Goal: Task Accomplishment & Management: Manage account settings

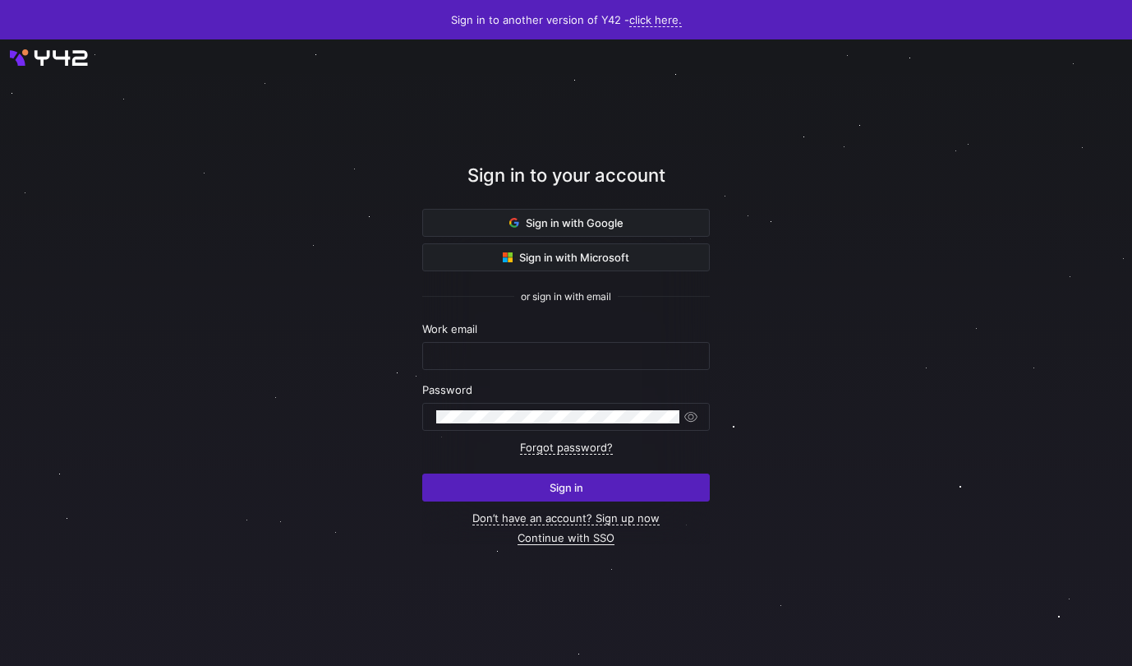
click at [560, 539] on link "Continue with SSO" at bounding box center [566, 538] width 97 height 14
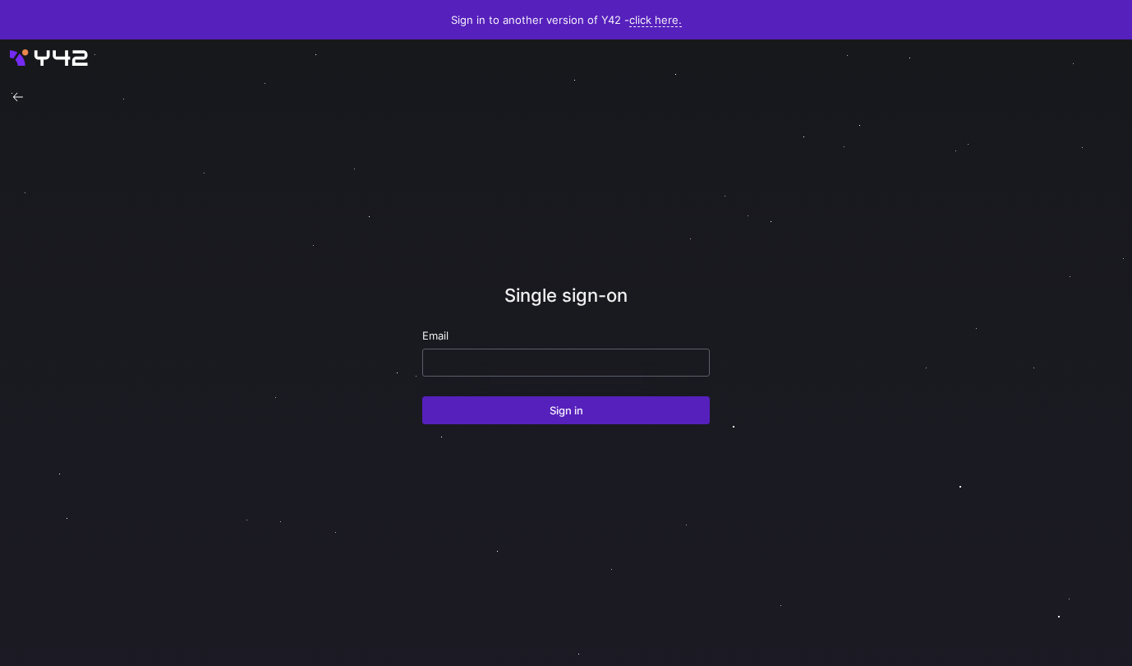
click at [524, 350] on div at bounding box center [566, 362] width 260 height 26
click at [524, 364] on input "email" at bounding box center [566, 362] width 260 height 13
type input "erica@modular.com"
click at [422, 396] on button "Sign in" at bounding box center [566, 410] width 288 height 28
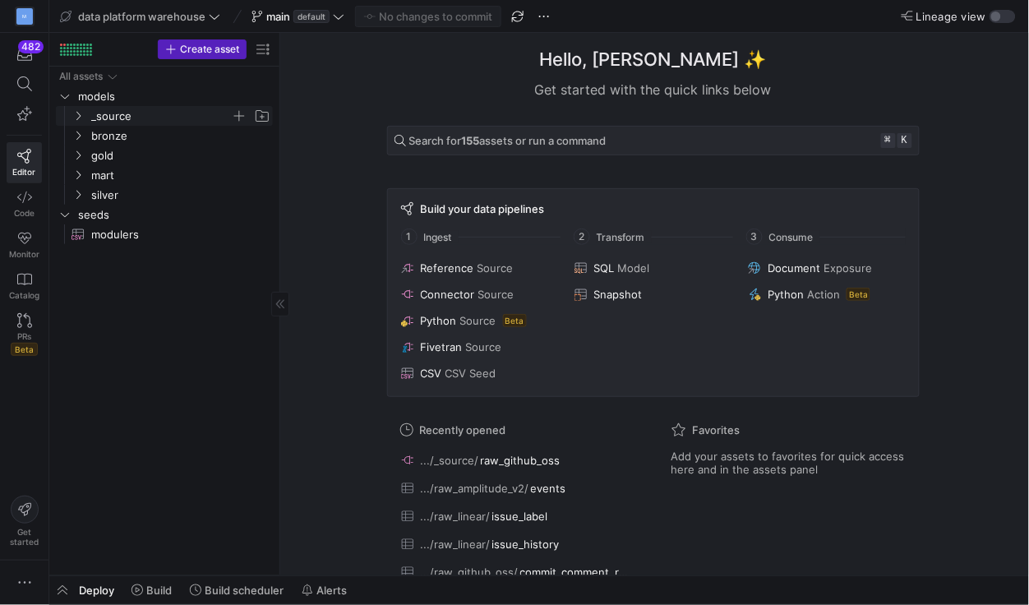
click at [81, 118] on icon "Press SPACE to select this row." at bounding box center [78, 116] width 12 height 10
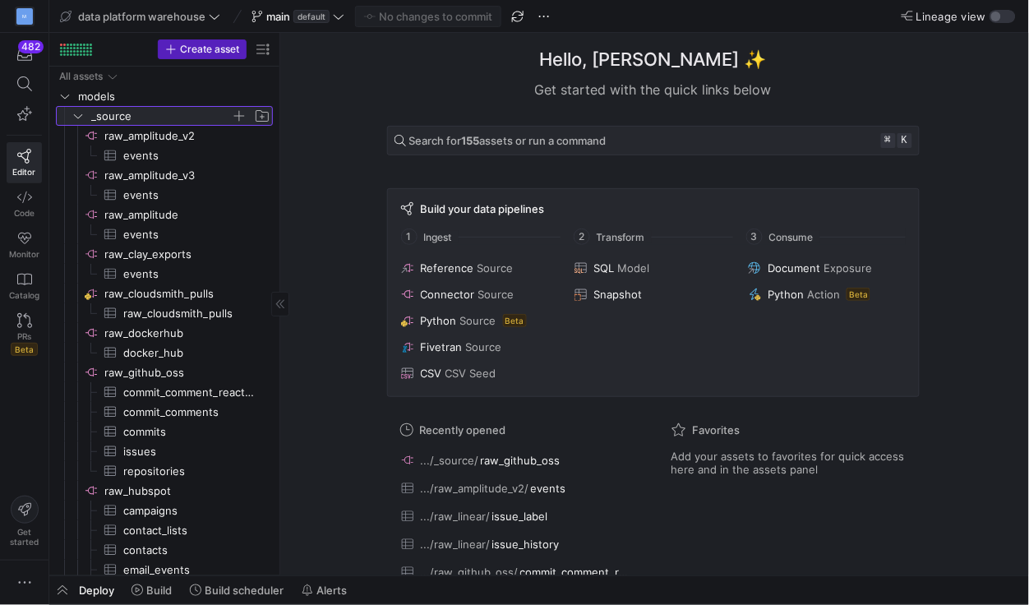
click at [81, 118] on icon at bounding box center [78, 116] width 12 height 10
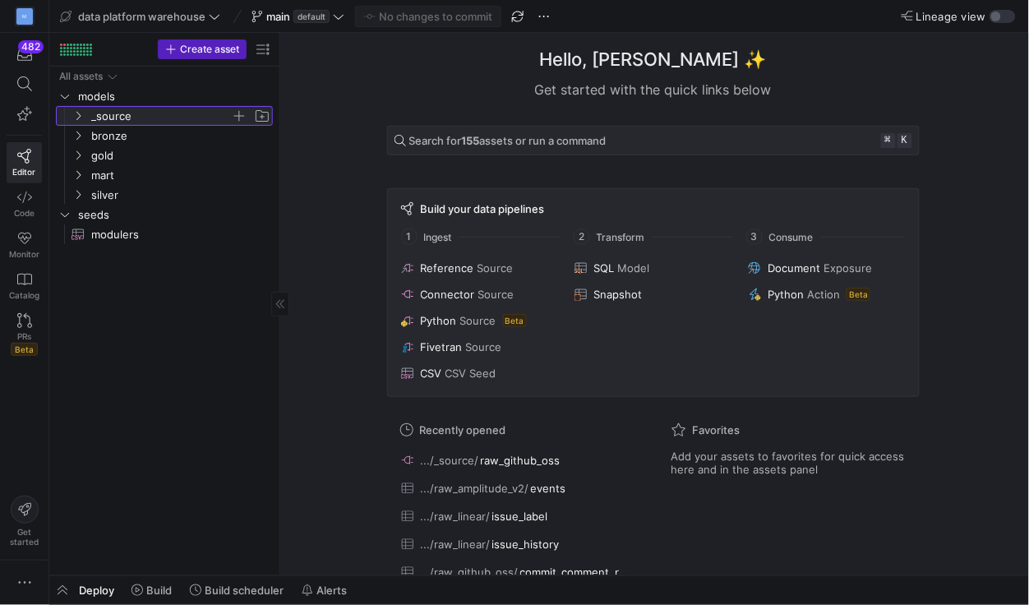
click at [78, 114] on icon at bounding box center [78, 116] width 12 height 10
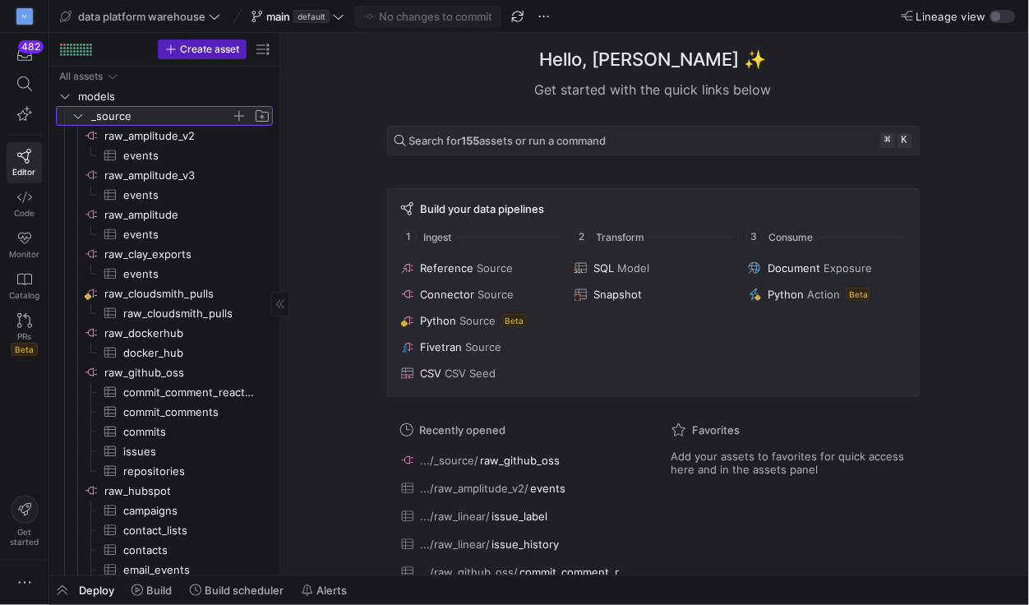
click at [78, 114] on icon at bounding box center [78, 116] width 12 height 10
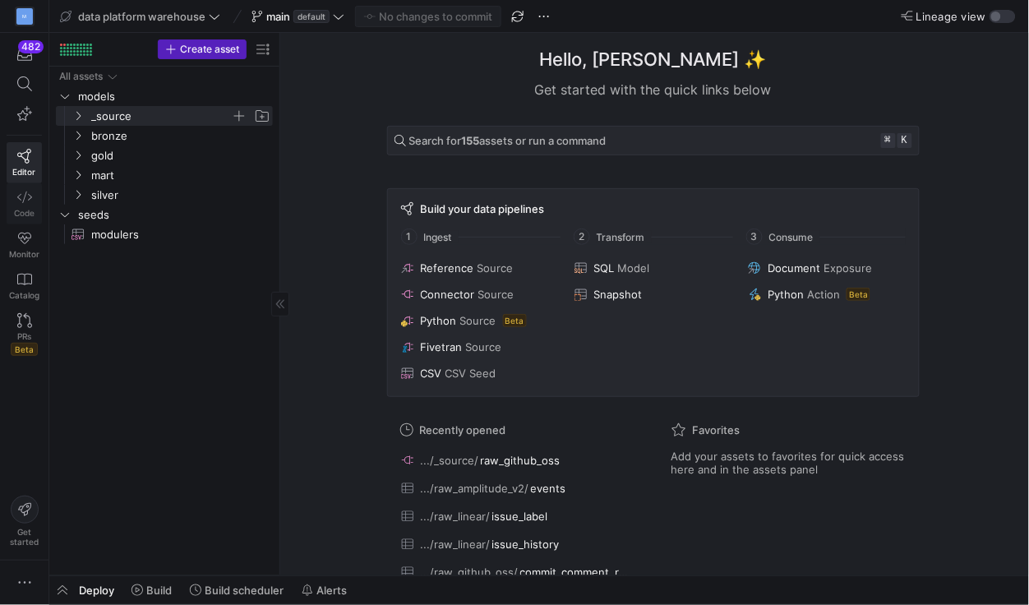
click at [27, 203] on icon at bounding box center [24, 197] width 15 height 15
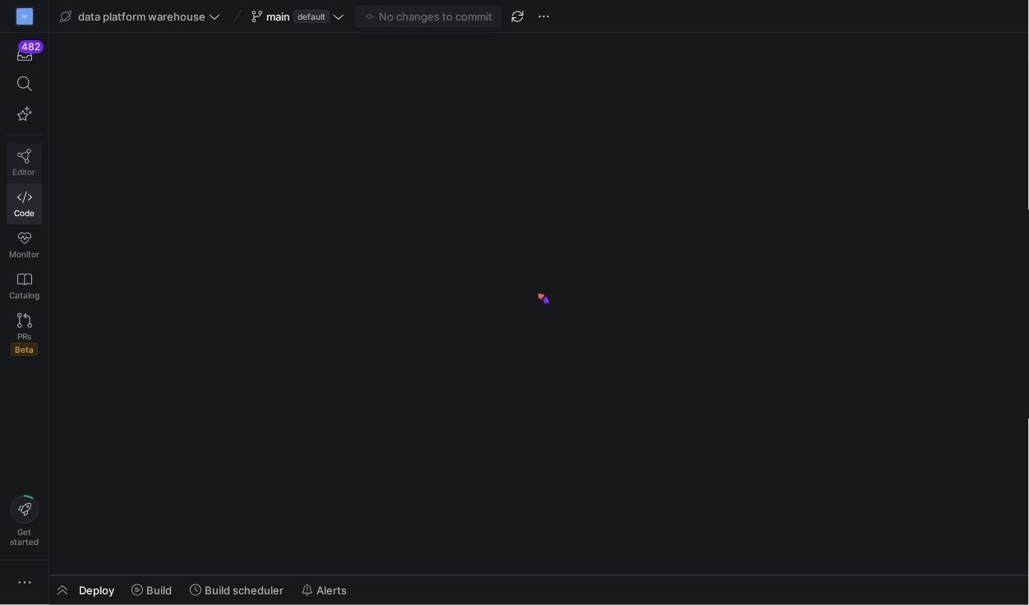
click at [25, 152] on icon at bounding box center [24, 156] width 15 height 15
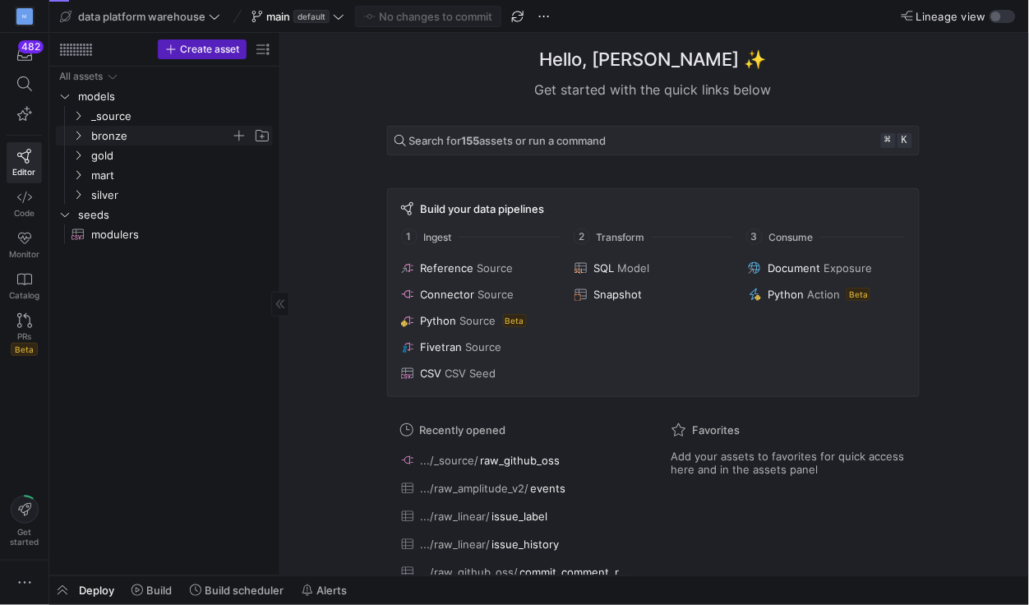
click at [79, 131] on icon "Press SPACE to select this row." at bounding box center [78, 136] width 12 height 10
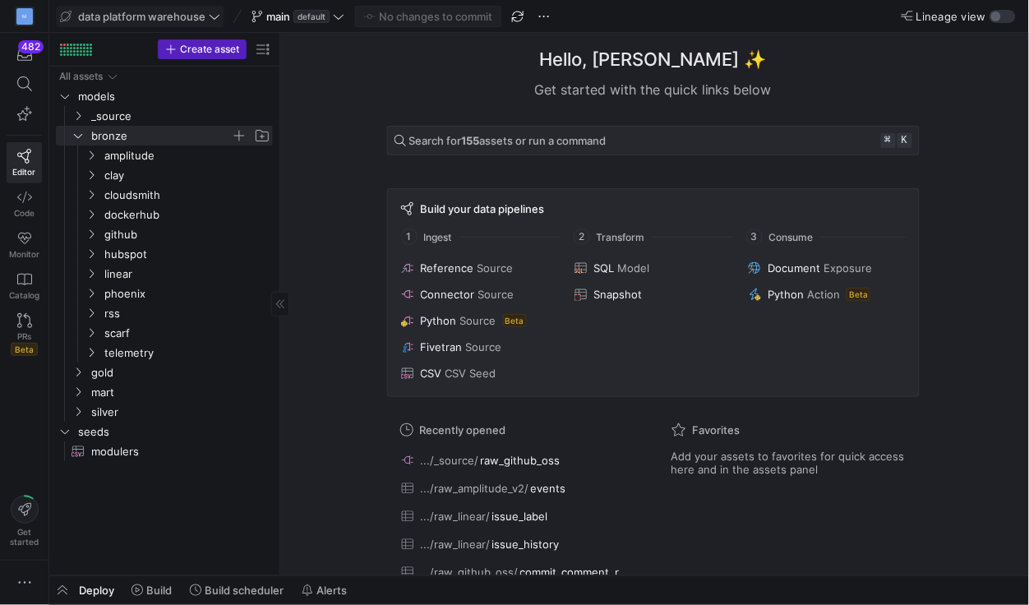
click at [219, 16] on icon at bounding box center [215, 17] width 12 height 12
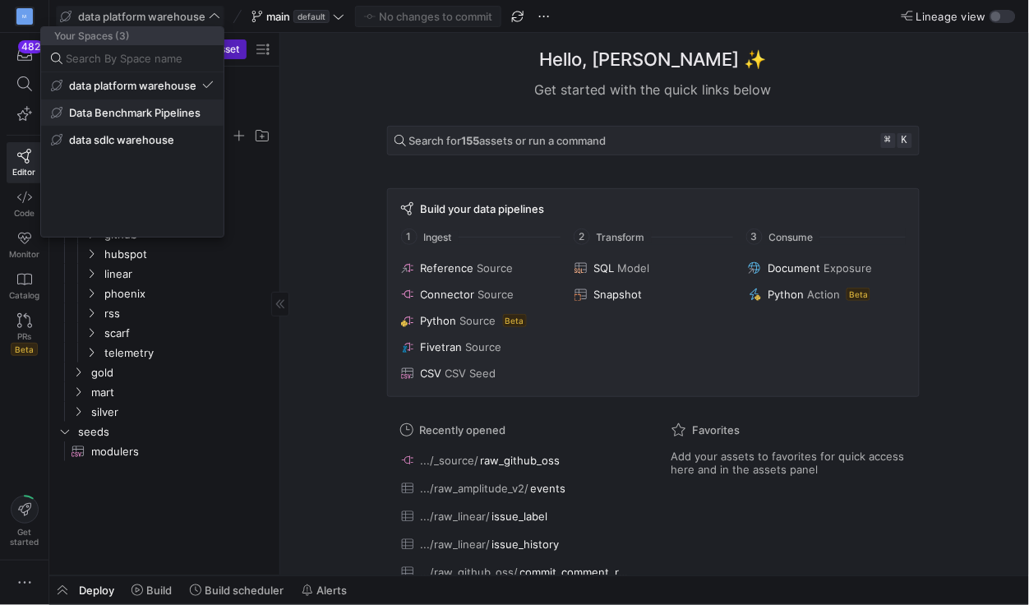
click at [168, 116] on span "Data Benchmark Pipelines" at bounding box center [134, 112] width 131 height 13
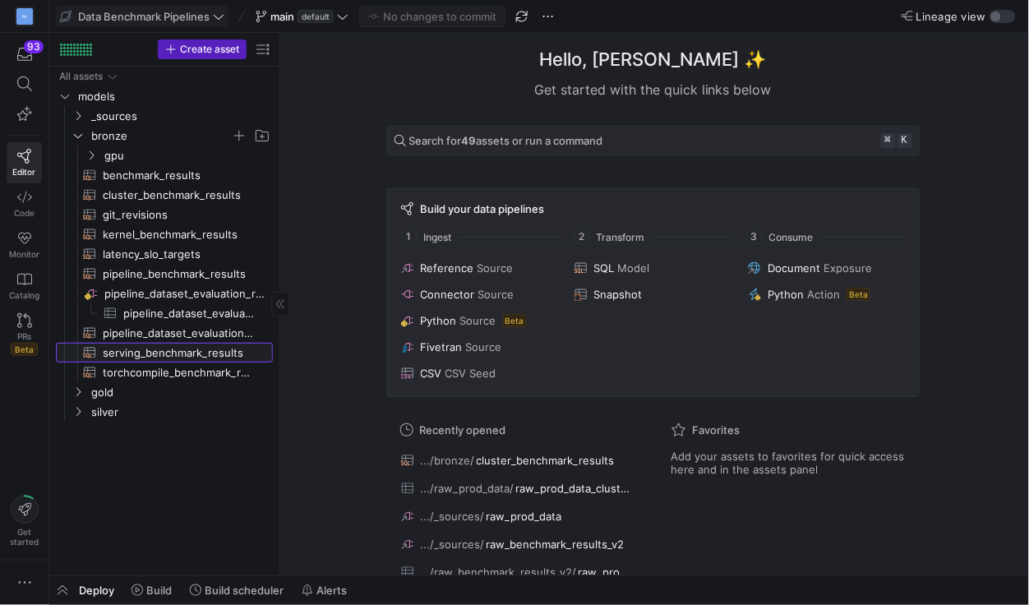
click at [127, 346] on span "serving_benchmark_results​​​​​​​​​​" at bounding box center [178, 353] width 151 height 19
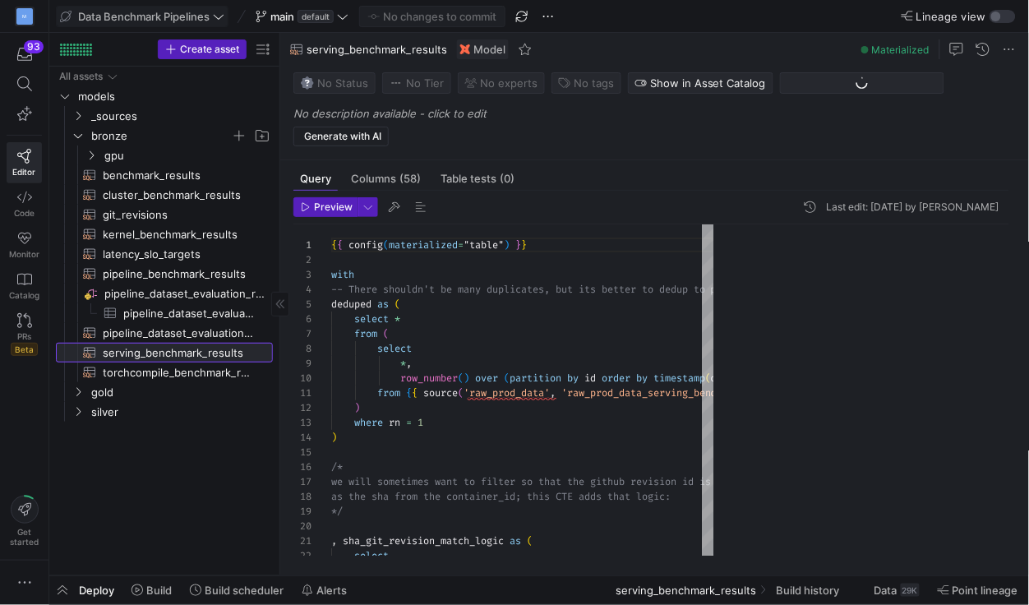
scroll to position [148, 0]
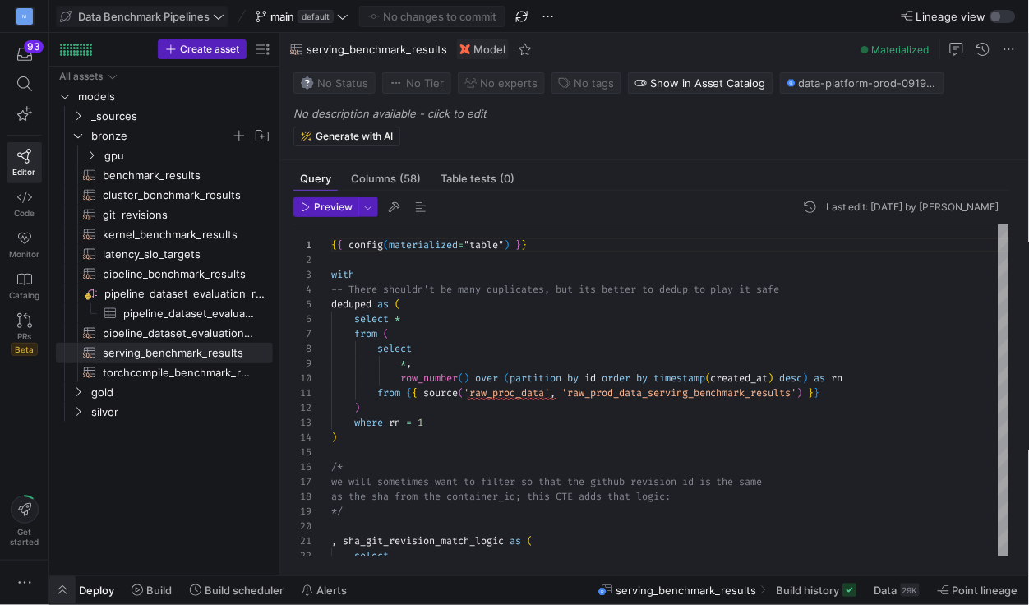
click at [61, 589] on span "button" at bounding box center [62, 590] width 26 height 28
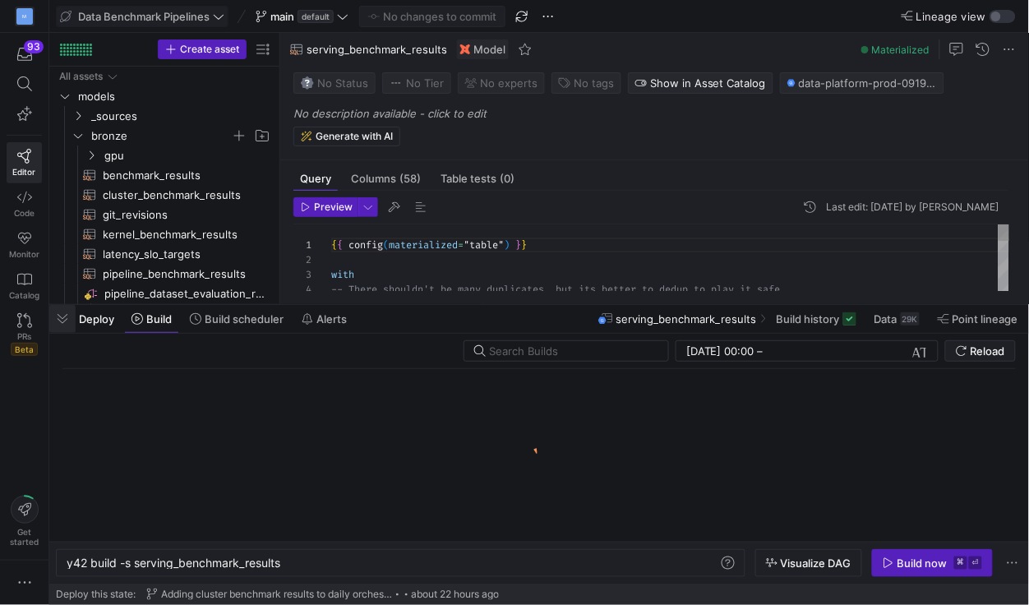
scroll to position [0, 215]
click at [807, 321] on span "Build history" at bounding box center [808, 318] width 63 height 13
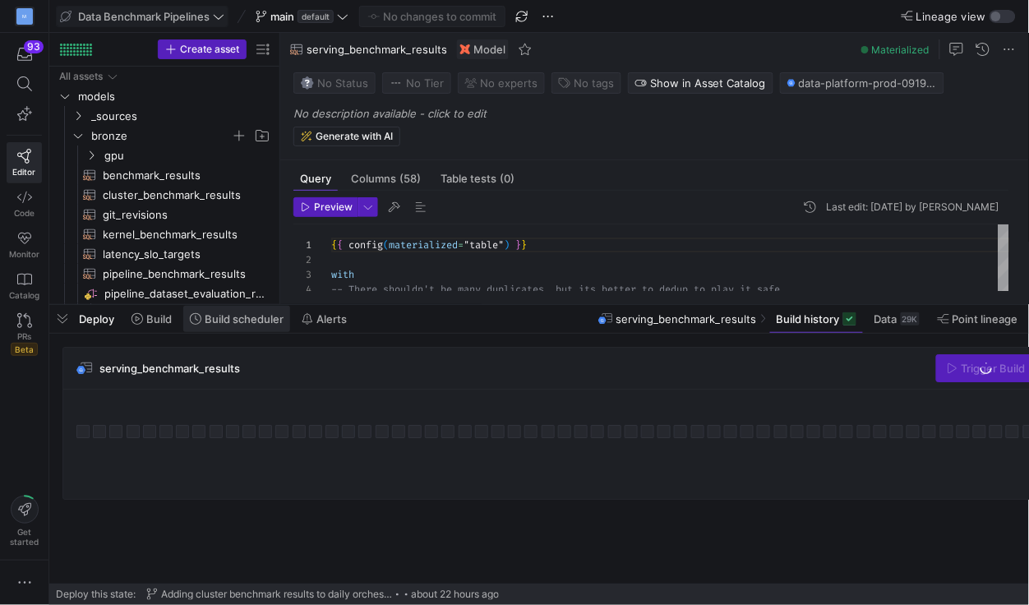
click at [229, 318] on span "Build scheduler" at bounding box center [244, 318] width 79 height 13
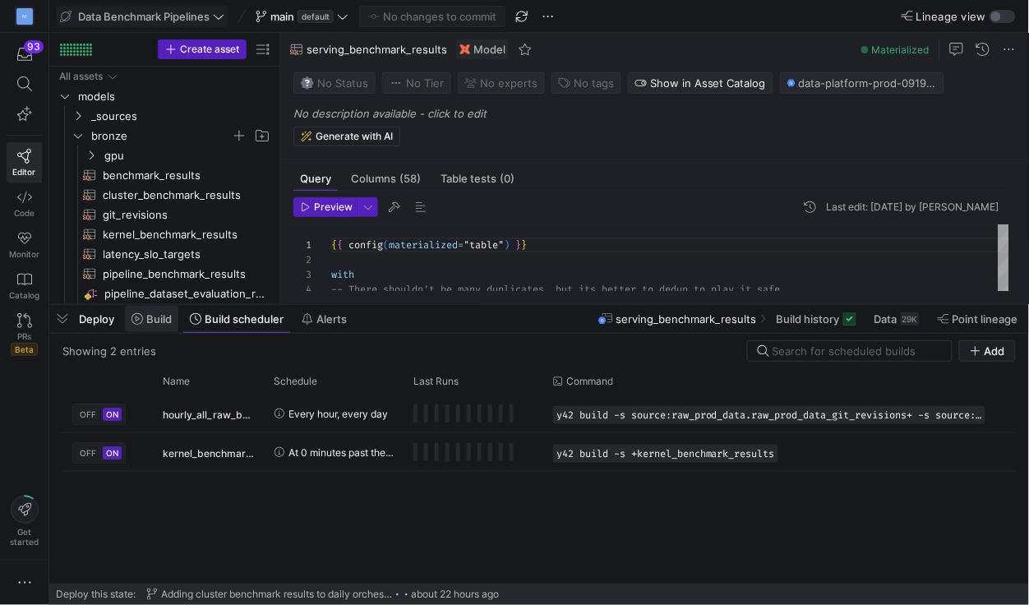
click at [155, 323] on span "Build" at bounding box center [158, 318] width 25 height 13
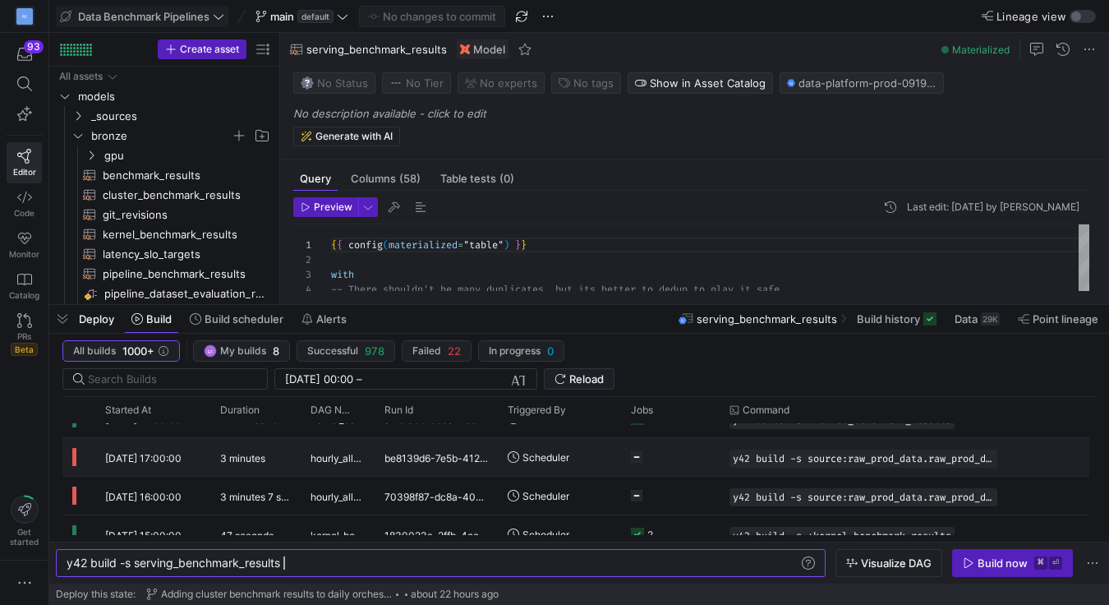
scroll to position [62, 0]
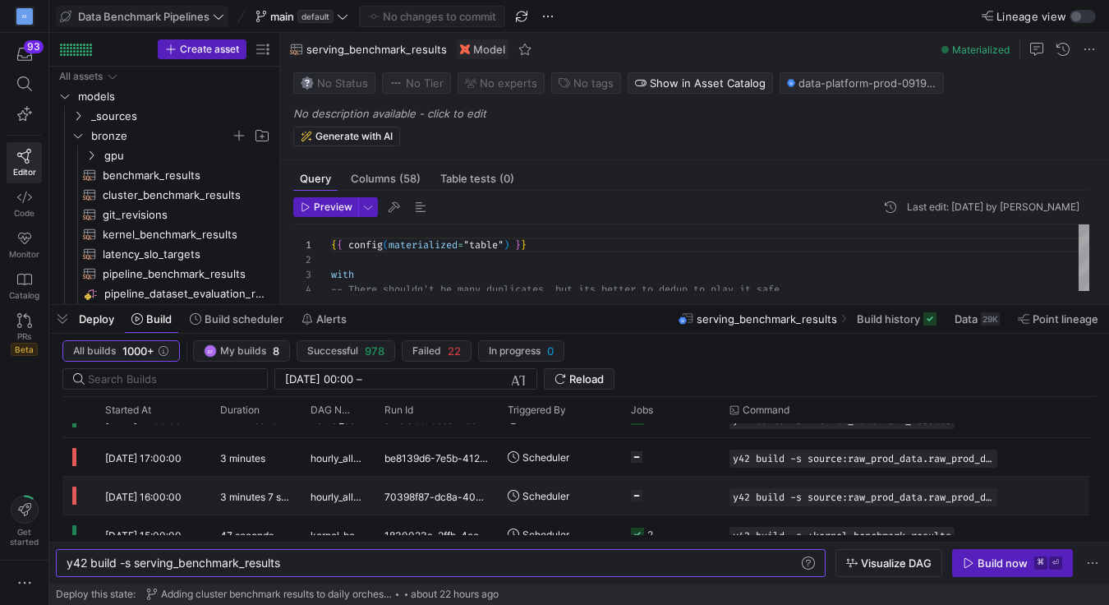
click at [1012, 495] on div at bounding box center [1053, 496] width 90 height 38
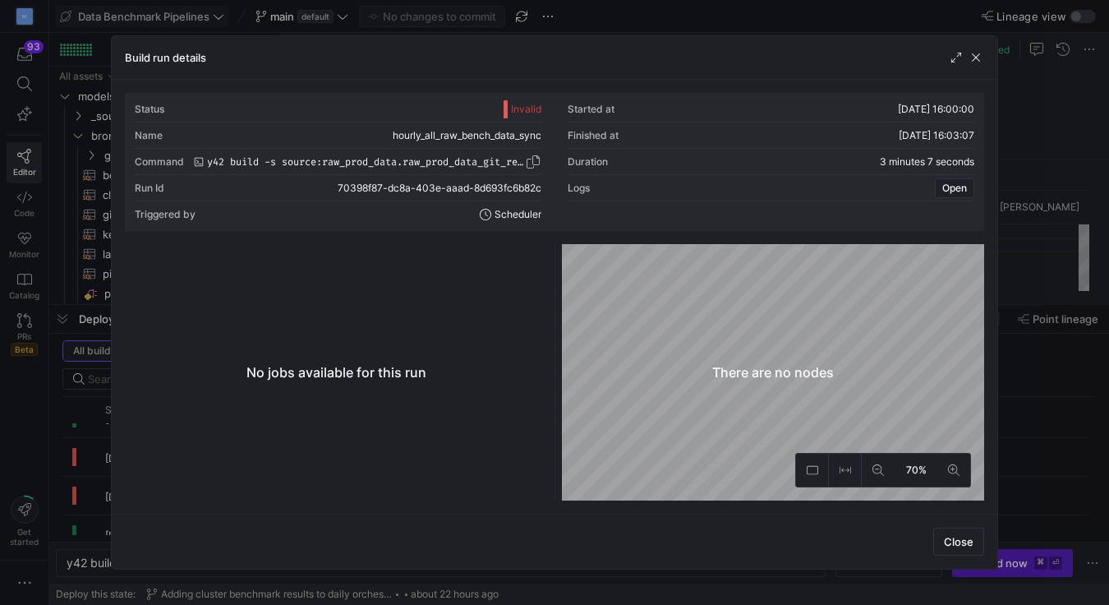
click at [490, 164] on span "y42 build -s source:raw_prod_data.raw_prod_data_git_revisions+ -s source:raw_pr…" at bounding box center [366, 162] width 318 height 12
click at [975, 57] on span "button" at bounding box center [976, 57] width 16 height 16
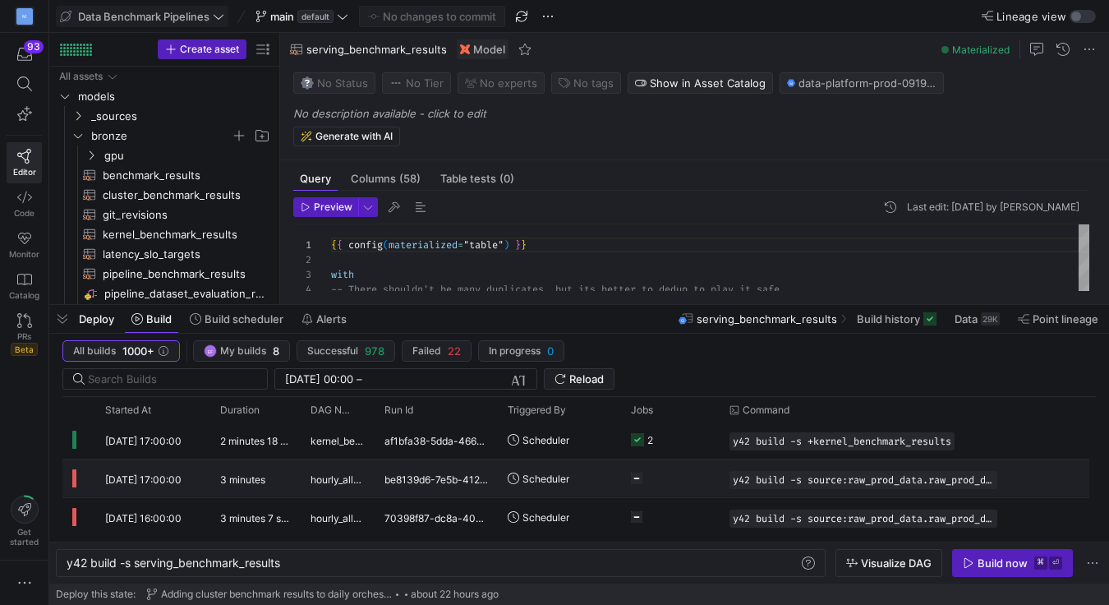
scroll to position [40, 0]
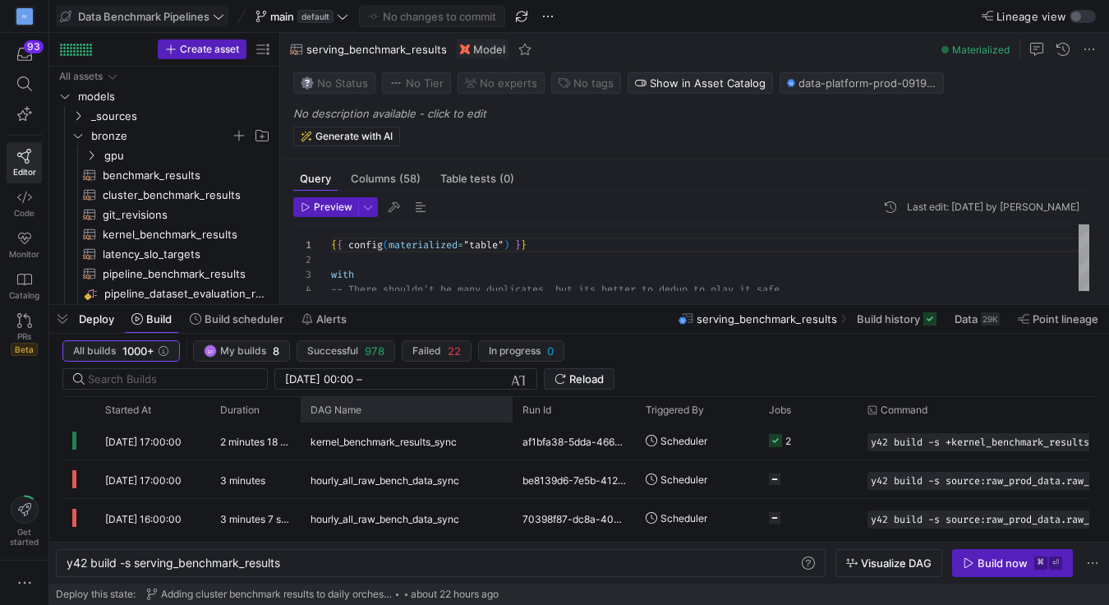
drag, startPoint x: 374, startPoint y: 410, endPoint x: 506, endPoint y: 423, distance: 133.0
click at [507, 423] on div "Started At Duration Run Id" at bounding box center [579, 469] width 1034 height 145
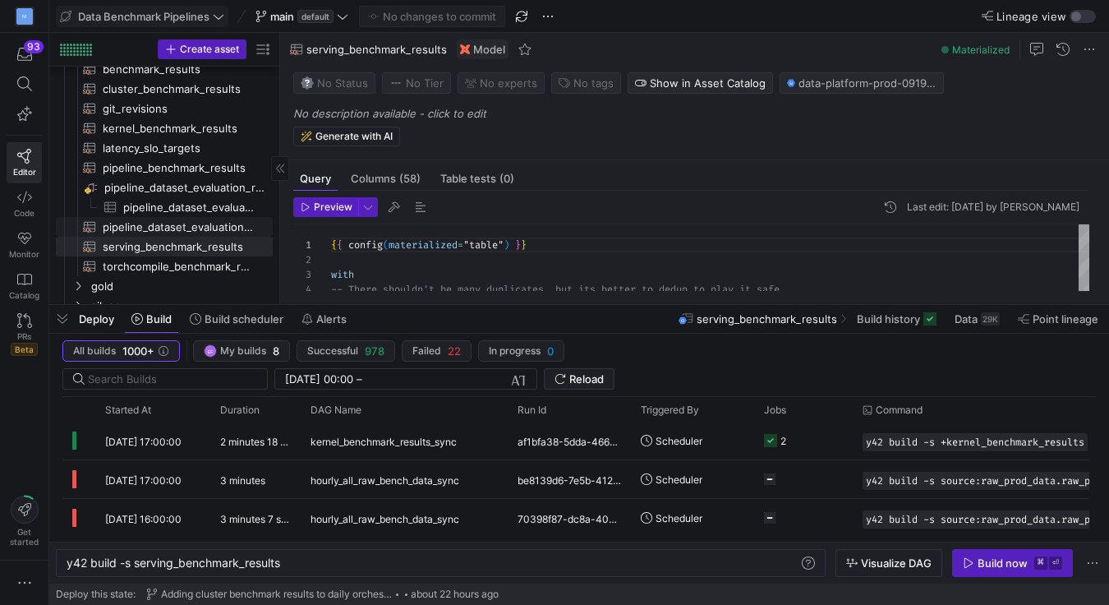
scroll to position [0, 0]
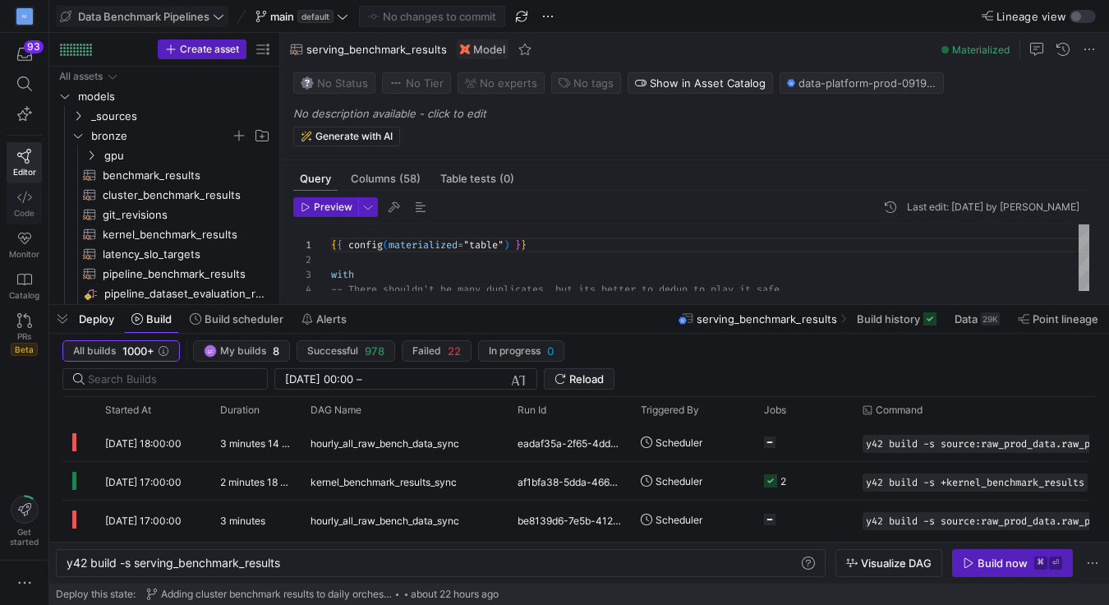
click at [25, 194] on icon at bounding box center [24, 197] width 15 height 15
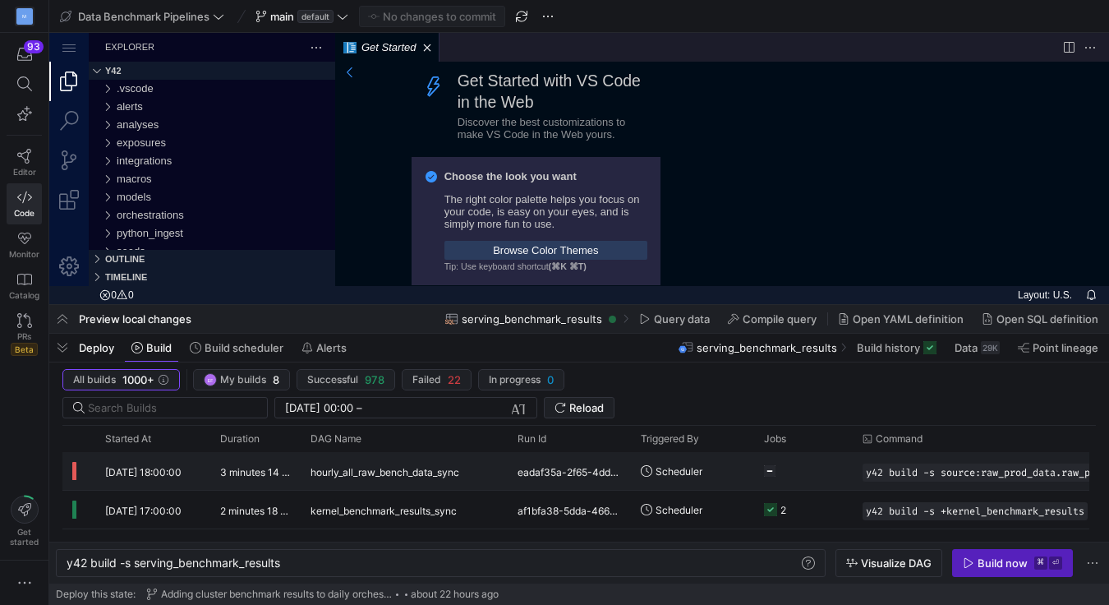
click at [531, 457] on div "eadaf35a-2f65-4dd0-9d85-aa8b070648c1" at bounding box center [569, 471] width 123 height 38
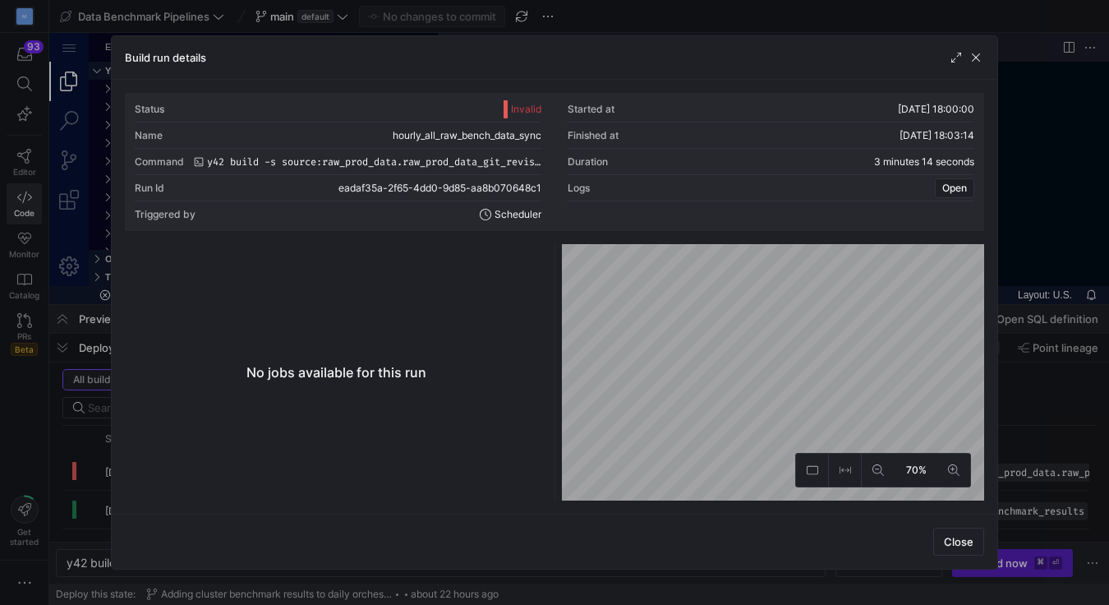
click at [979, 45] on div "Build run details" at bounding box center [555, 58] width 886 height 44
click at [976, 58] on span "button" at bounding box center [976, 57] width 16 height 16
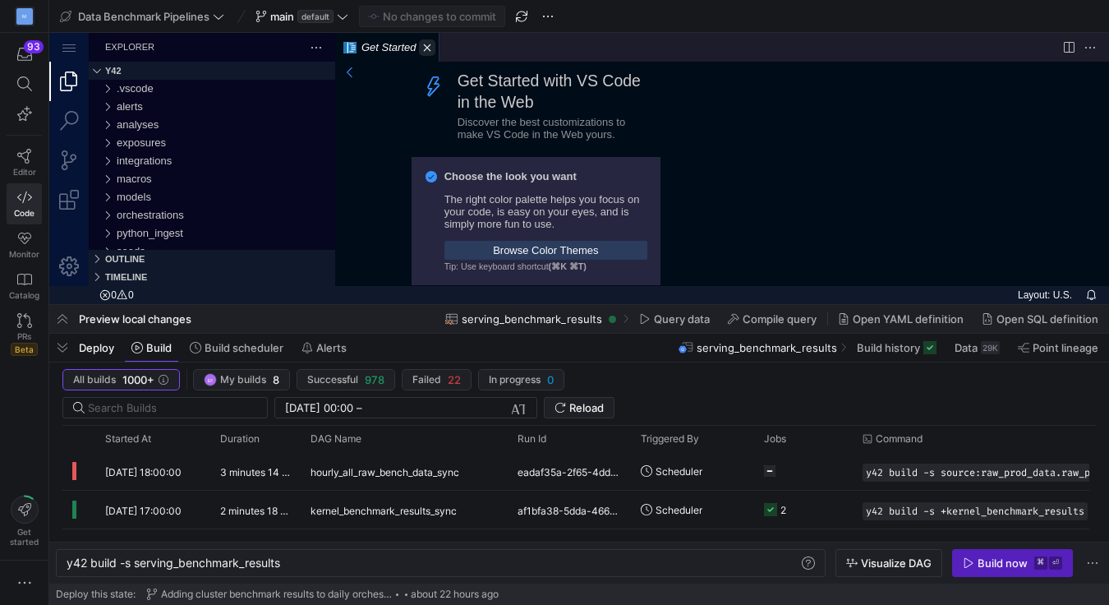
click at [429, 48] on link "Close (⌘W)" at bounding box center [427, 47] width 16 height 16
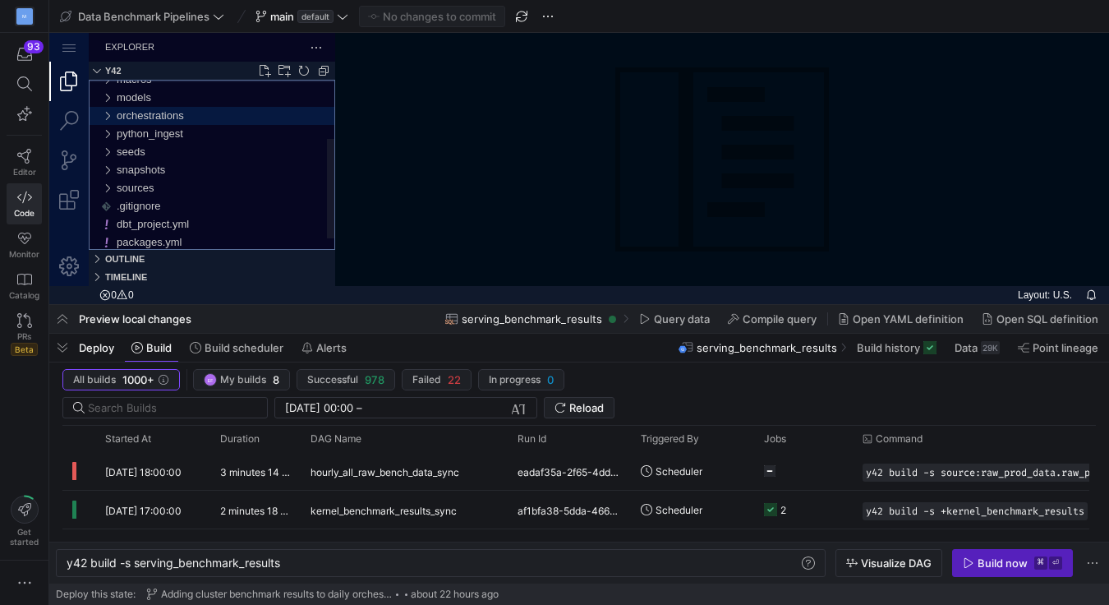
click at [109, 115] on div "orchestrations" at bounding box center [107, 116] width 25 height 18
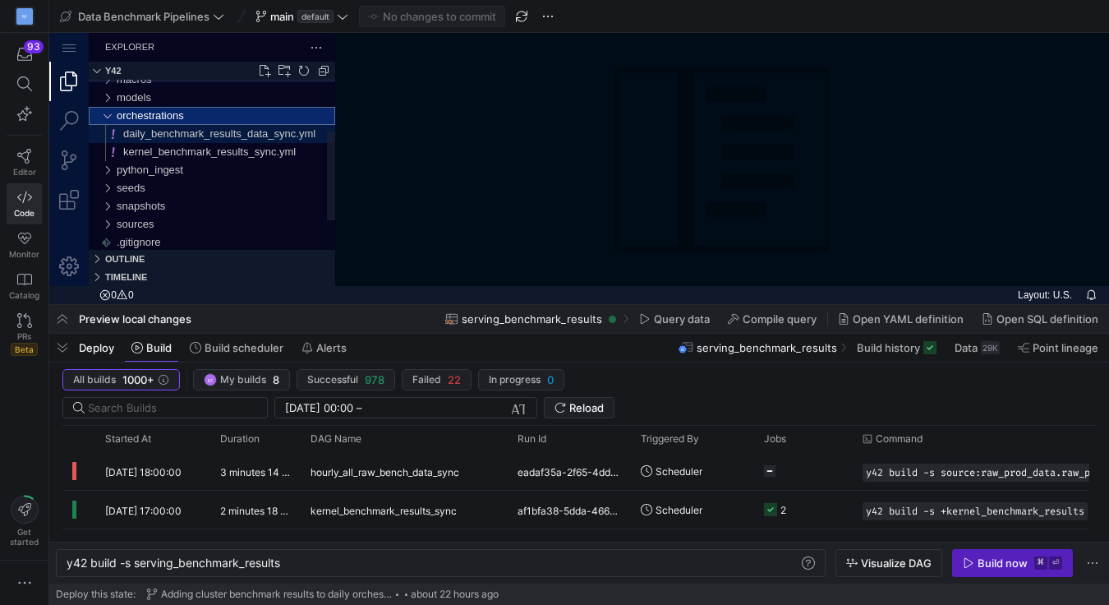
click at [170, 136] on span "daily_benchmark_results_data_sync.yml" at bounding box center [219, 133] width 192 height 12
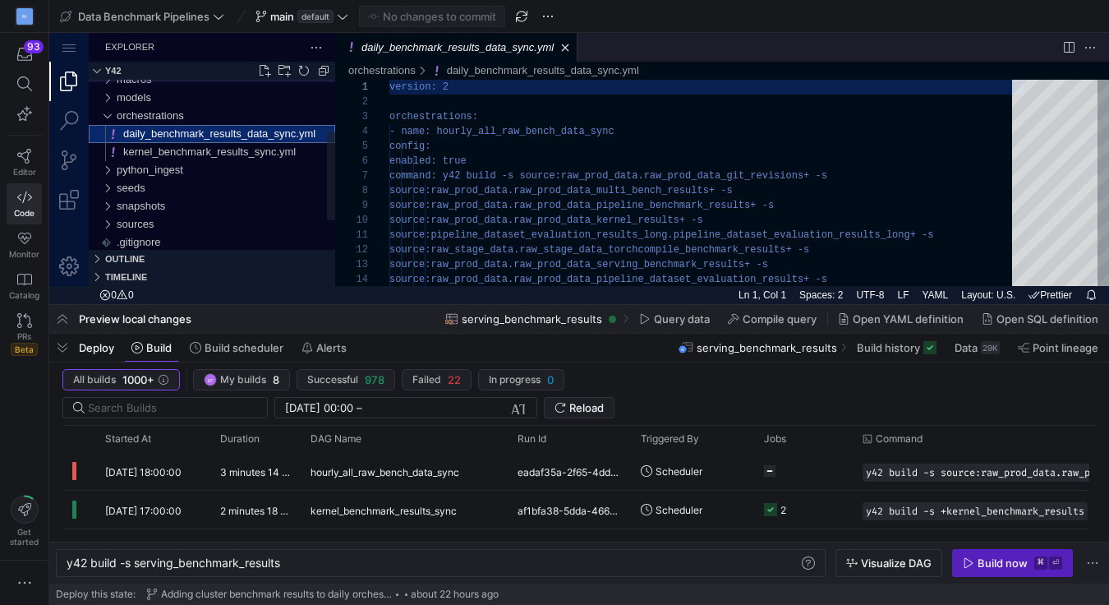
scroll to position [148, 0]
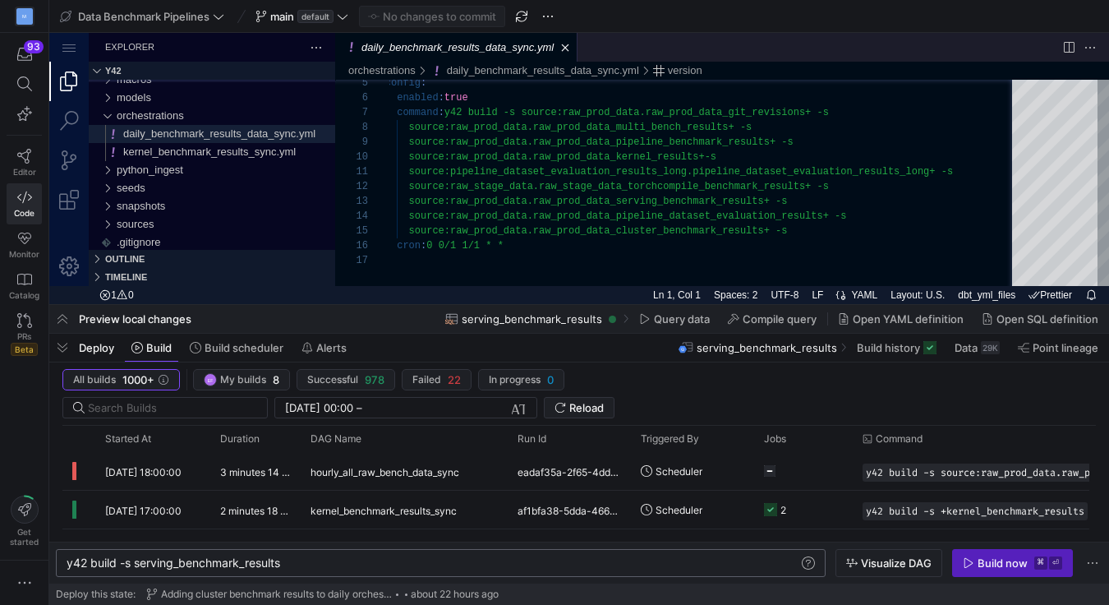
click at [302, 565] on div "y42 build -s serving_benchmark_results" at bounding box center [433, 562] width 733 height 13
type textarea "y42 build -s serving_benchmark_results+"
click at [966, 565] on icon "button" at bounding box center [969, 563] width 12 height 12
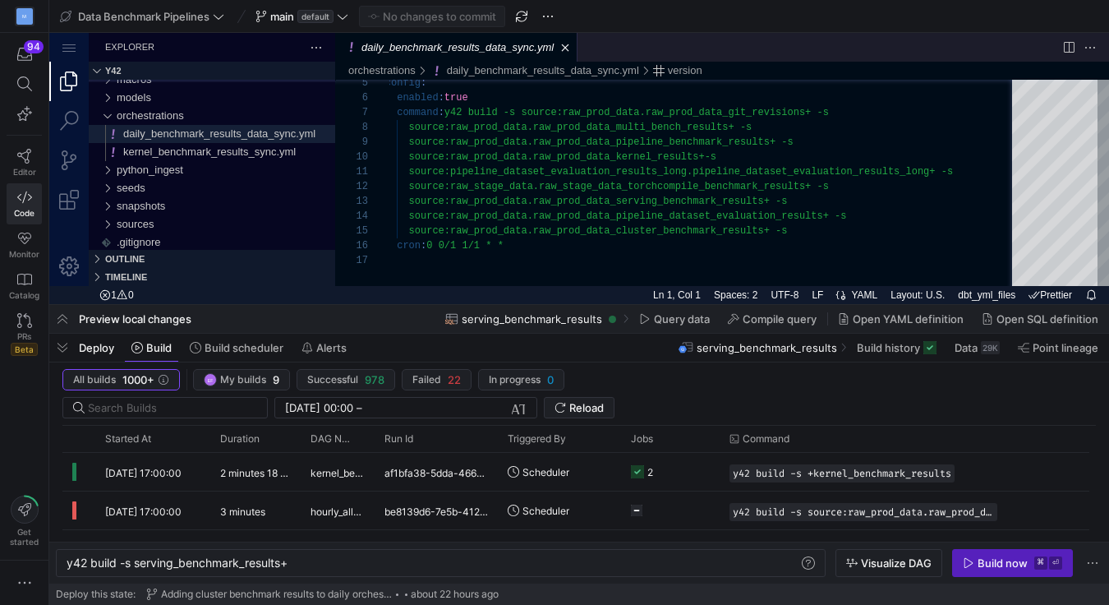
scroll to position [0, 0]
click at [345, 18] on icon at bounding box center [343, 16] width 10 height 5
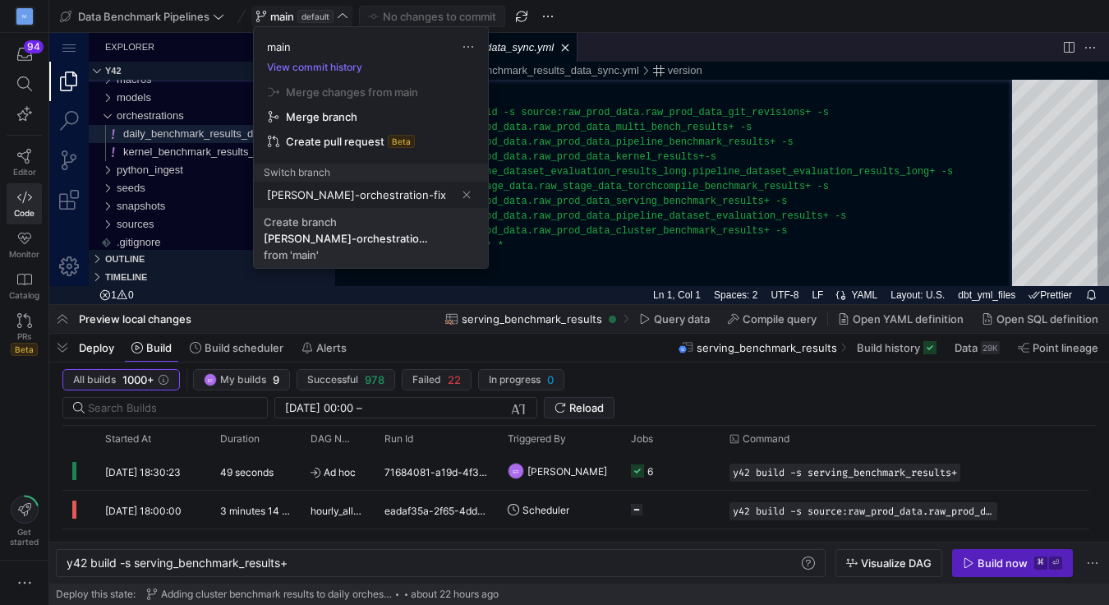
type input "[PERSON_NAME]-orchestration-fix"
click at [336, 233] on div "[PERSON_NAME]-orchestration-fix" at bounding box center [346, 238] width 164 height 13
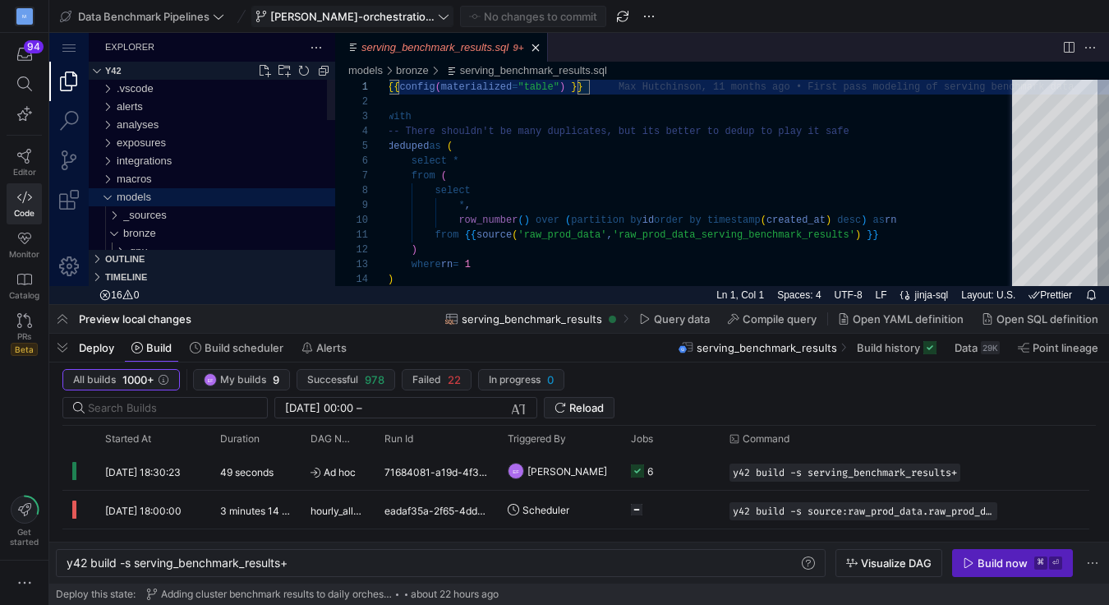
click at [107, 196] on div "models" at bounding box center [107, 197] width 25 height 18
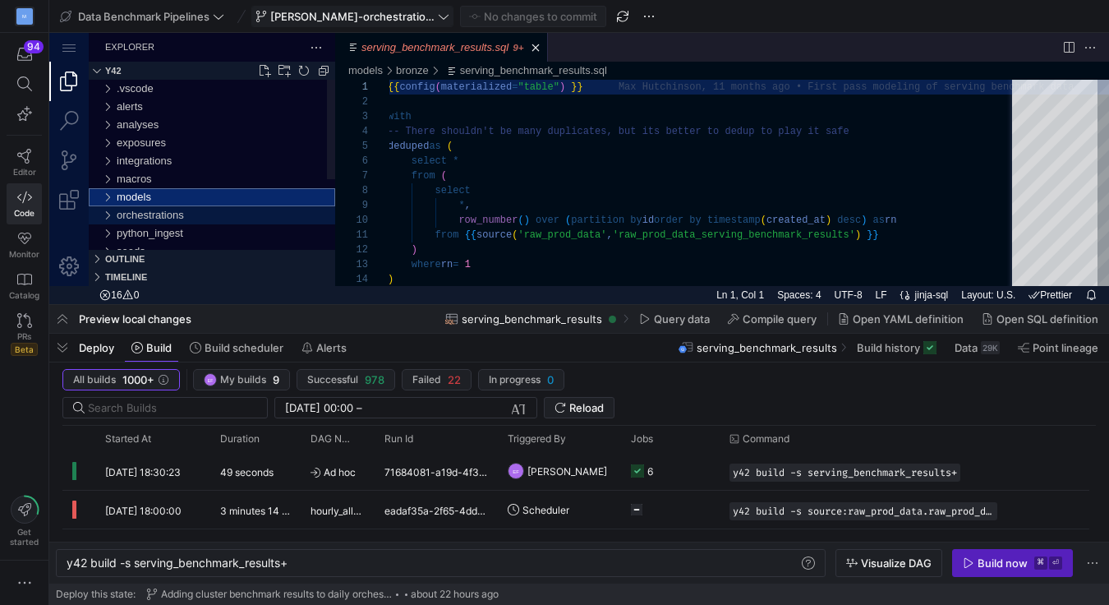
click at [108, 212] on div "orchestrations" at bounding box center [107, 215] width 25 height 18
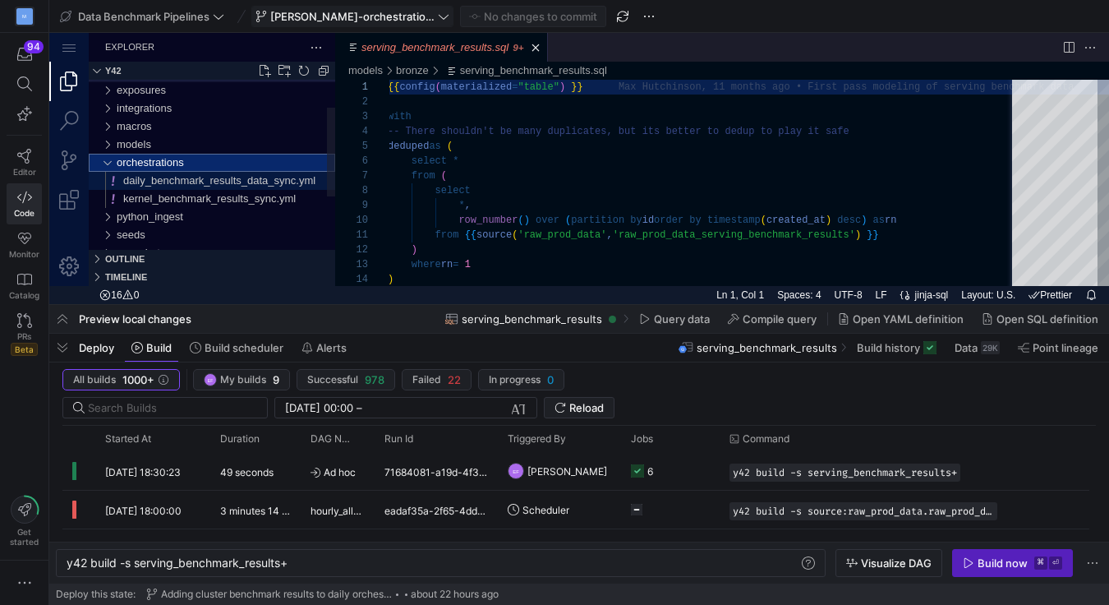
click at [168, 182] on span "daily_benchmark_results_data_sync.yml" at bounding box center [219, 180] width 192 height 12
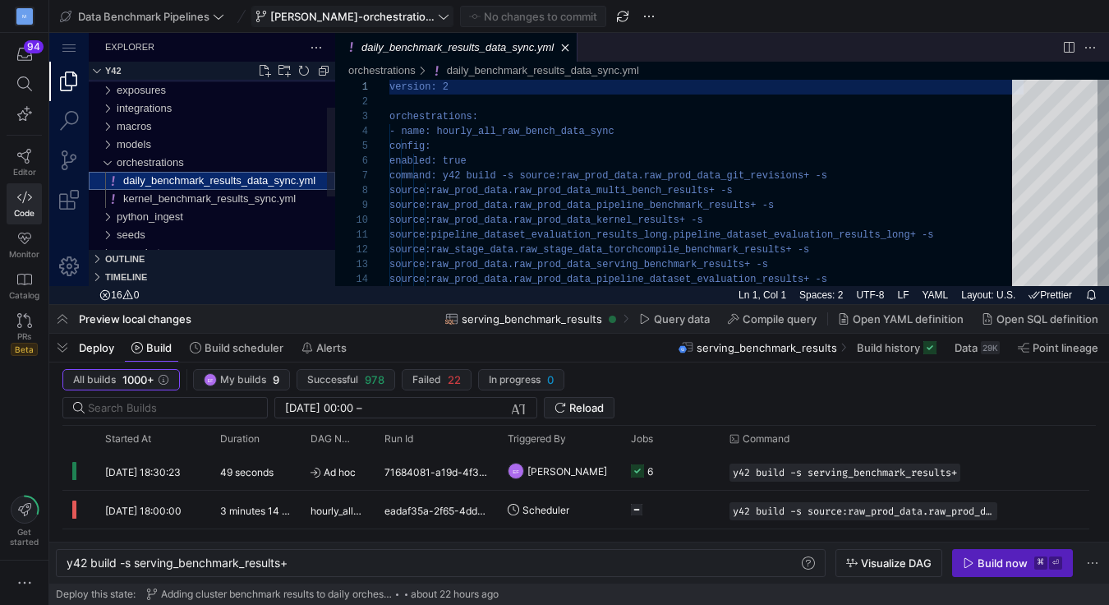
scroll to position [148, 0]
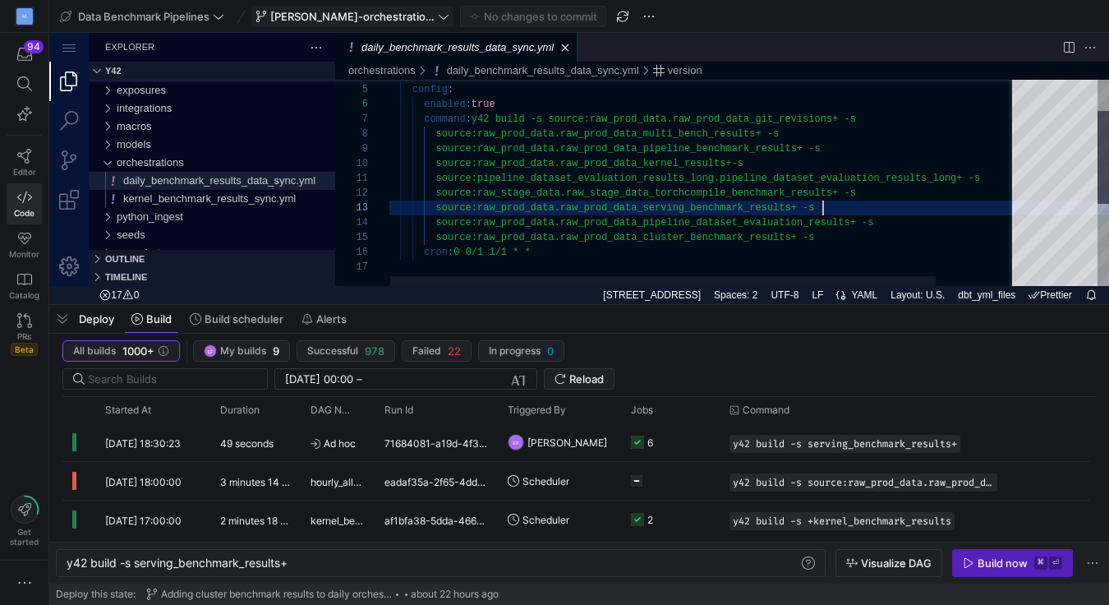
click at [828, 208] on div "source:pipeline_dataset_evaluation_results_long.pi peline_dataset_evaluation_re…" at bounding box center [750, 238] width 723 height 455
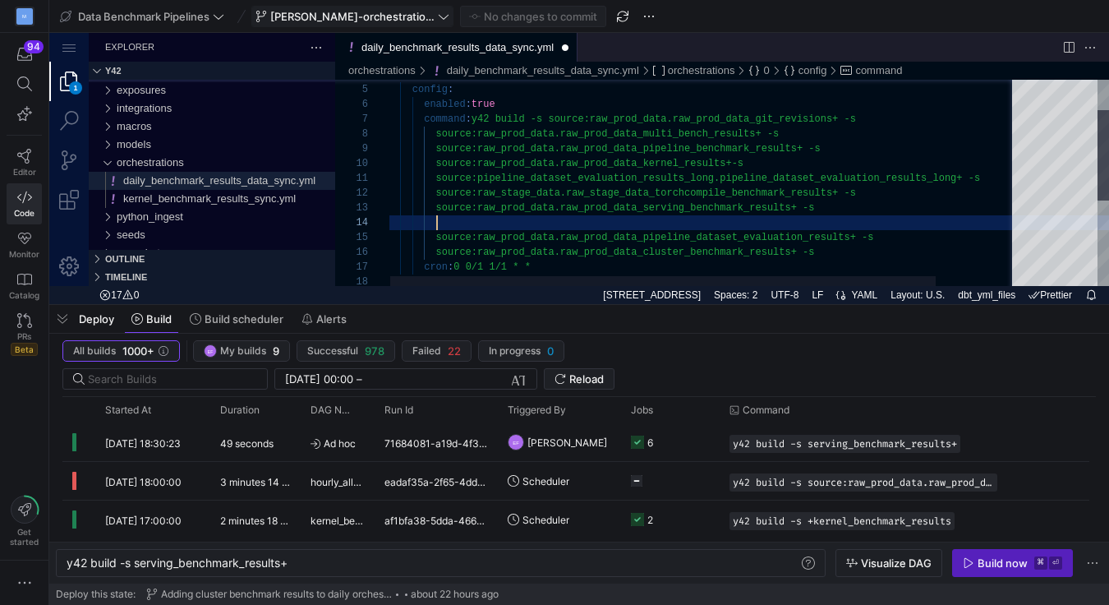
paste textarea "source:raw_prod_data.raw_prod_data_pipeline_dataset_evaluation_results+"
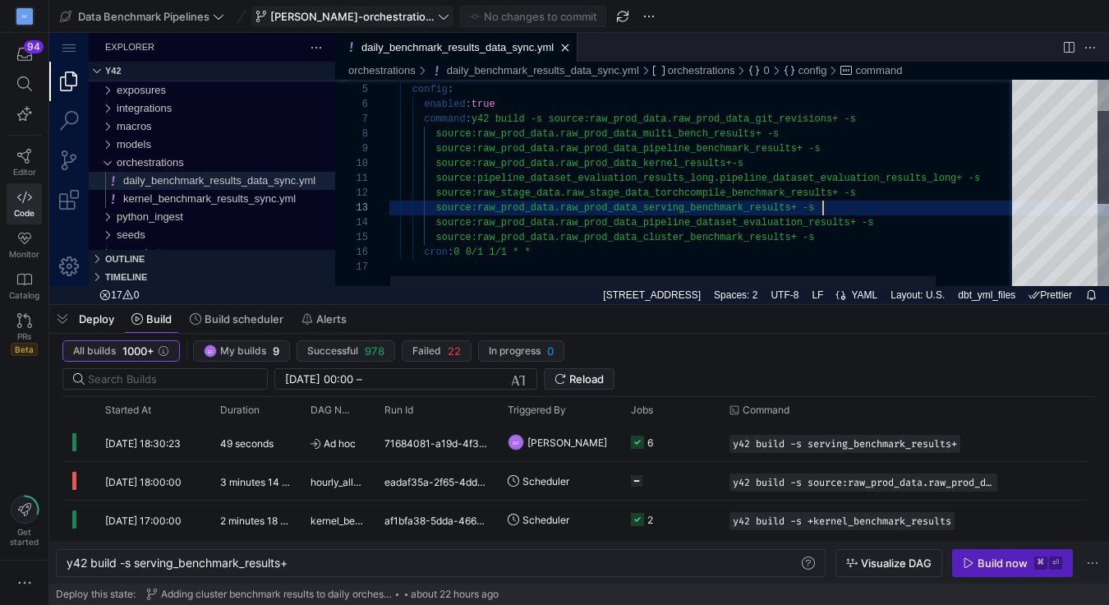
scroll to position [29, 434]
click at [820, 209] on div "source:pipeline_dataset_evaluation_results_long.pi peline_dataset_evaluation_re…" at bounding box center [750, 238] width 723 height 455
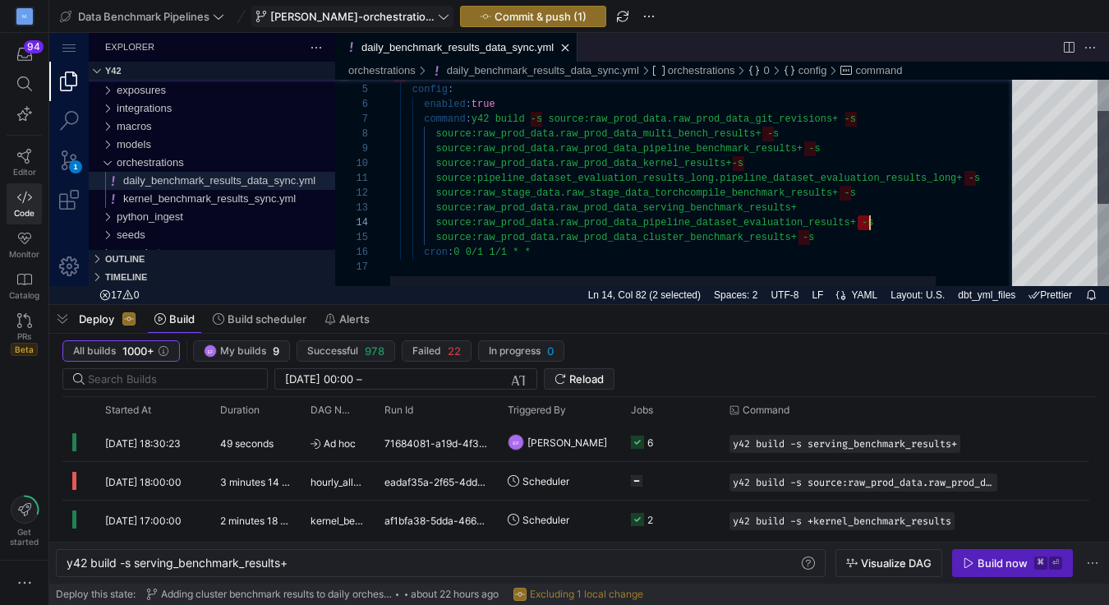
scroll to position [44, 487]
drag, startPoint x: 860, startPoint y: 223, endPoint x: 885, endPoint y: 224, distance: 24.7
click at [823, 238] on div "source:pipeline_dataset_evaluation_results_long.pi peline_dataset_evaluation_re…" at bounding box center [917, 238] width 1056 height 455
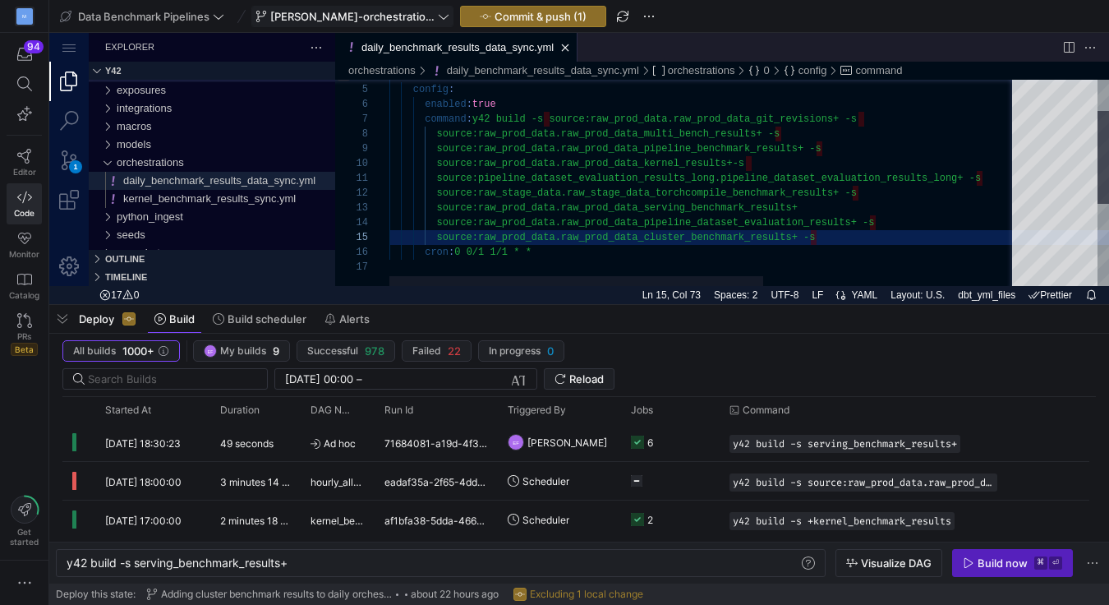
scroll to position [44, 321]
click at [708, 222] on div "source:pipeline_dataset_evaluation_results_long.pi peline_dataset_evaluation_re…" at bounding box center [918, 238] width 1056 height 455
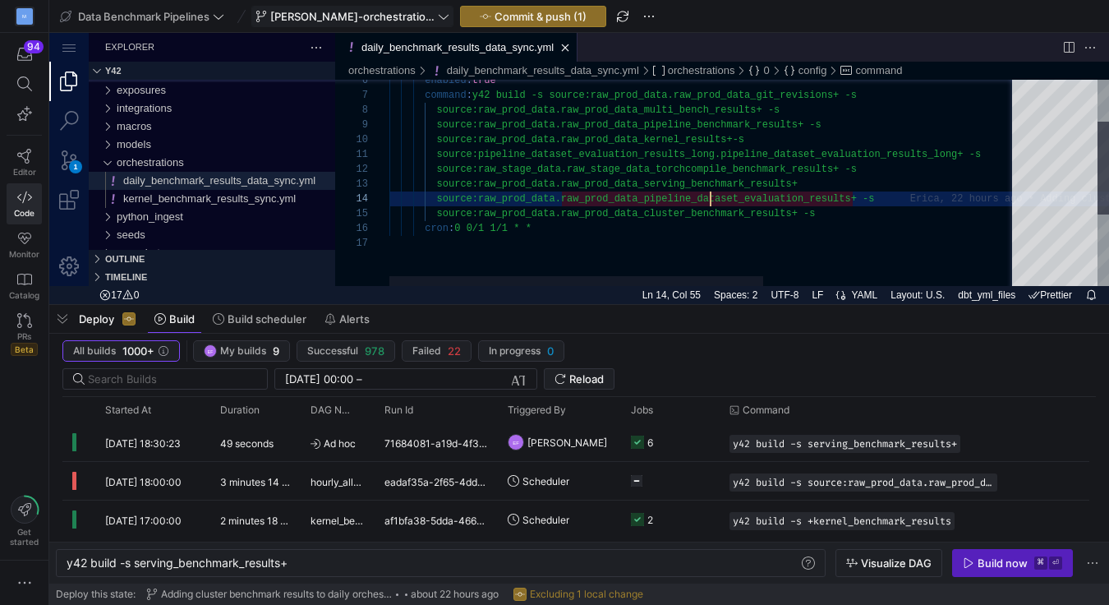
type textarea "source:pipeline_dataset_evaluation_results_long.pipeline_dataset_evaluation_res…"
click at [696, 199] on div "source:pipeline_dataset_evaluation_results_long.pi peline_dataset_evaluation_re…" at bounding box center [918, 214] width 1056 height 455
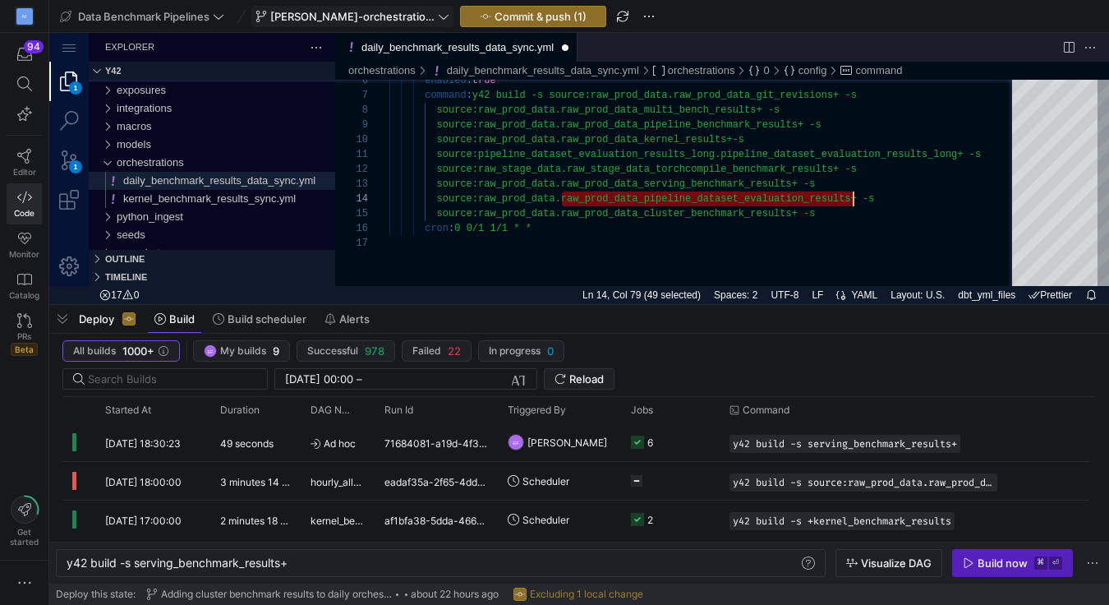
click at [438, 13] on icon at bounding box center [444, 17] width 12 height 12
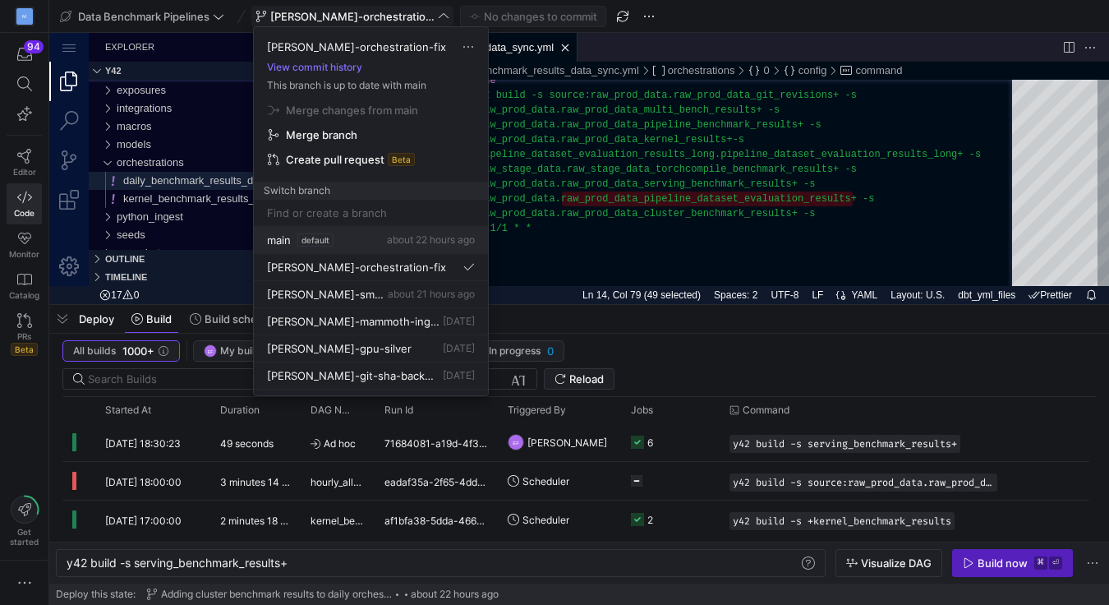
click at [284, 240] on span "main" at bounding box center [279, 239] width 24 height 13
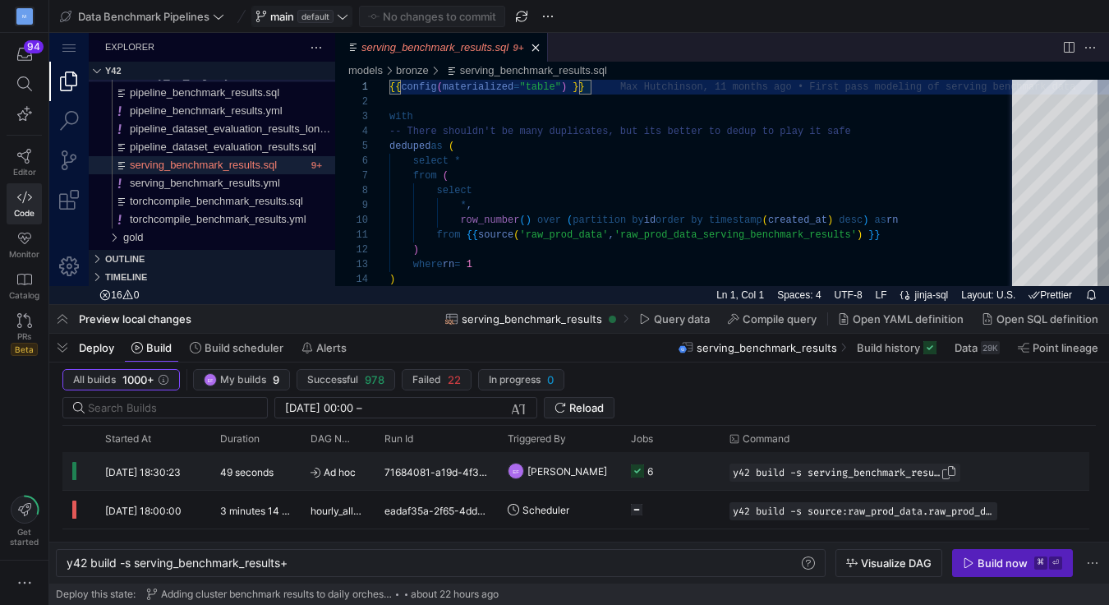
click at [768, 476] on span "y42 build -s serving_benchmark_results+" at bounding box center [837, 473] width 208 height 12
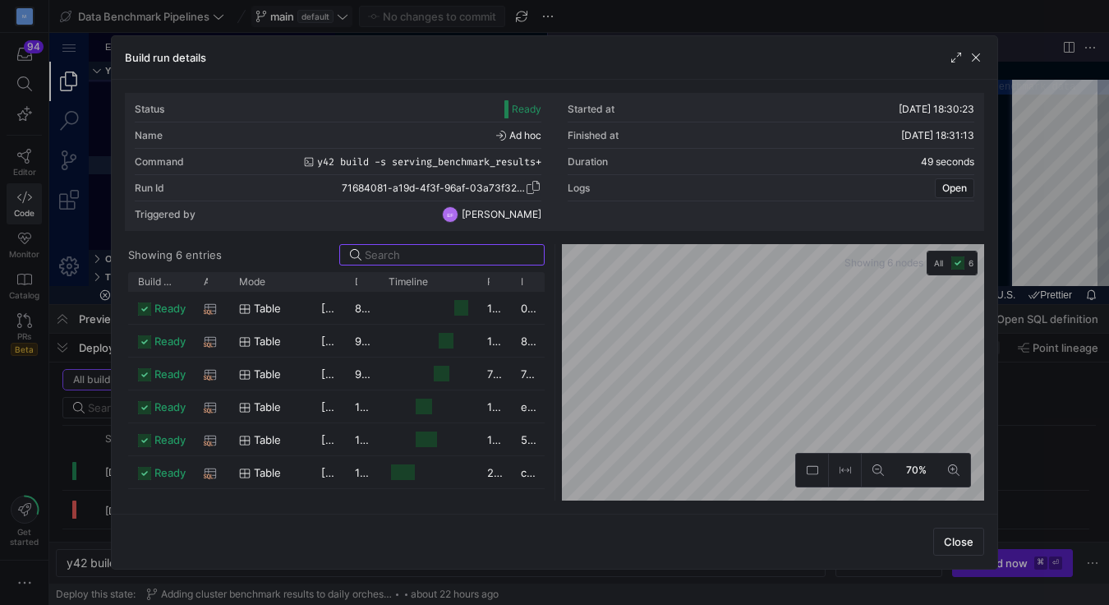
click at [535, 187] on span "button" at bounding box center [533, 187] width 16 height 16
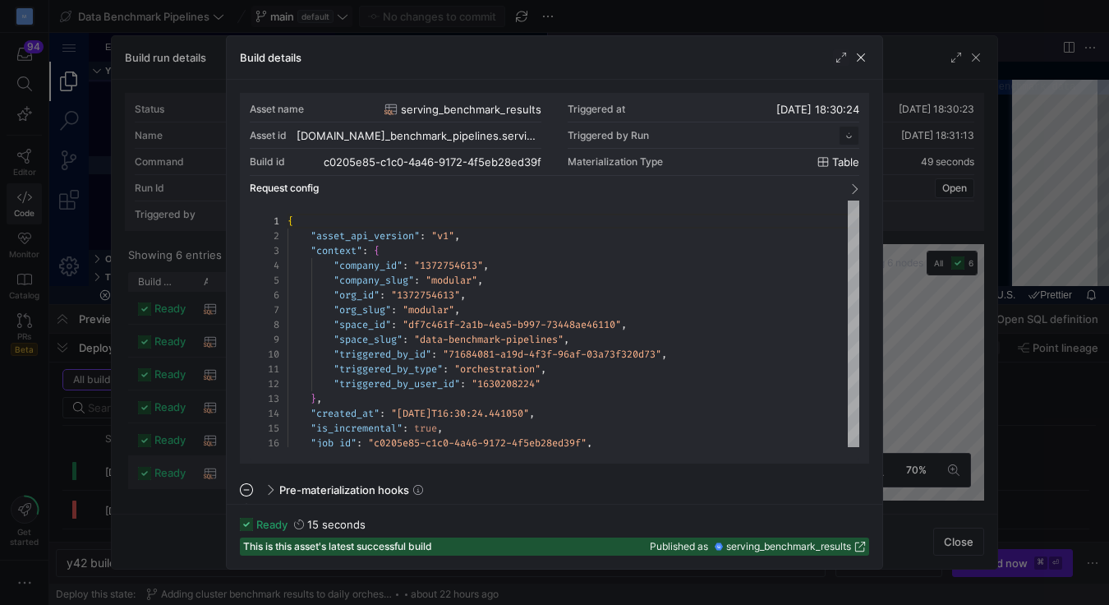
scroll to position [148, 0]
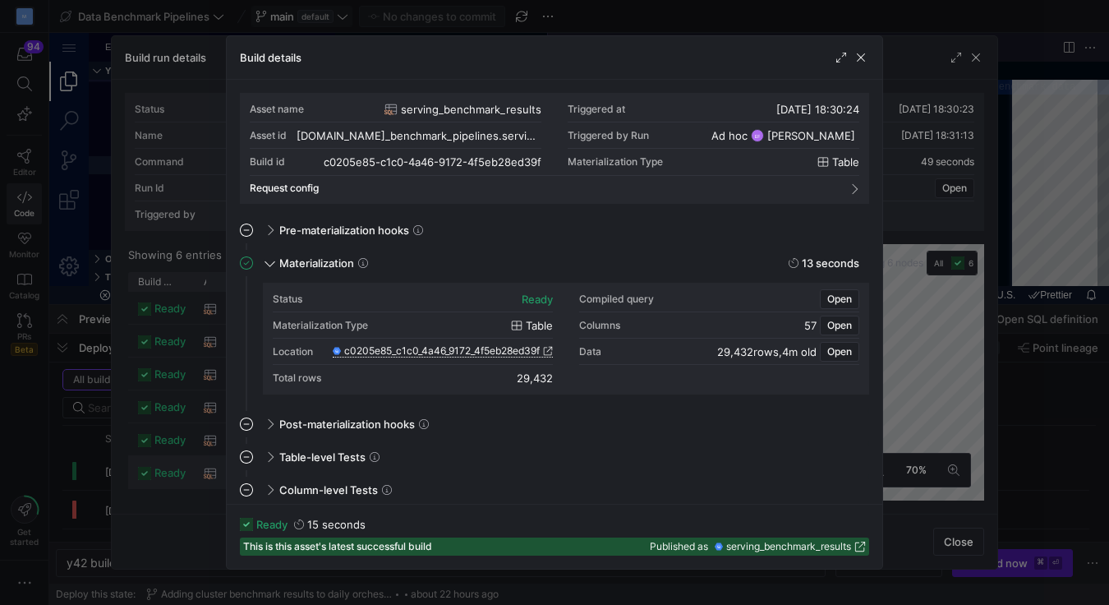
click at [547, 351] on icon at bounding box center [548, 351] width 9 height 9
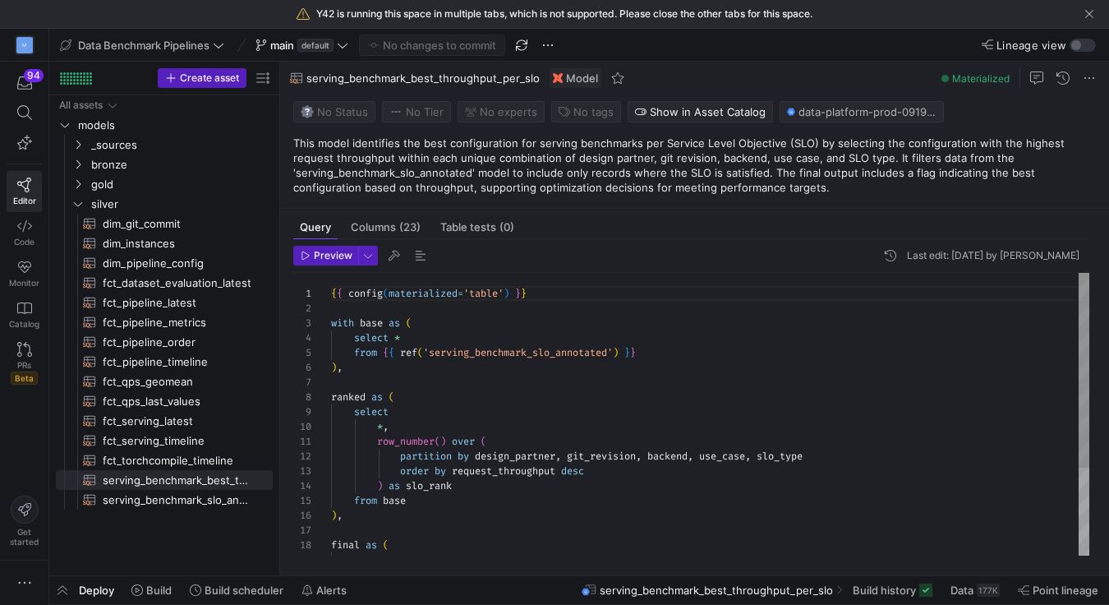
scroll to position [118, 58]
click at [484, 415] on div "{ { config ( materialized = 'table' ) } } with base as ( select * from { { ref …" at bounding box center [710, 479] width 759 height 413
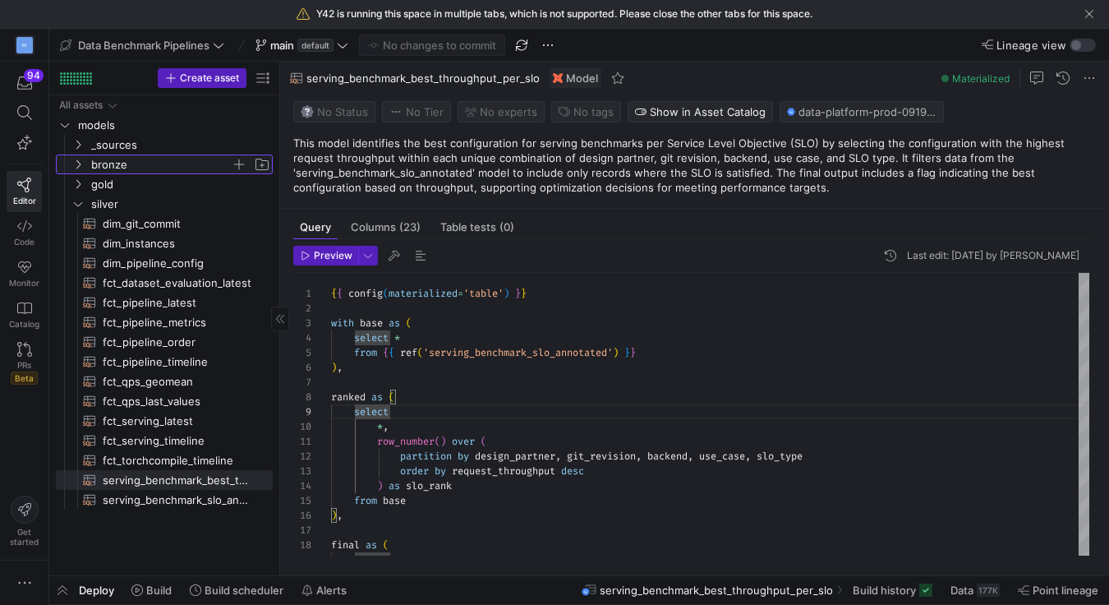
click at [79, 165] on icon "Press SPACE to select this row." at bounding box center [78, 164] width 4 height 9
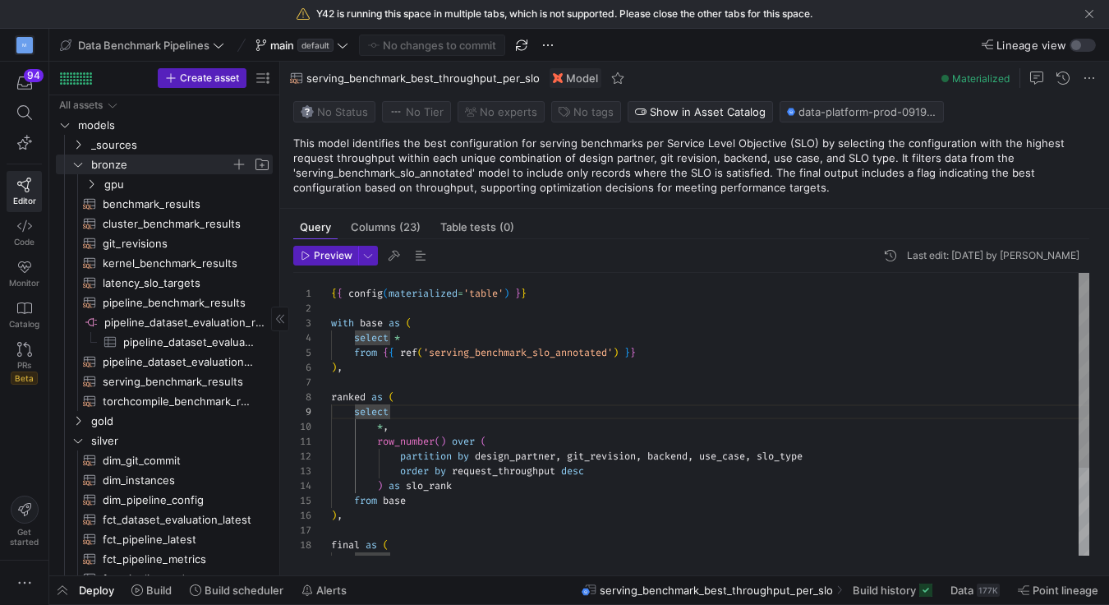
click at [482, 350] on div "{ { config ( materialized = 'table' ) } } with base as ( select * from { { ref …" at bounding box center [710, 479] width 759 height 413
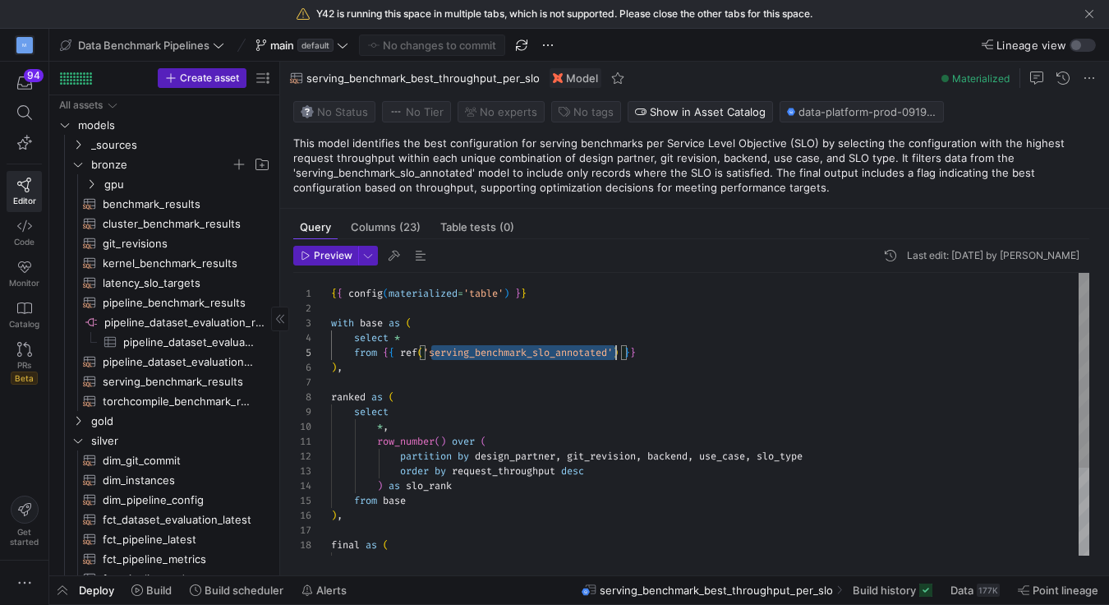
scroll to position [58, 284]
click at [482, 350] on div "{ { config ( materialized = 'table' ) } } with base as ( select * from { { ref …" at bounding box center [710, 479] width 759 height 413
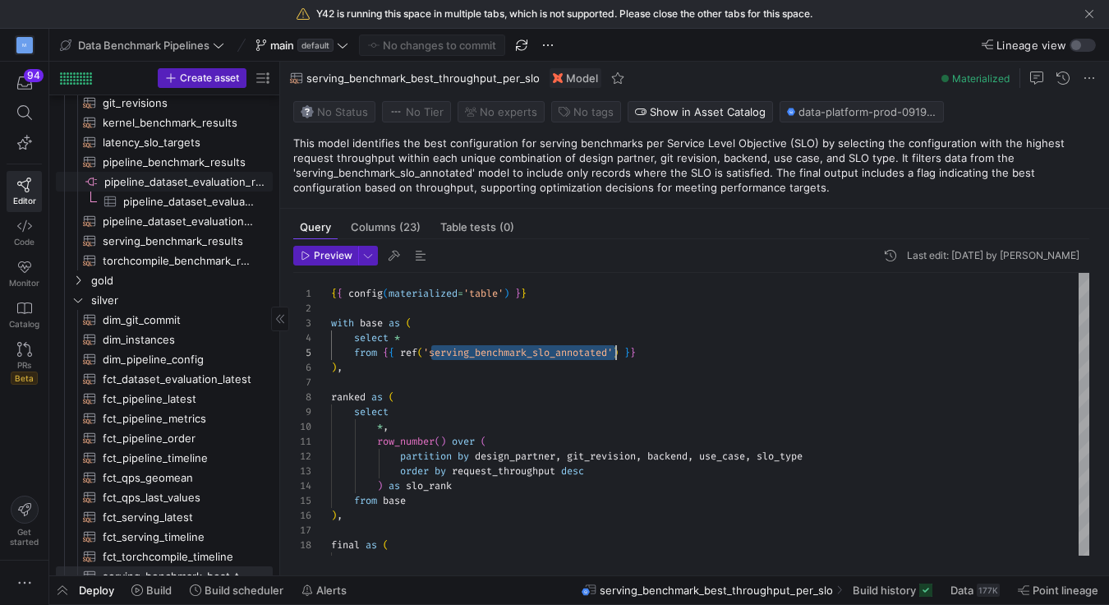
scroll to position [170, 0]
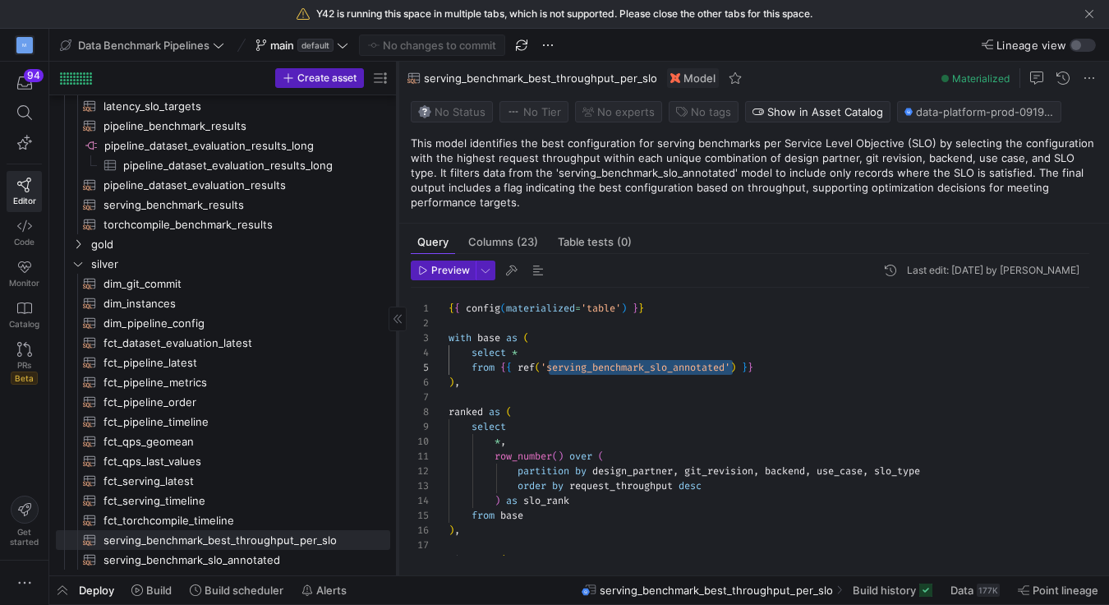
drag, startPoint x: 279, startPoint y: 482, endPoint x: 399, endPoint y: 482, distance: 119.2
click at [398, 482] on div at bounding box center [397, 319] width 1 height 514
click at [282, 560] on span "serving_benchmark_slo_annotated​​​​​​​​​​" at bounding box center [239, 560] width 270 height 19
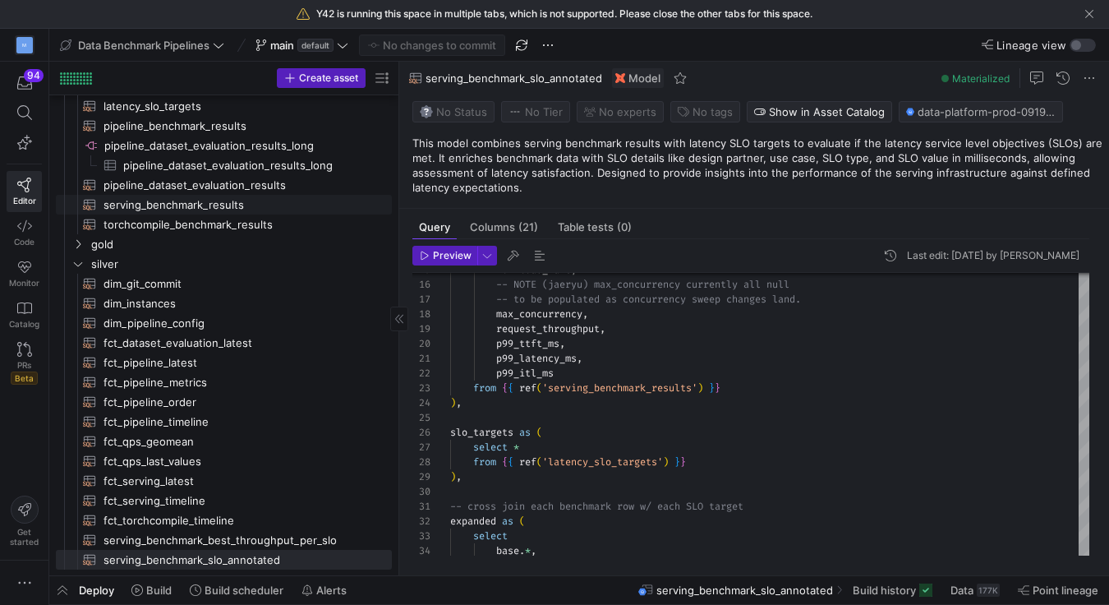
click at [219, 201] on span "serving_benchmark_results​​​​​​​​​​" at bounding box center [239, 205] width 270 height 19
type textarea "{{ config(materialized="table") }} with -- There shouldn't be many duplicates, …"
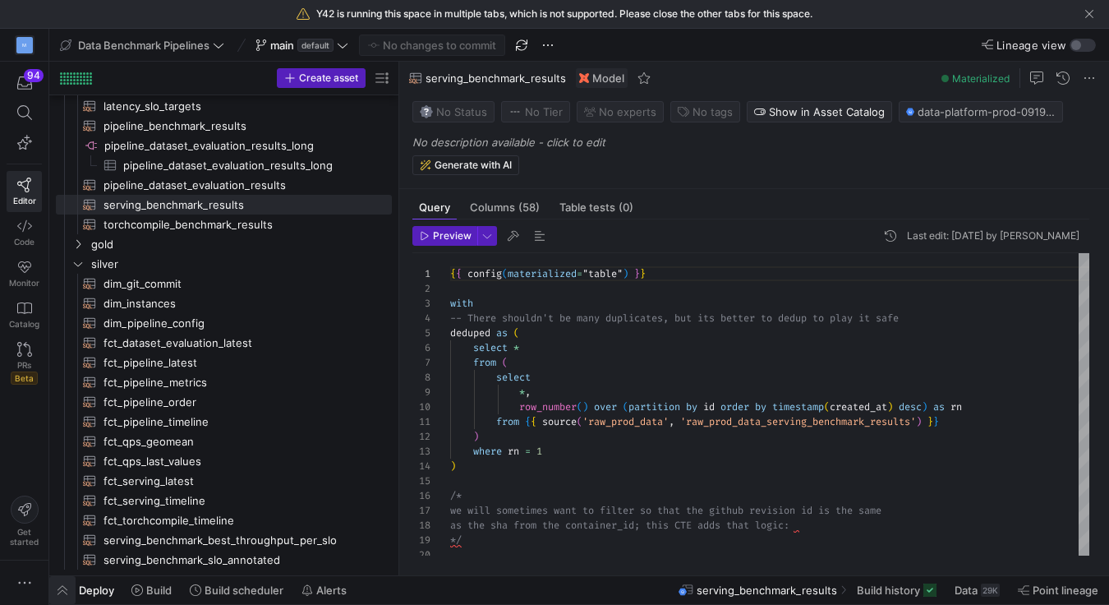
click at [62, 595] on span "button" at bounding box center [62, 590] width 26 height 28
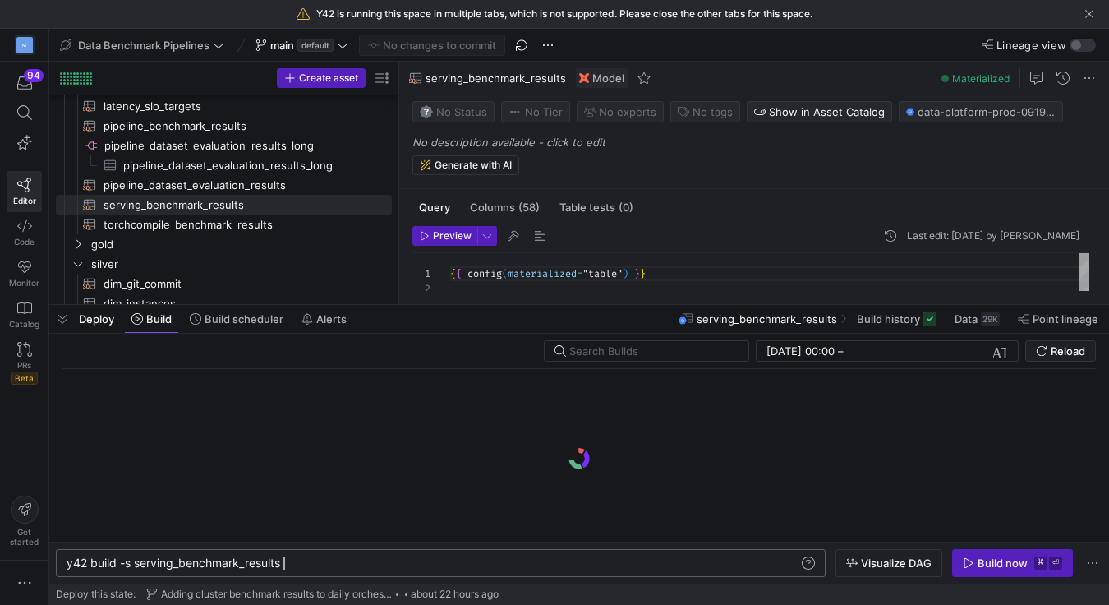
click at [299, 563] on div "y42 build -s serving_benchmark_results" at bounding box center [433, 562] width 733 height 13
type textarea "y42 build -s serving_benchmark_results+"
click at [980, 569] on div "Build now" at bounding box center [1003, 562] width 50 height 13
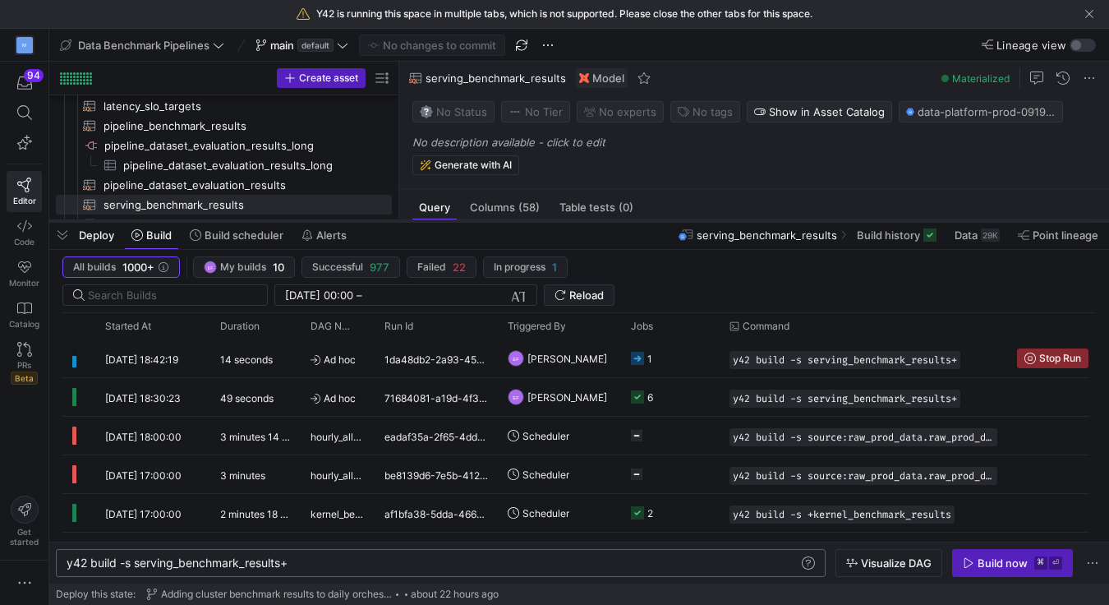
drag, startPoint x: 519, startPoint y: 305, endPoint x: 517, endPoint y: 221, distance: 83.8
click at [517, 221] on div at bounding box center [579, 221] width 1060 height 7
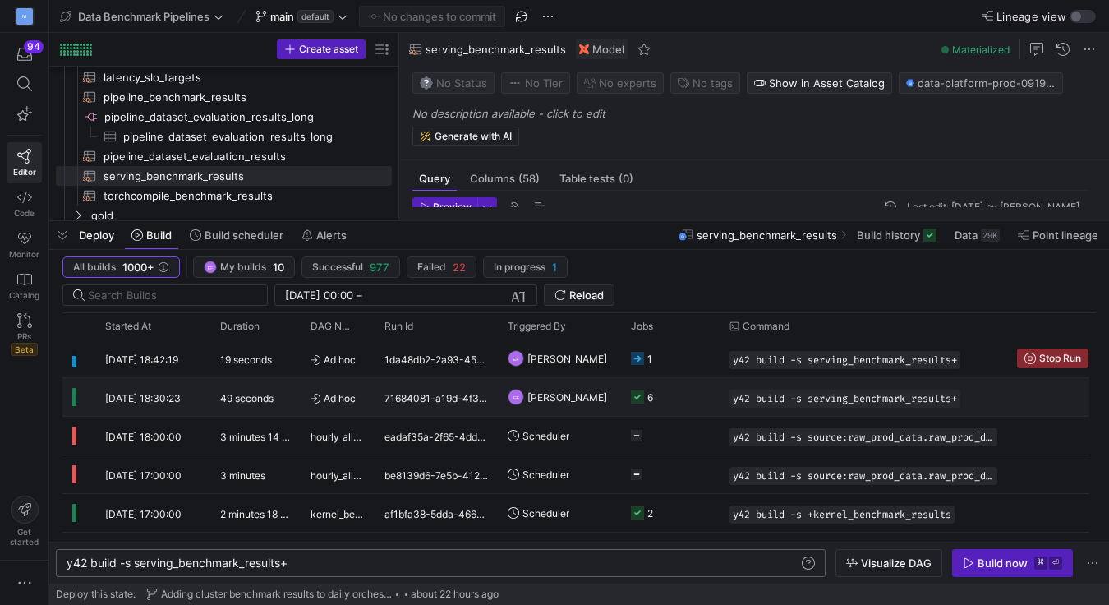
click at [689, 400] on y42-job-status-cell-renderer "6" at bounding box center [670, 397] width 79 height 36
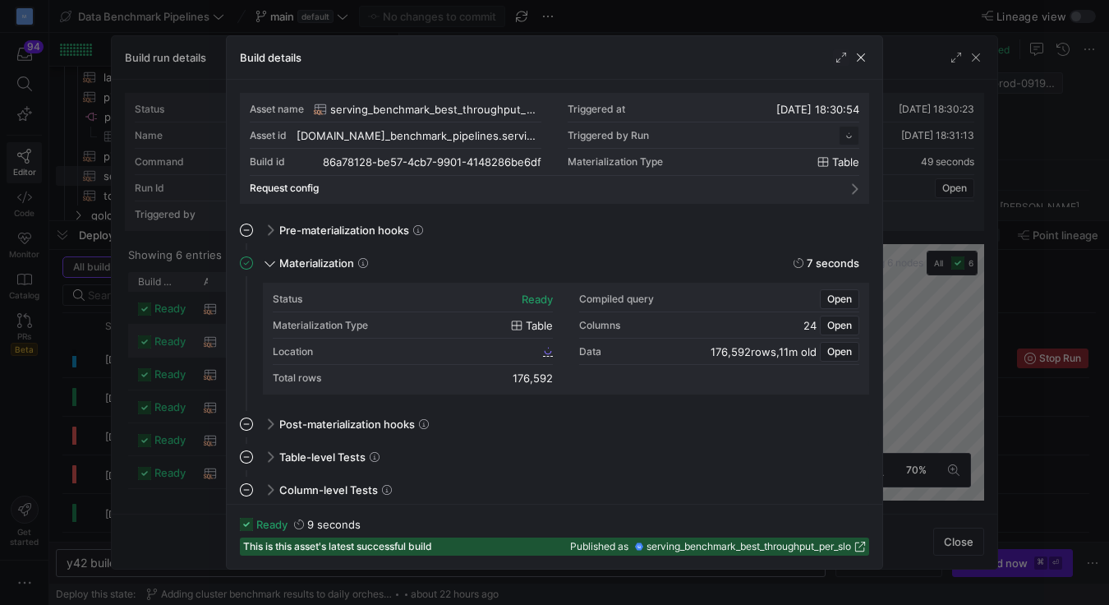
scroll to position [148, 0]
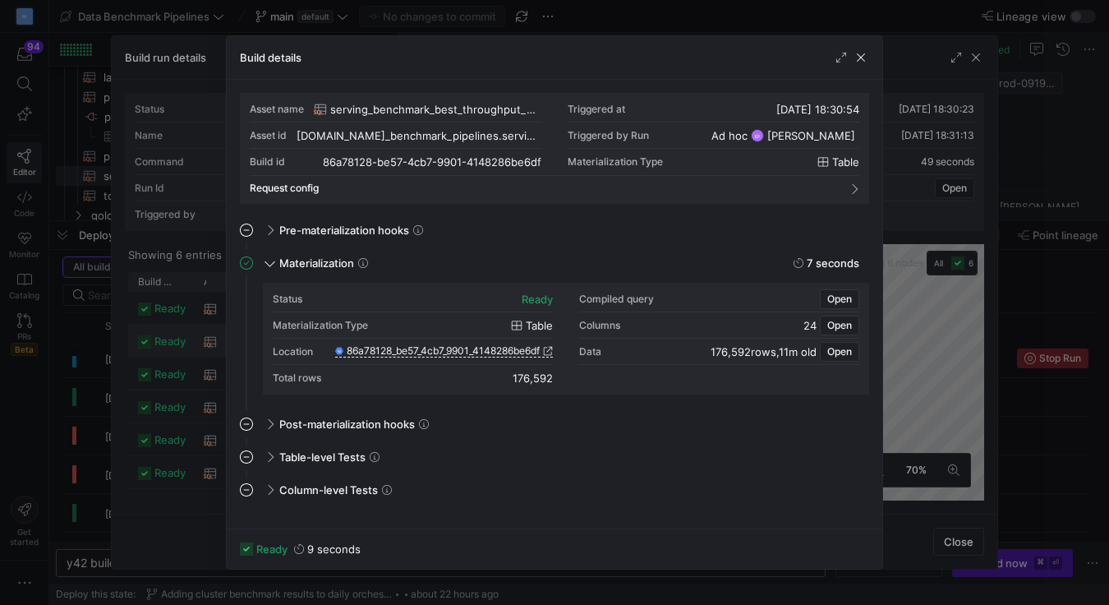
click at [914, 297] on div at bounding box center [554, 302] width 1109 height 605
click at [863, 58] on span "button" at bounding box center [861, 57] width 16 height 16
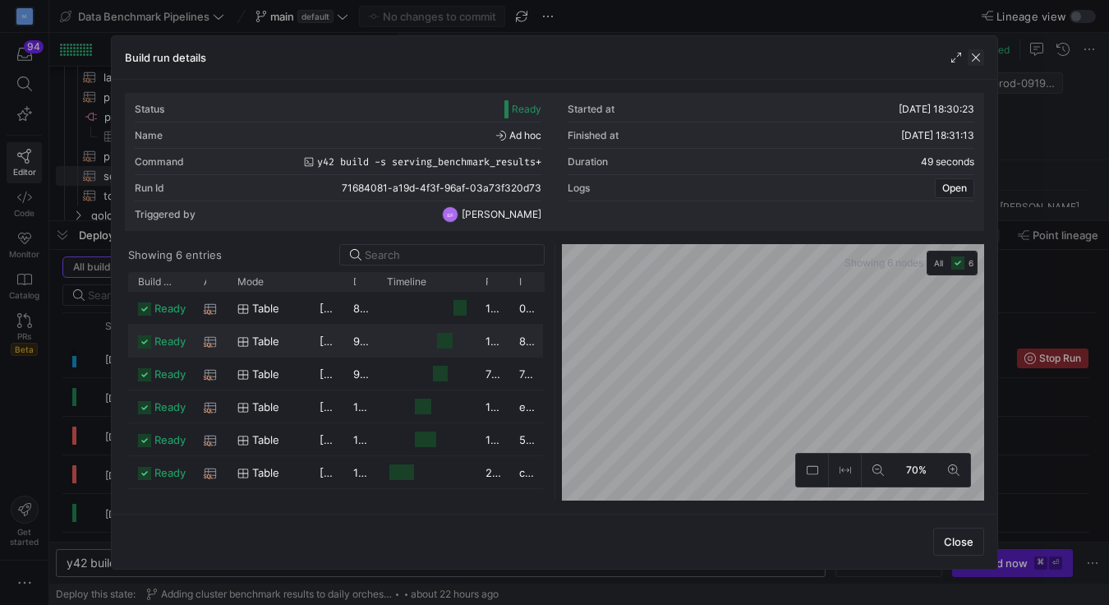
click at [977, 57] on span "button" at bounding box center [976, 57] width 16 height 16
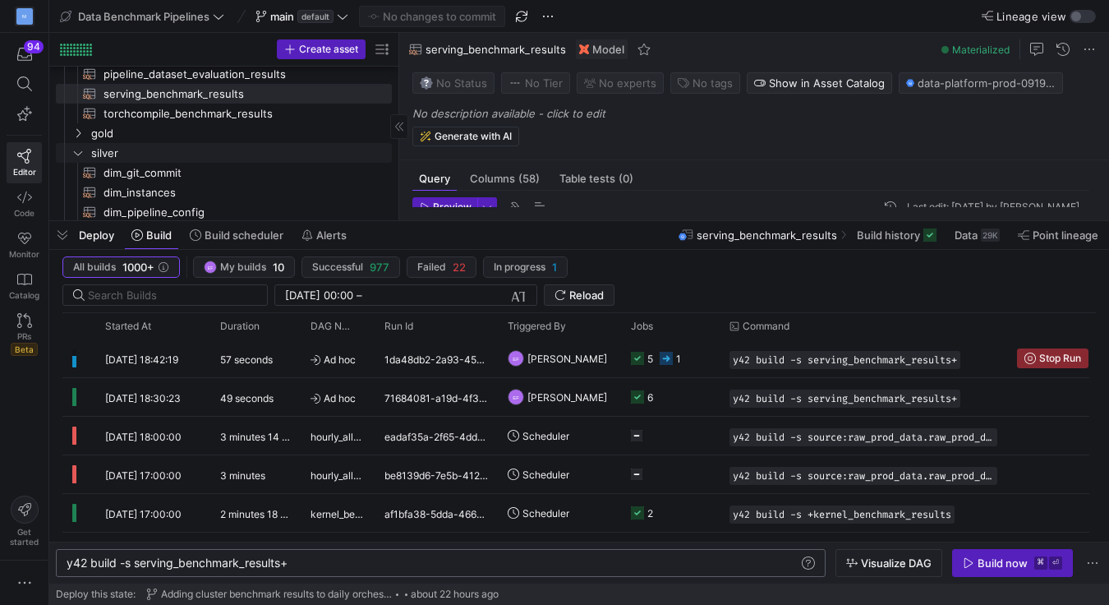
scroll to position [0, 0]
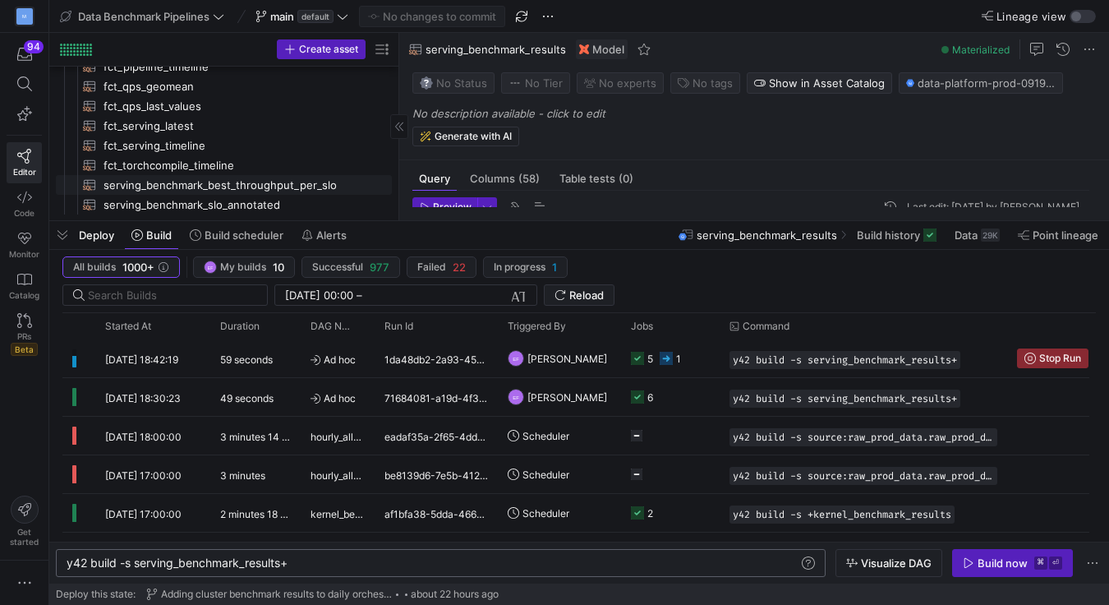
click at [177, 188] on span "serving_benchmark_best_throughput_per_slo​​​​​​​​​​" at bounding box center [239, 185] width 270 height 19
type textarea "{{ config(materialized='table') }} with base as ( select * from {{ ref('serving…"
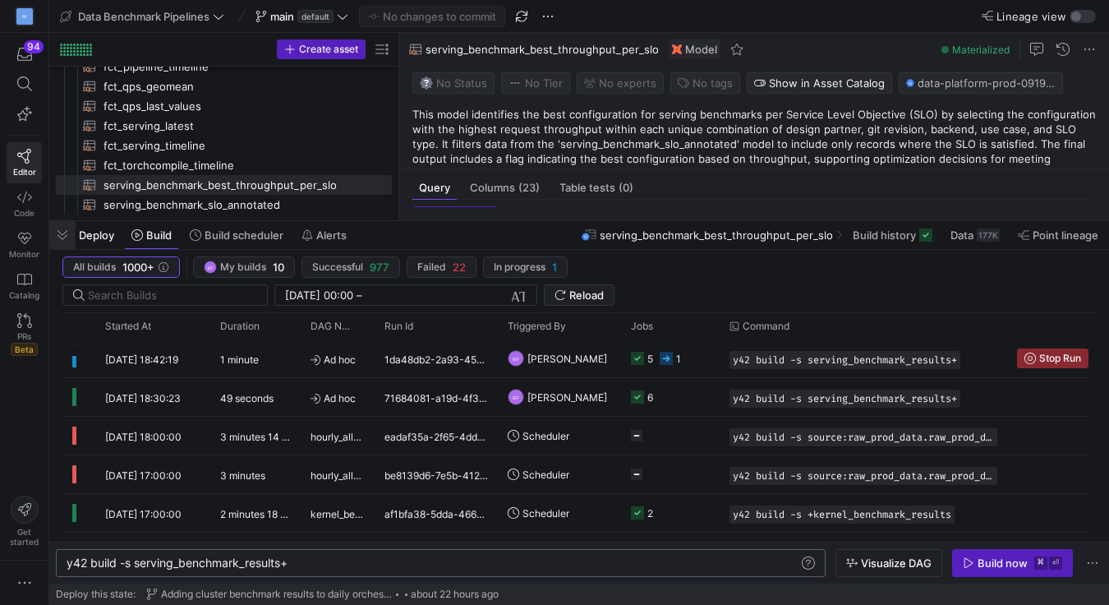
click at [57, 247] on span "button" at bounding box center [62, 235] width 26 height 28
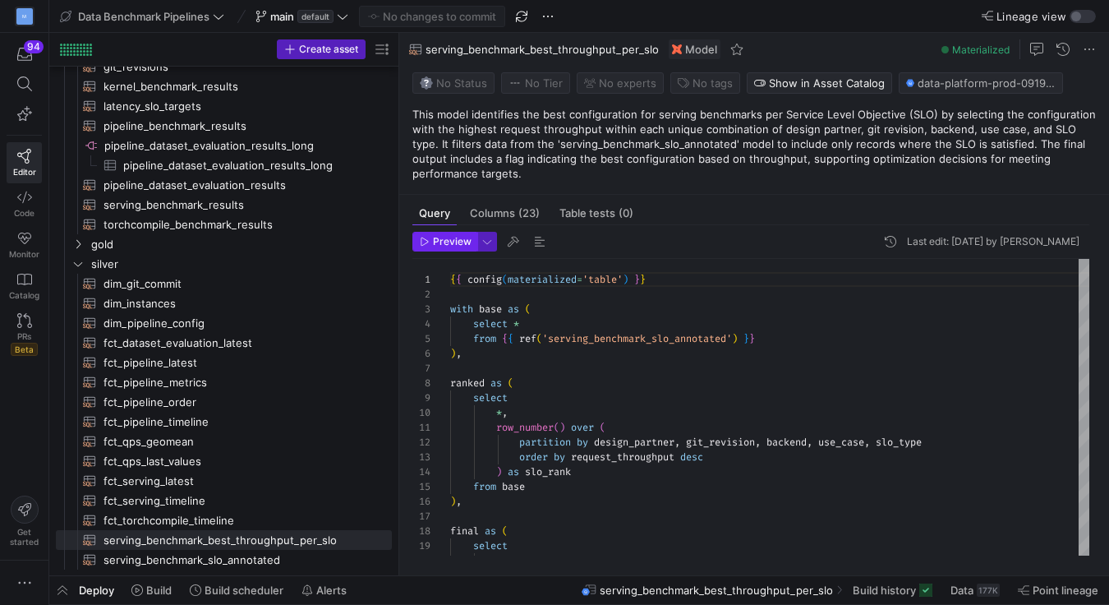
click at [459, 244] on span "Preview" at bounding box center [452, 242] width 39 height 12
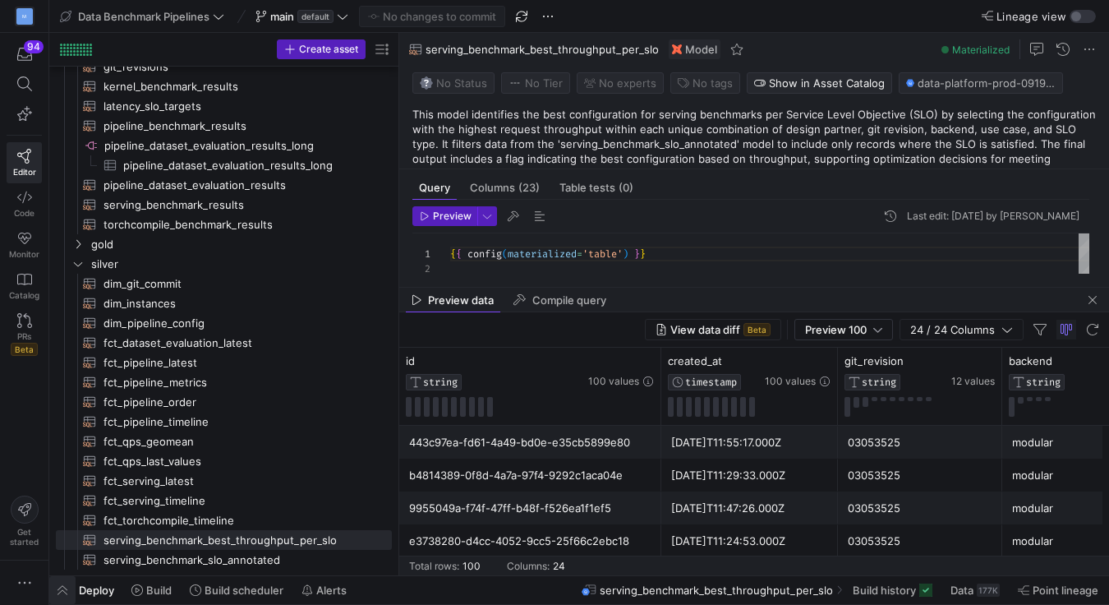
click at [68, 594] on span "button" at bounding box center [62, 590] width 26 height 28
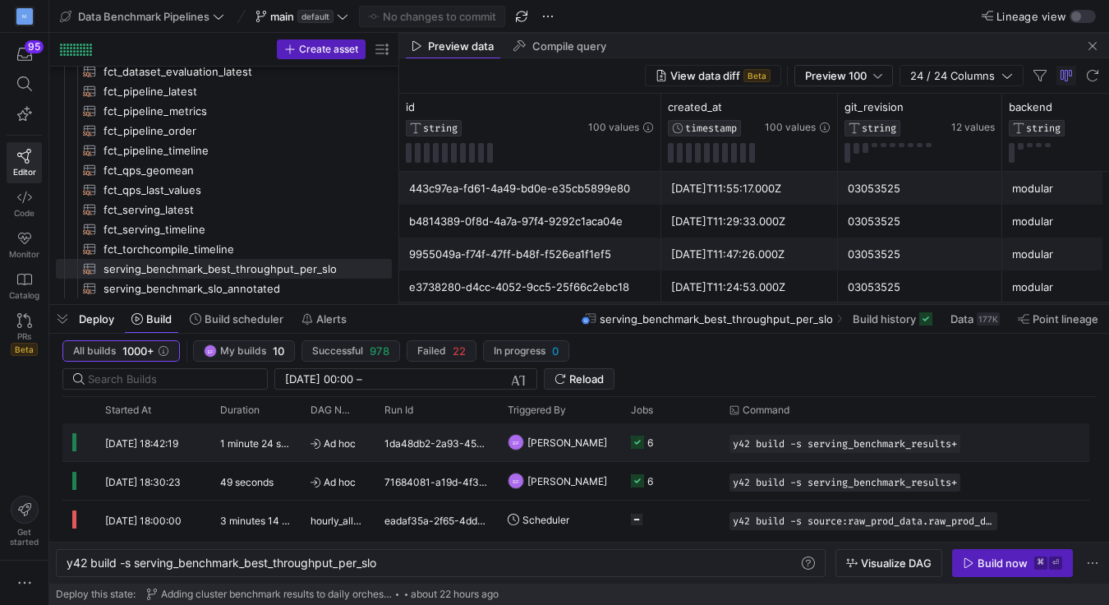
click at [683, 454] on y42-job-status-cell-renderer "6" at bounding box center [670, 442] width 79 height 36
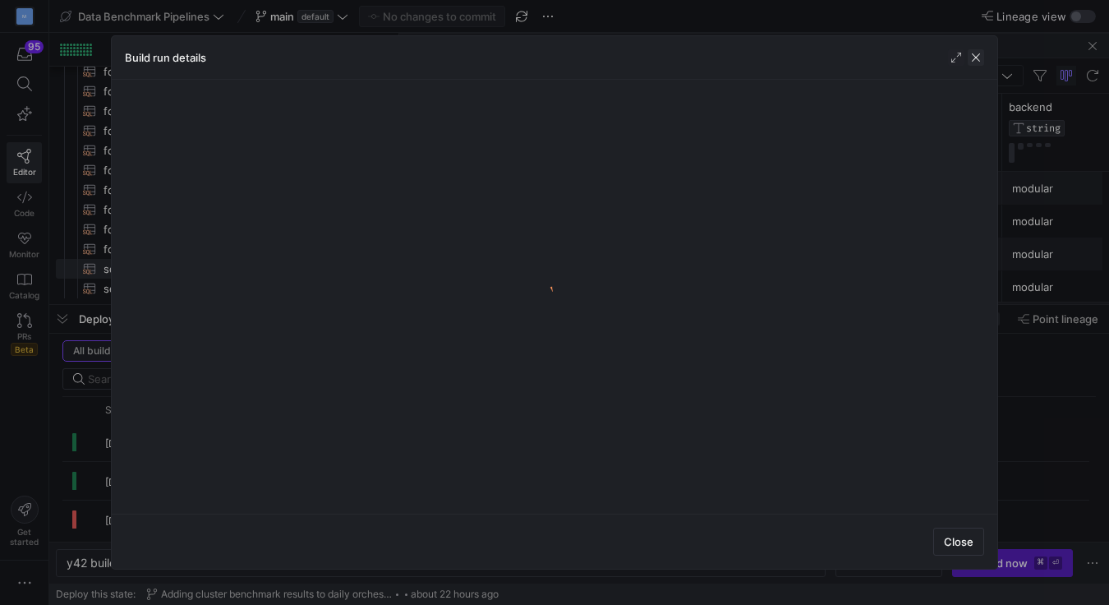
click at [980, 60] on span "button" at bounding box center [976, 57] width 16 height 16
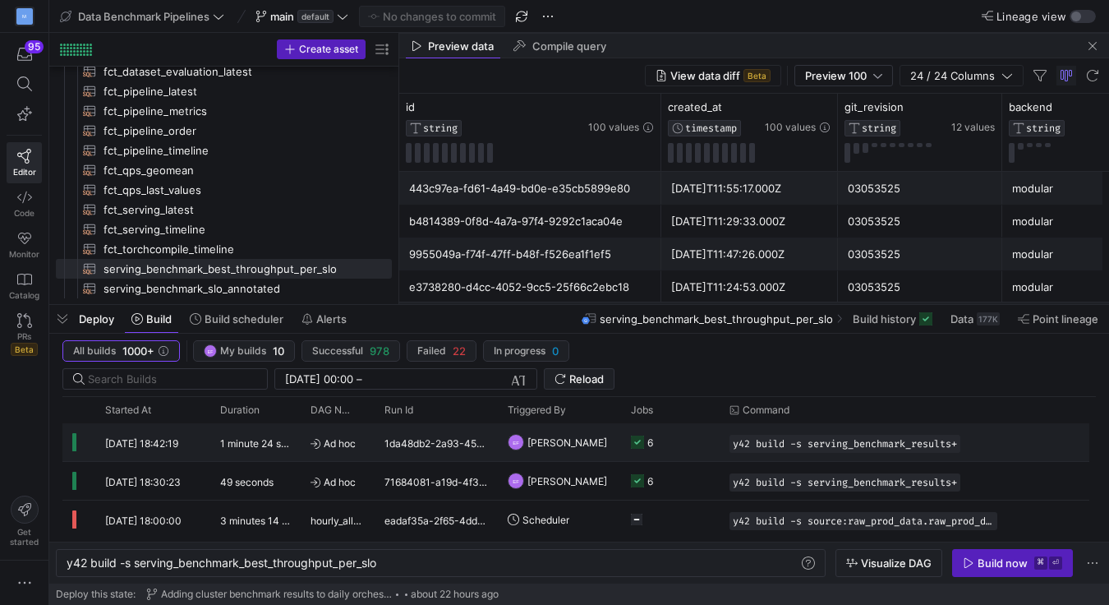
click at [698, 450] on y42-job-status-cell-renderer "6" at bounding box center [670, 442] width 79 height 36
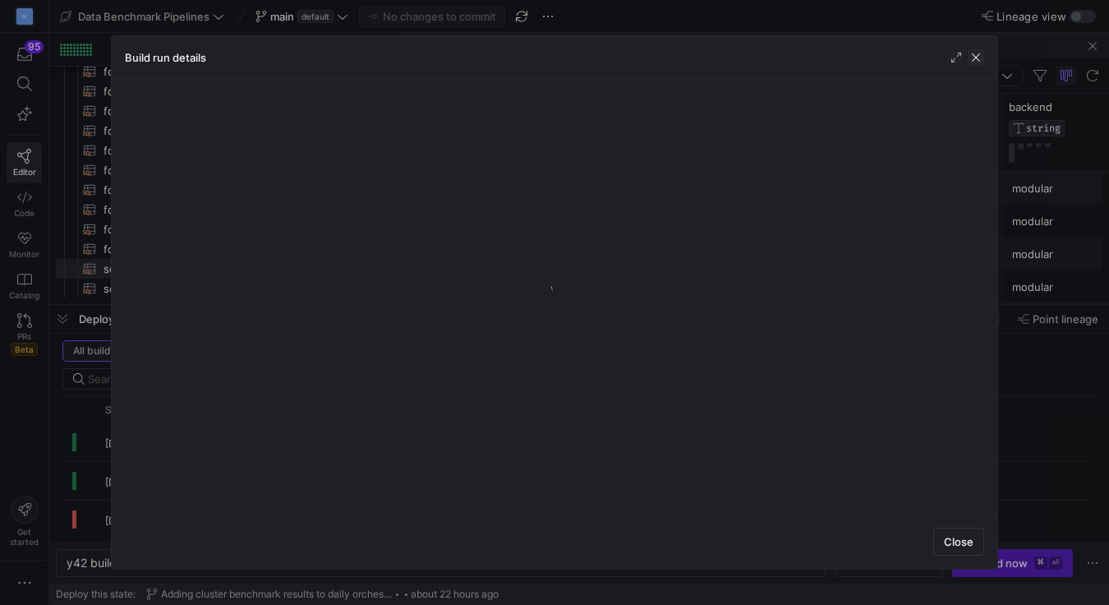
click at [978, 60] on span "button" at bounding box center [976, 57] width 16 height 16
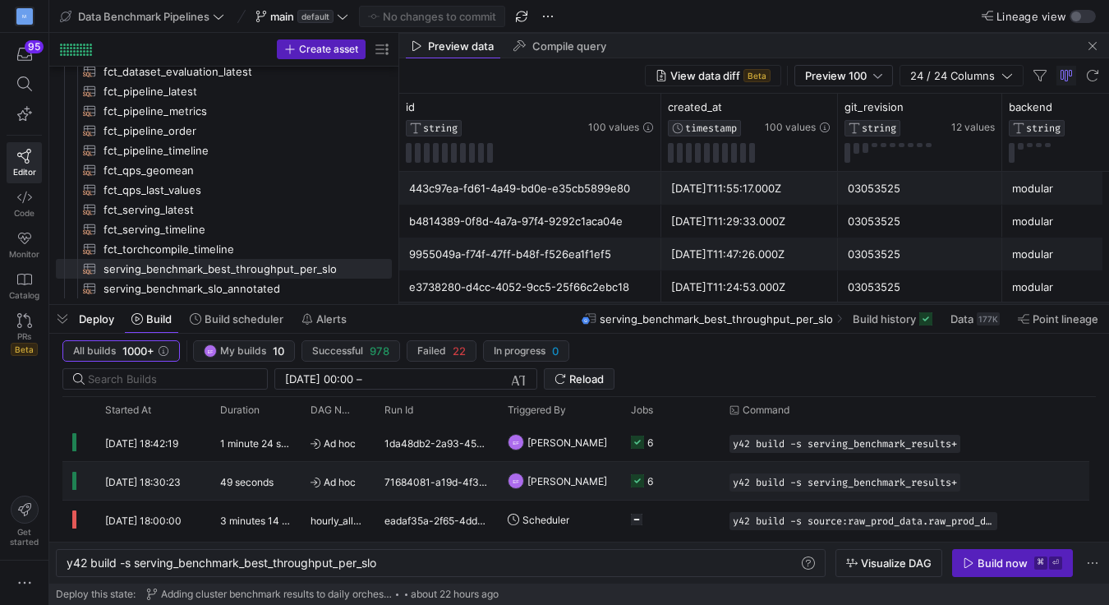
click at [701, 473] on y42-job-status-cell-renderer "6" at bounding box center [670, 481] width 79 height 36
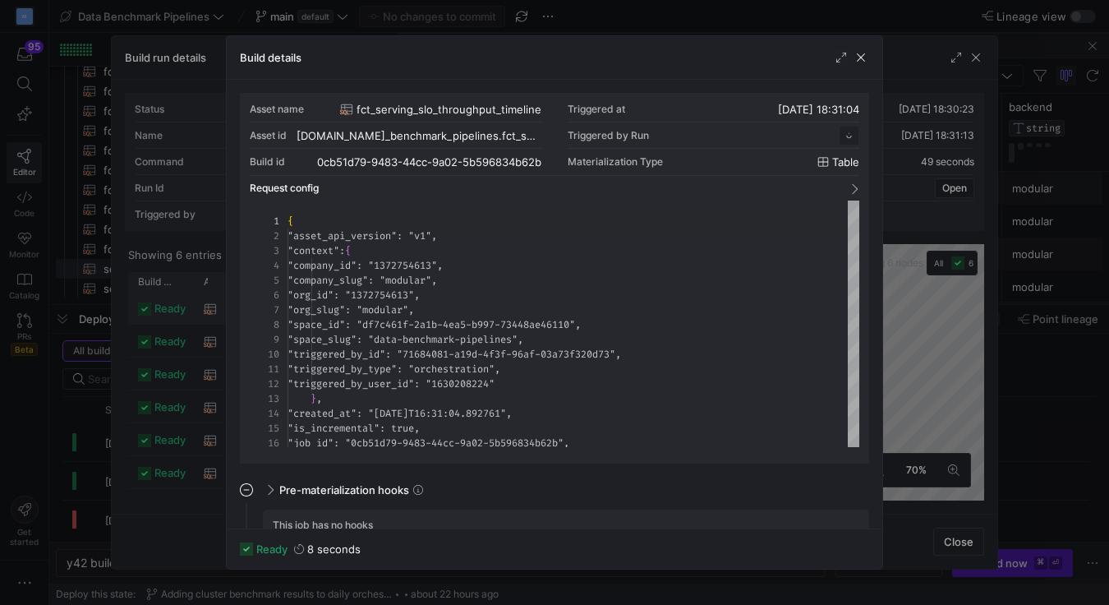
scroll to position [148, 0]
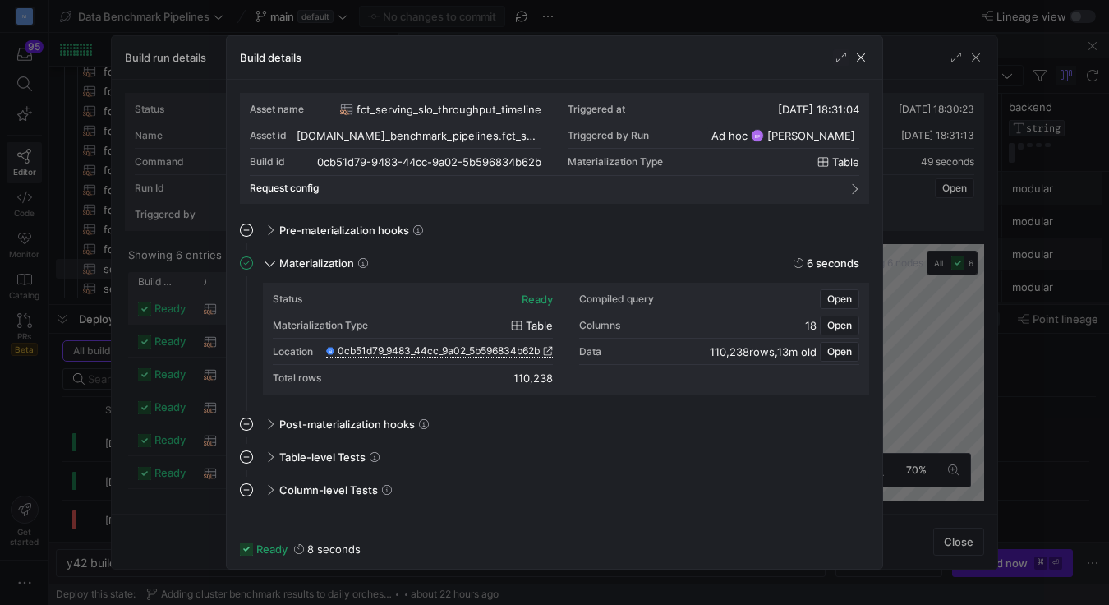
click at [549, 353] on icon at bounding box center [548, 351] width 10 height 10
click at [495, 107] on span "fct_serving_slo_throughput_timeline" at bounding box center [449, 109] width 185 height 13
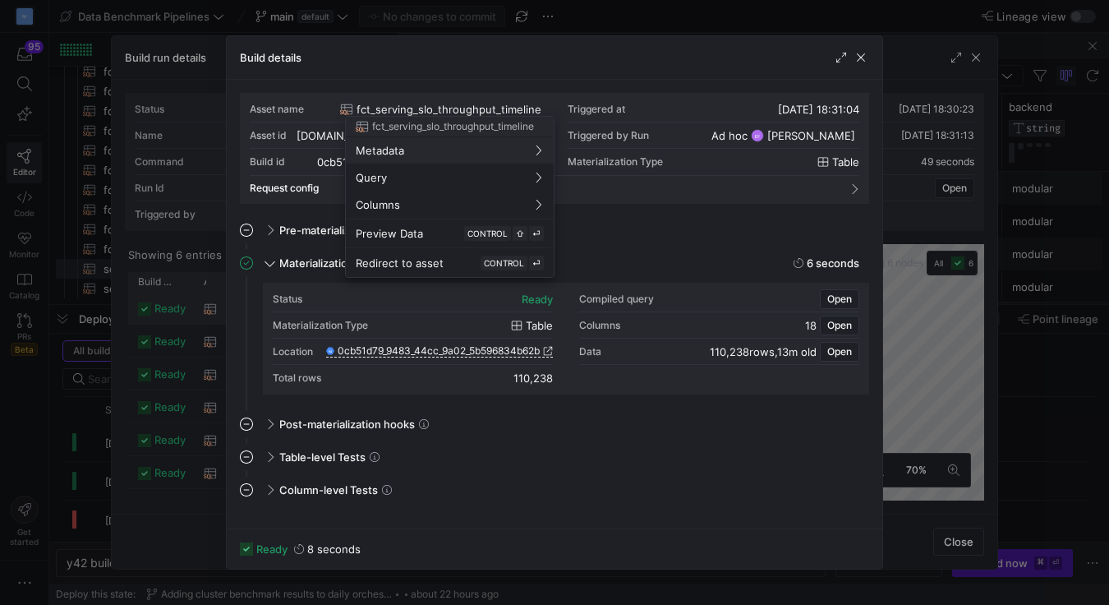
click at [495, 107] on div at bounding box center [554, 302] width 1109 height 605
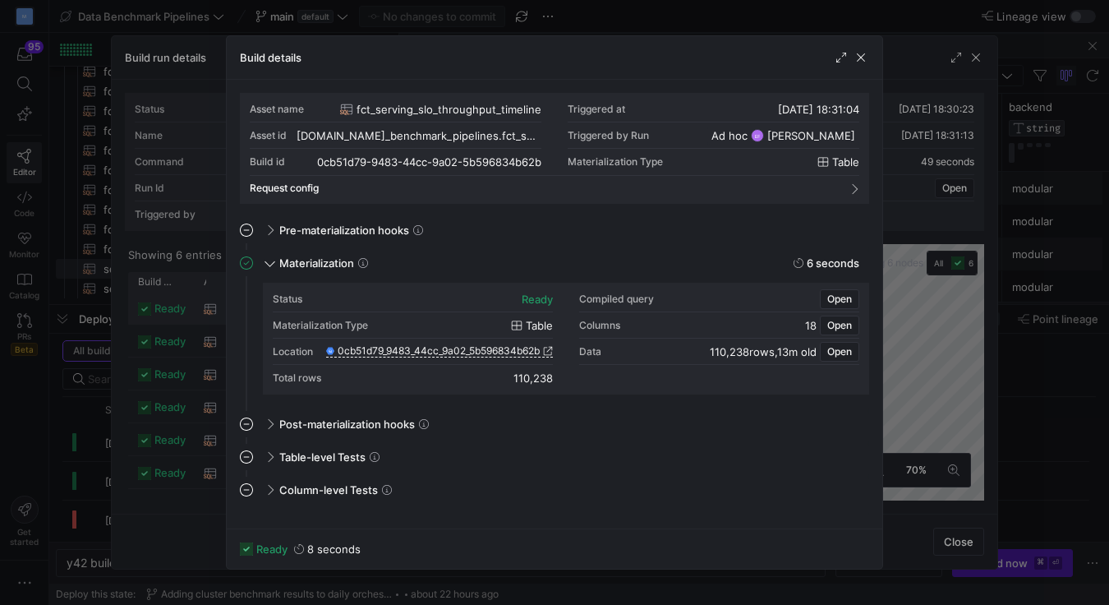
click at [495, 107] on span "fct_serving_slo_throughput_timeline" at bounding box center [449, 109] width 185 height 13
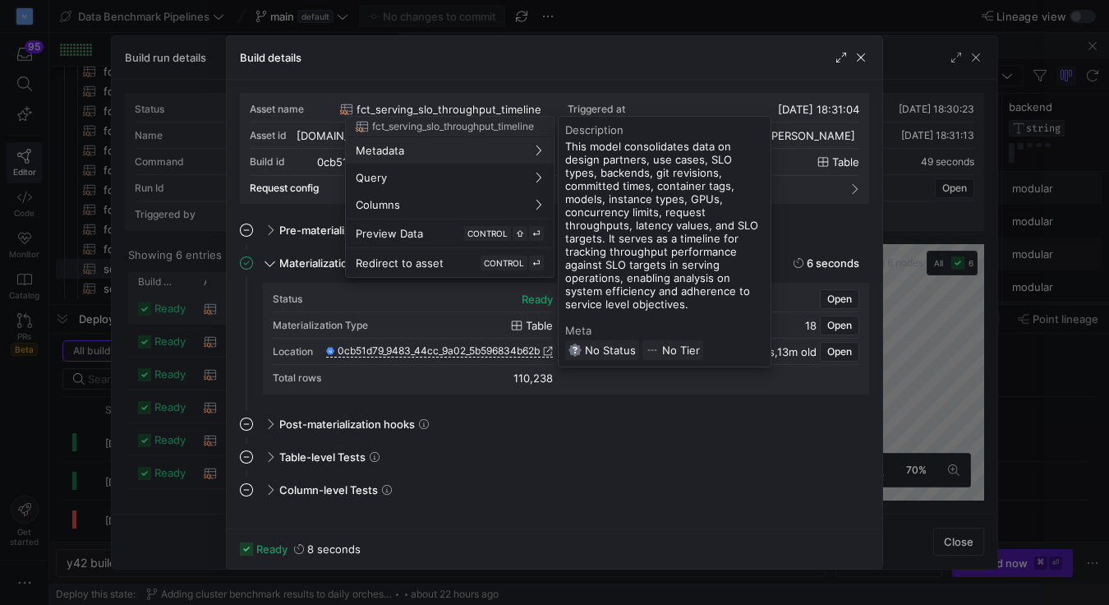
drag, startPoint x: 373, startPoint y: 127, endPoint x: 538, endPoint y: 127, distance: 165.2
click at [538, 127] on div "fct_serving_slo_throughput_timeline" at bounding box center [450, 127] width 208 height 20
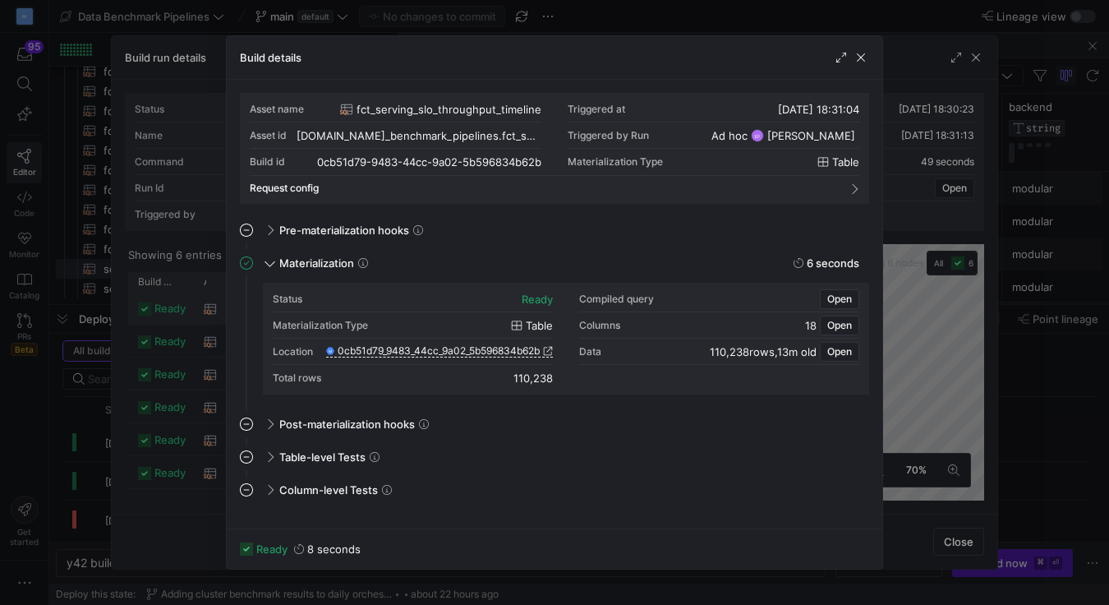
copy span "fct_serving_slo_throughput_timeline"
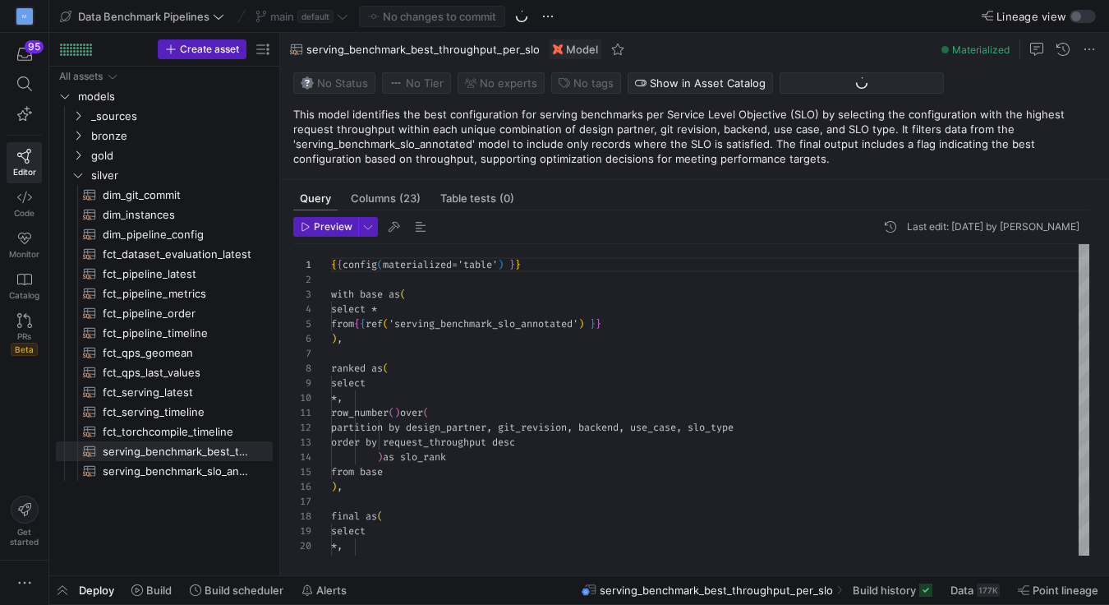
scroll to position [148, 0]
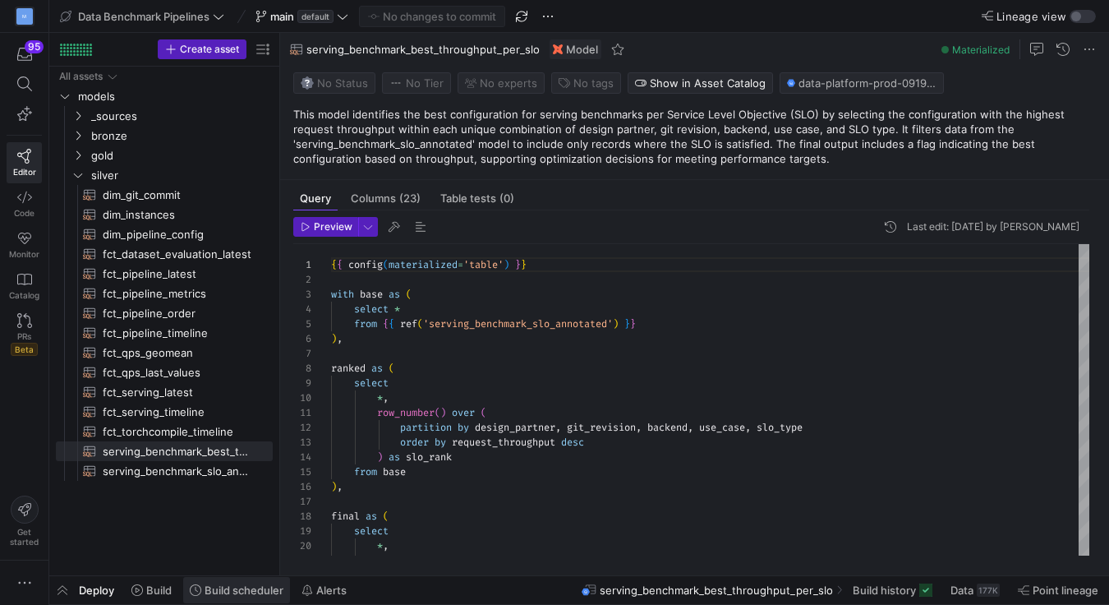
click at [232, 593] on span "Build scheduler" at bounding box center [244, 589] width 79 height 13
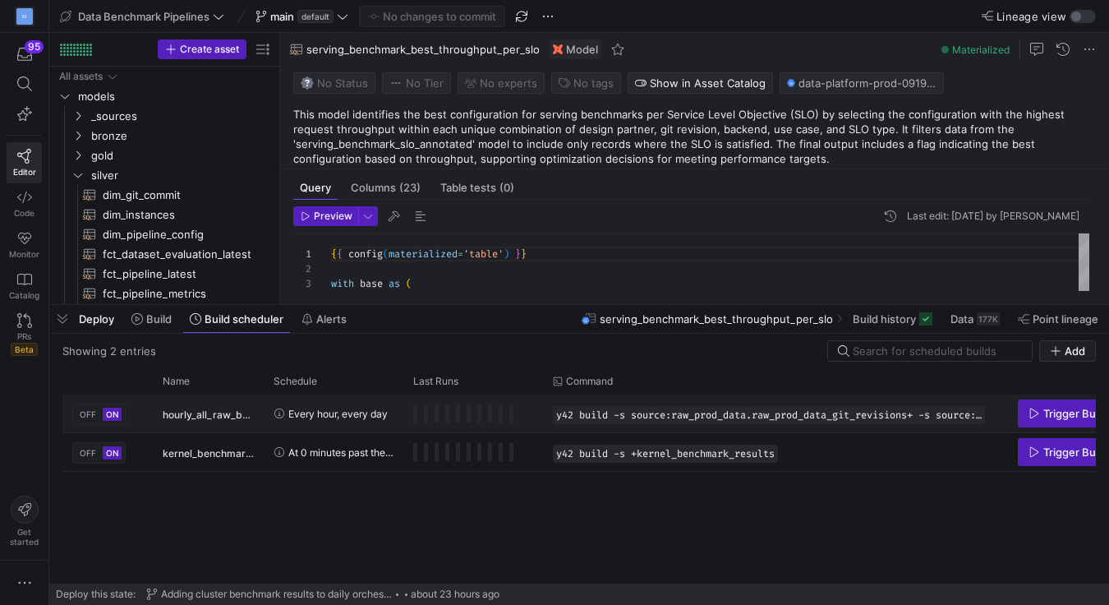
click at [218, 414] on span "hourly_all_raw_bench_data_sync" at bounding box center [208, 414] width 91 height 39
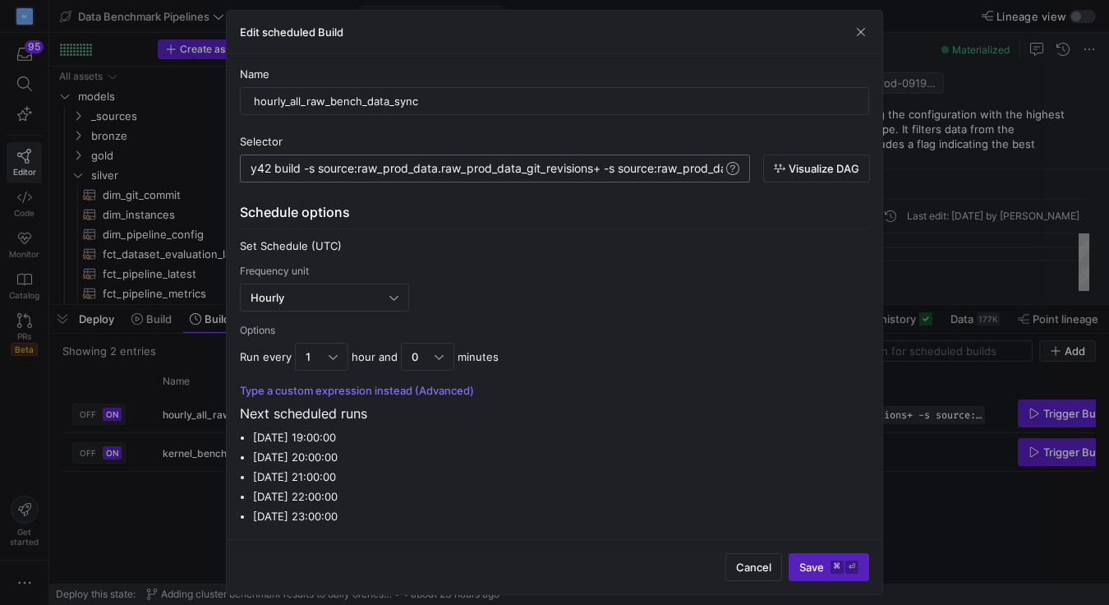
type textarea "y42 build -s source:raw_prod_data.raw_prod_data_git_revisions+ -s source:raw_pr…"
click at [731, 170] on span at bounding box center [733, 169] width 20 height 20
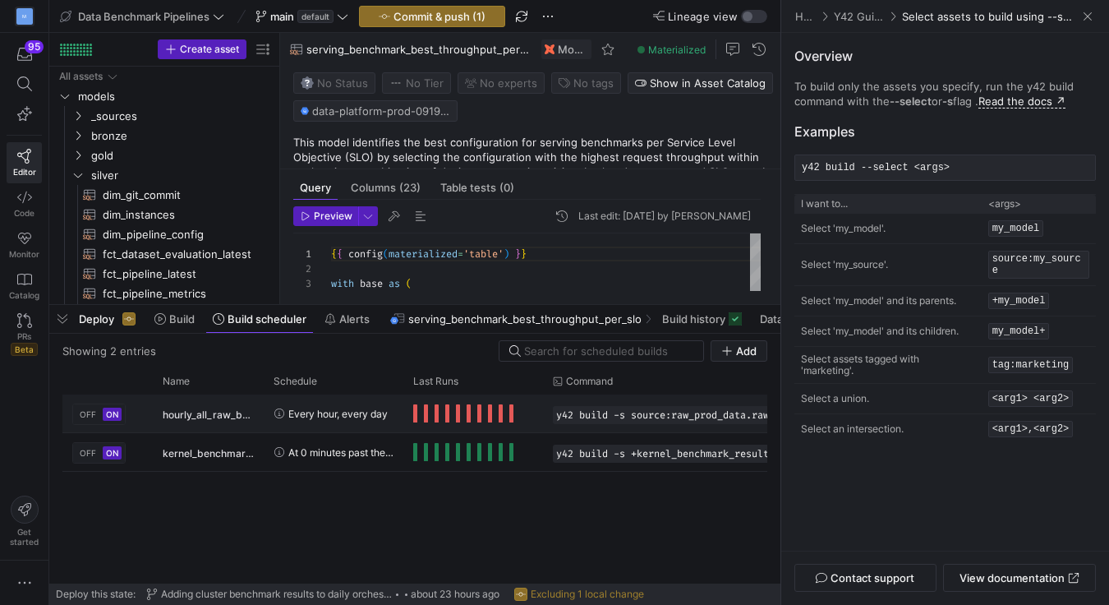
click at [490, 419] on span "Press SPACE to select this row." at bounding box center [490, 413] width 4 height 18
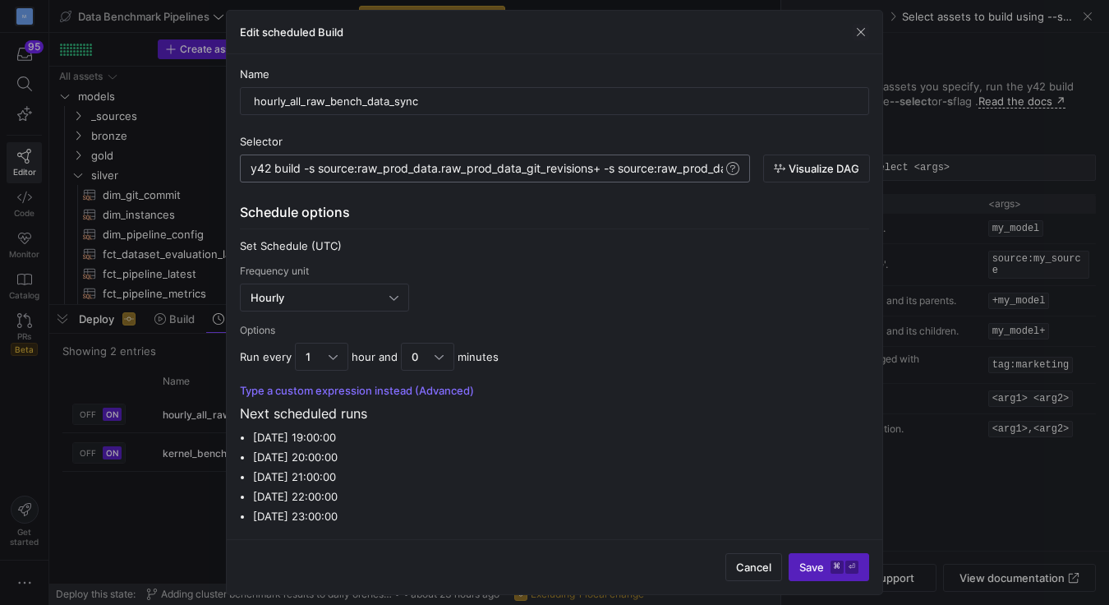
click at [583, 175] on div "y42 build -s source:raw_prod_data.raw_prod_data_gi t_revisions+ -s source:raw_p…" at bounding box center [495, 169] width 510 height 28
type textarea "y42 build -s source:raw_prod_data.raw_prod_data_git_revisions+ -s source:raw_pr…"
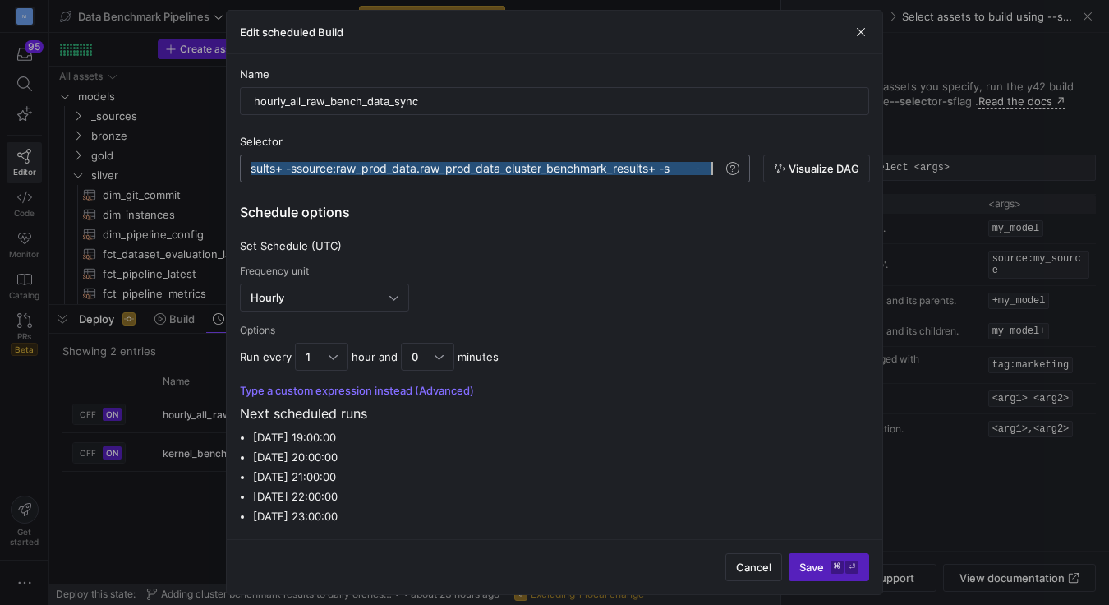
scroll to position [0, 3530]
drag, startPoint x: 564, startPoint y: 170, endPoint x: 803, endPoint y: 174, distance: 239.2
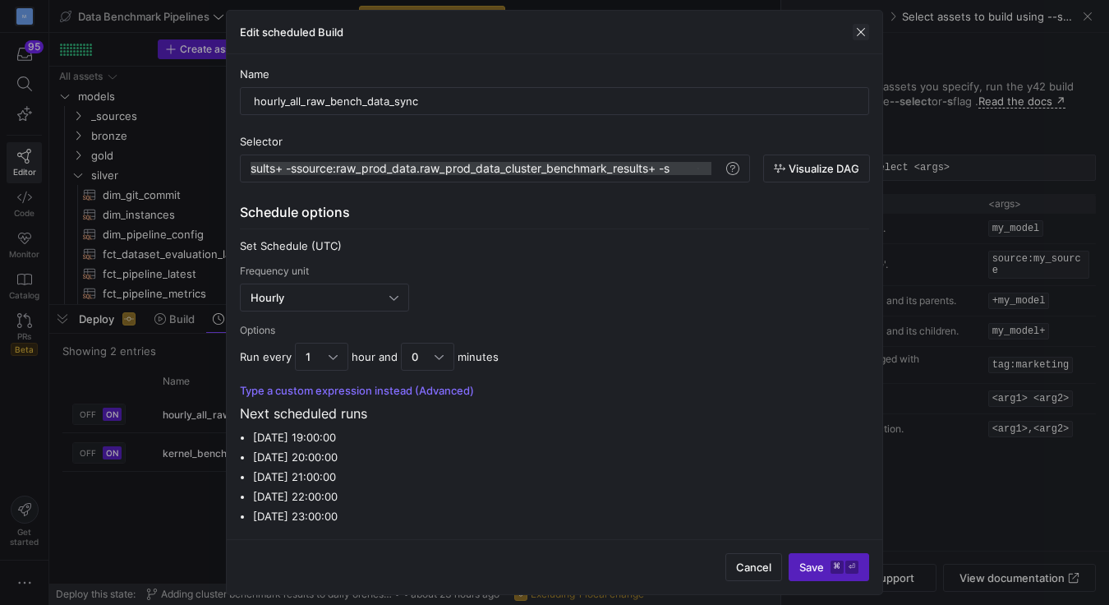
click at [859, 32] on span "button" at bounding box center [861, 32] width 16 height 16
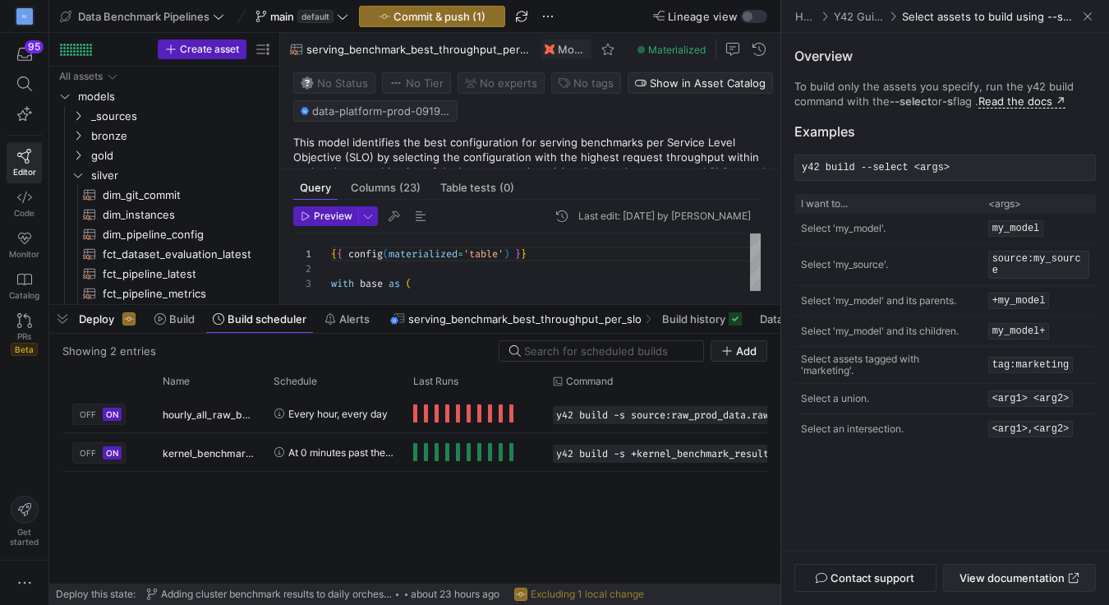
click at [988, 579] on span "View documentation" at bounding box center [1012, 577] width 105 height 13
click at [840, 205] on p "I want to..." at bounding box center [889, 204] width 177 height 12
click at [193, 412] on span "hourly_all_raw_bench_data_sync" at bounding box center [208, 414] width 91 height 39
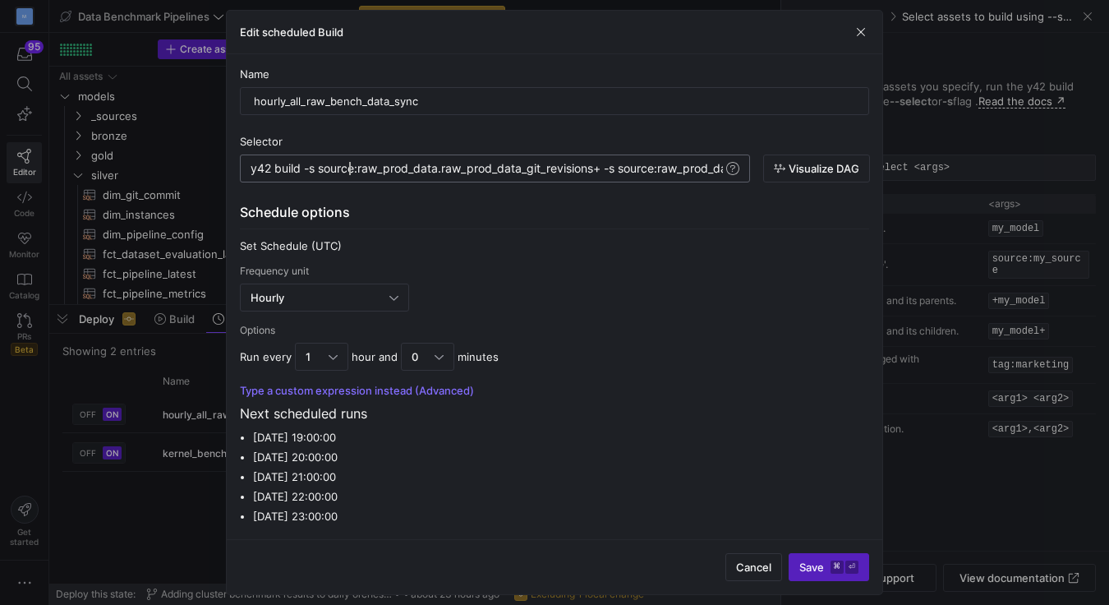
type textarea "y42 build -s source:raw_prod_data.raw_prod_data_git_revisions+ -s source:raw_pr…"
click at [828, 170] on span "Visualize DAG" at bounding box center [824, 168] width 71 height 13
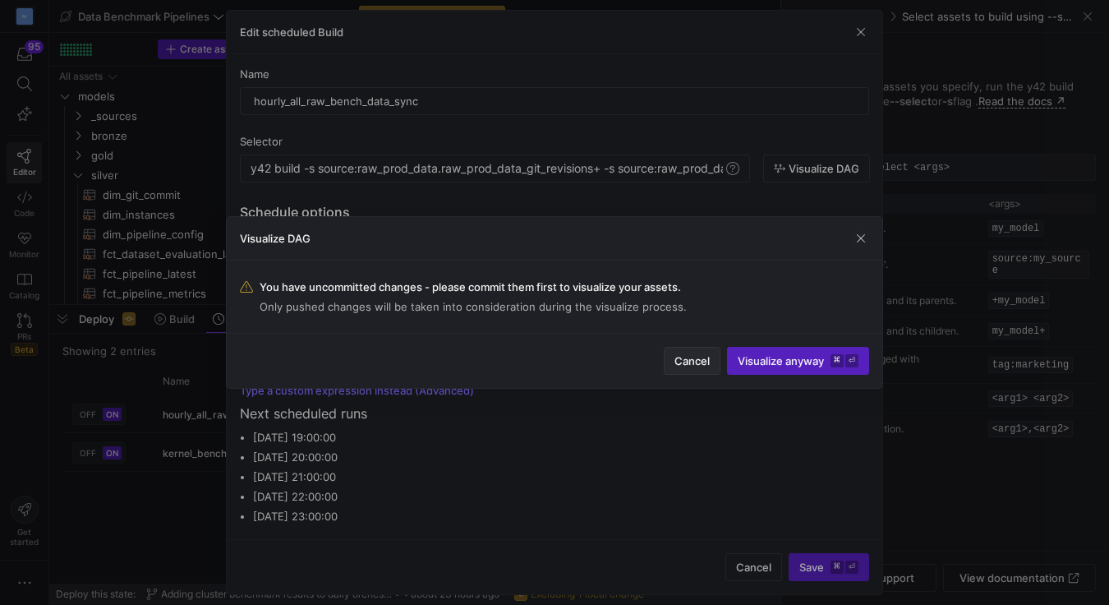
click at [700, 357] on span "Cancel" at bounding box center [692, 360] width 35 height 13
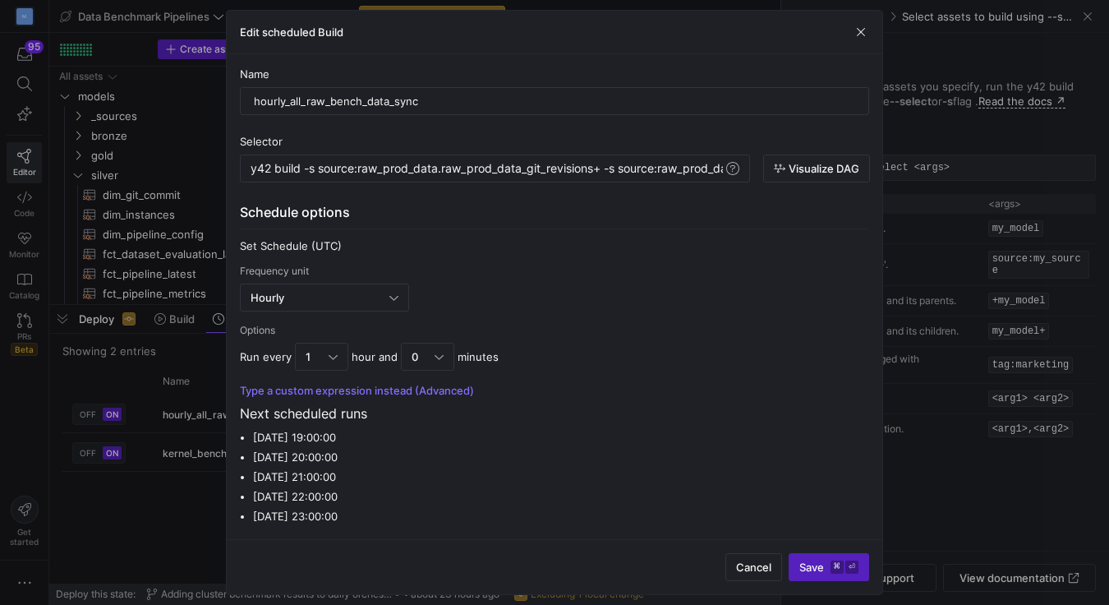
click at [858, 43] on div "Edit scheduled Build" at bounding box center [555, 33] width 656 height 44
click at [860, 31] on span "button" at bounding box center [861, 32] width 16 height 16
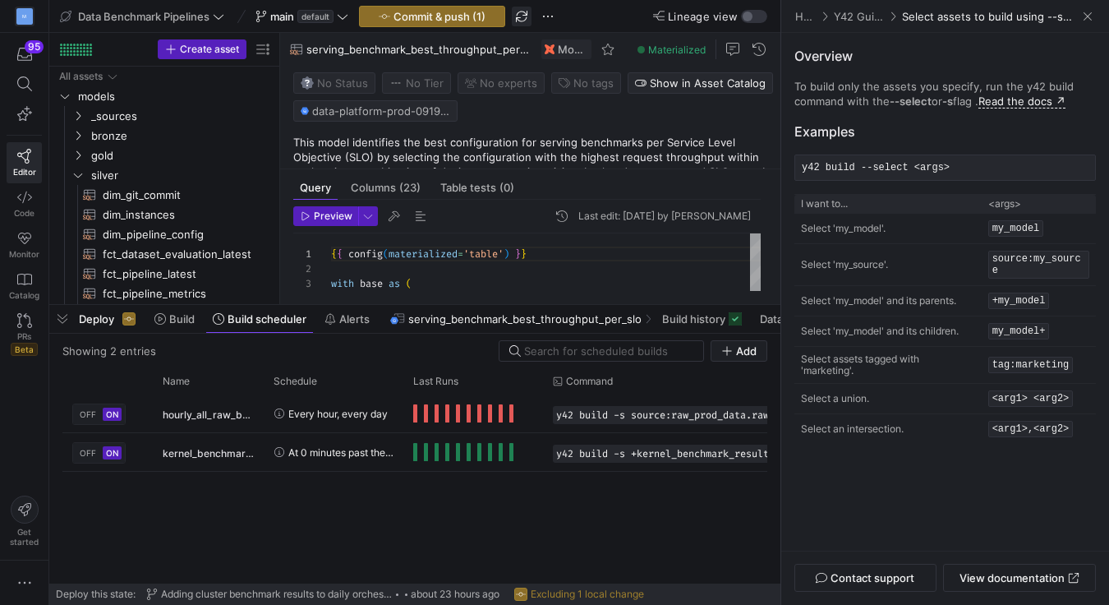
click at [525, 17] on span "button" at bounding box center [522, 17] width 20 height 20
click at [492, 21] on span "button" at bounding box center [432, 17] width 145 height 20
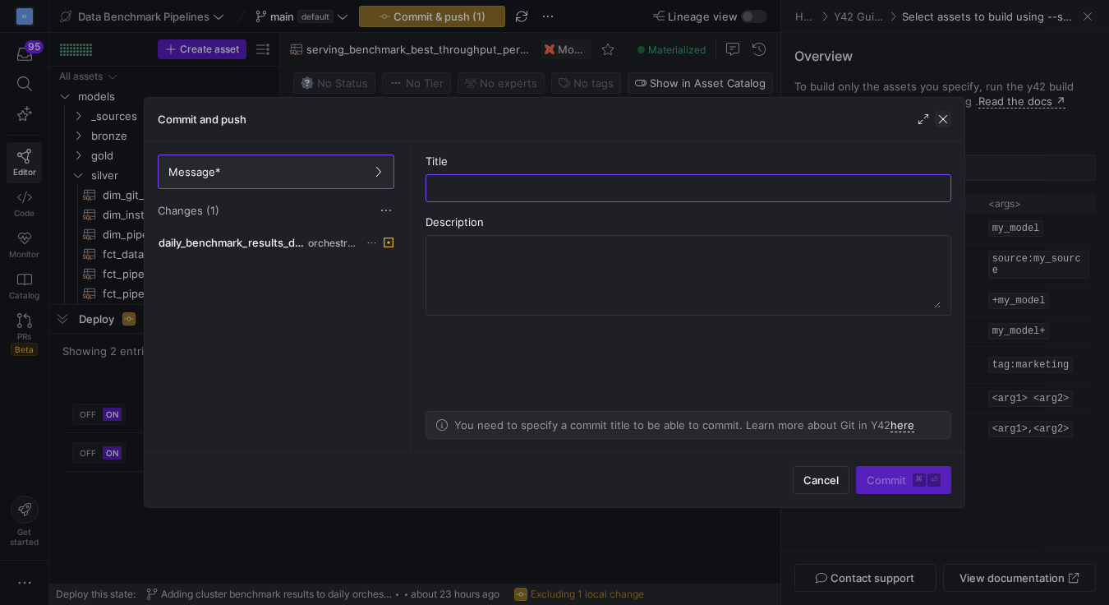
click at [944, 120] on span "button" at bounding box center [943, 119] width 16 height 16
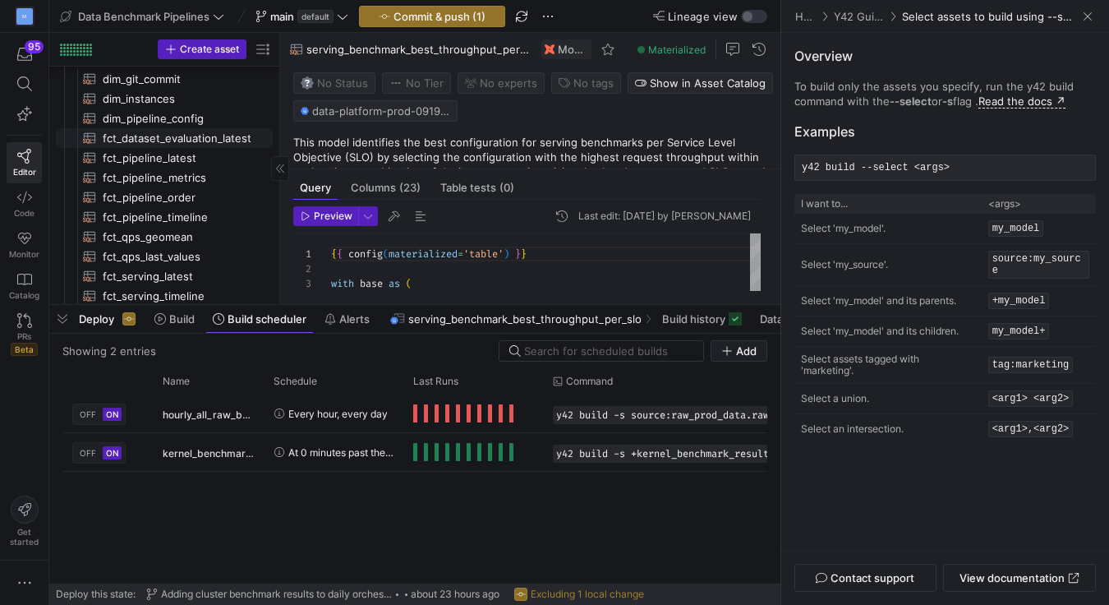
scroll to position [176, 0]
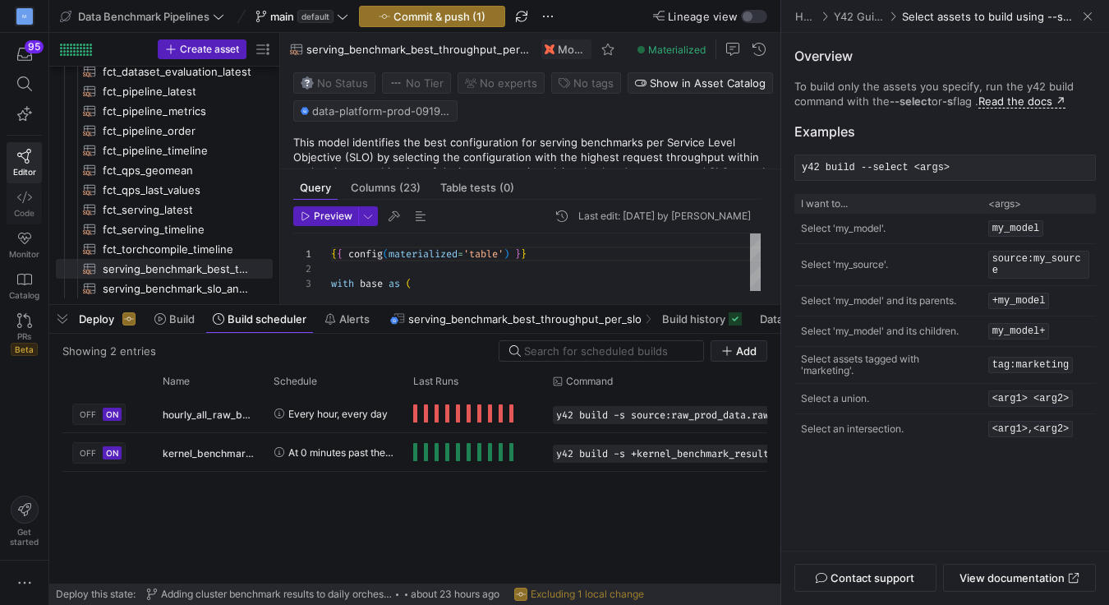
click at [21, 215] on span "Code" at bounding box center [24, 213] width 21 height 10
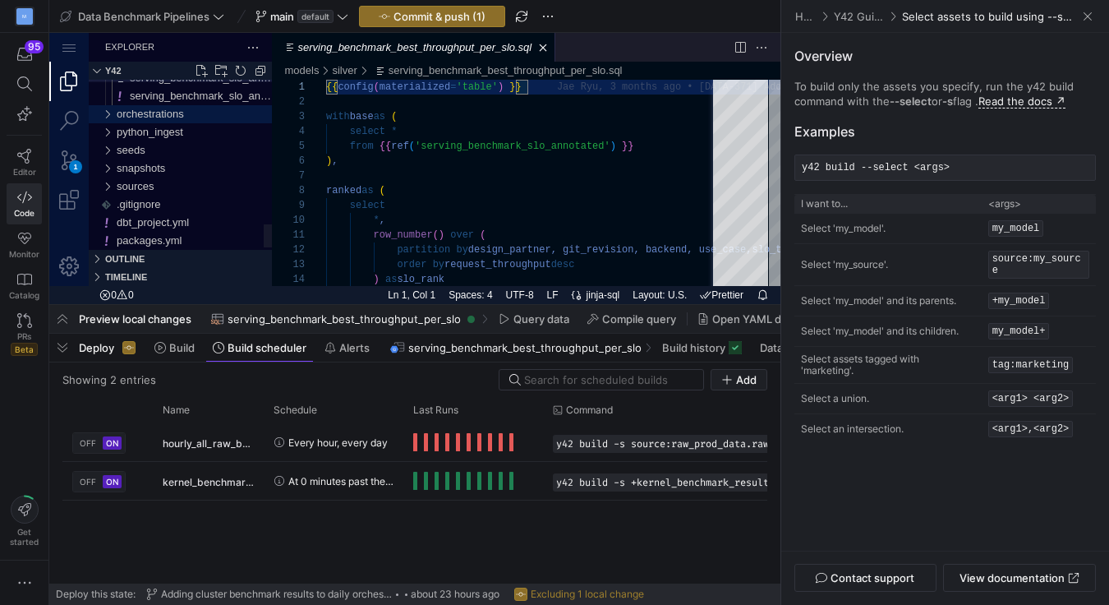
click at [113, 110] on div "orchestrations" at bounding box center [107, 114] width 25 height 18
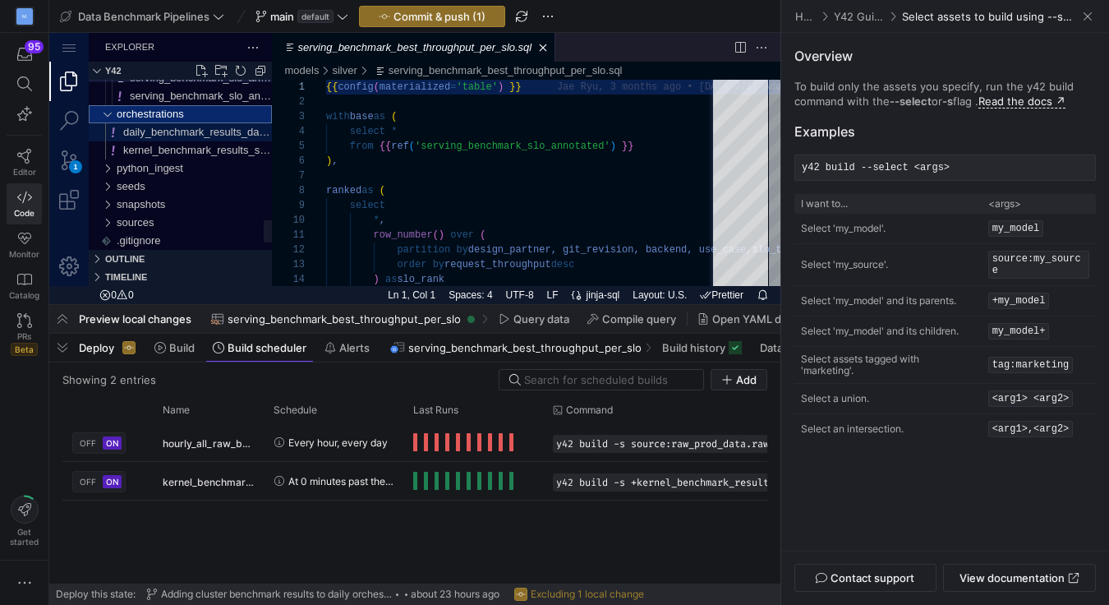
click at [157, 132] on span "daily_benchmark_results_data_sync.yml" at bounding box center [219, 132] width 192 height 12
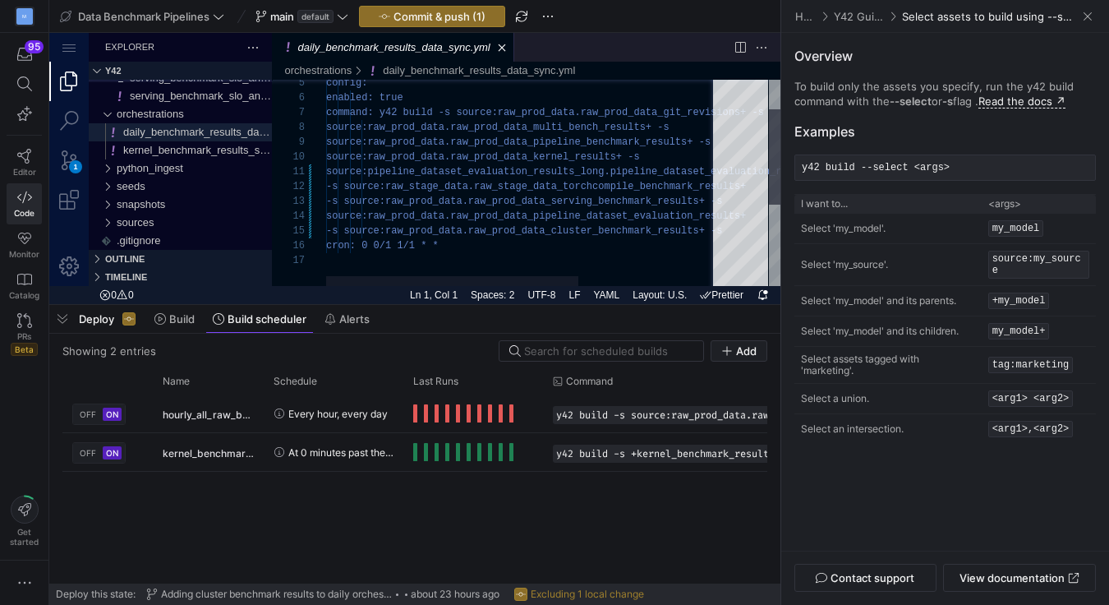
type textarea "source:pipeline_dataset_evaluation_results_long.pipeline_dataset_evaluation_res…"
click at [419, 201] on div "config: enabled: true command: y42 build -s source:raw_prod_data.r aw_prod_data…" at bounding box center [631, 237] width 611 height 443
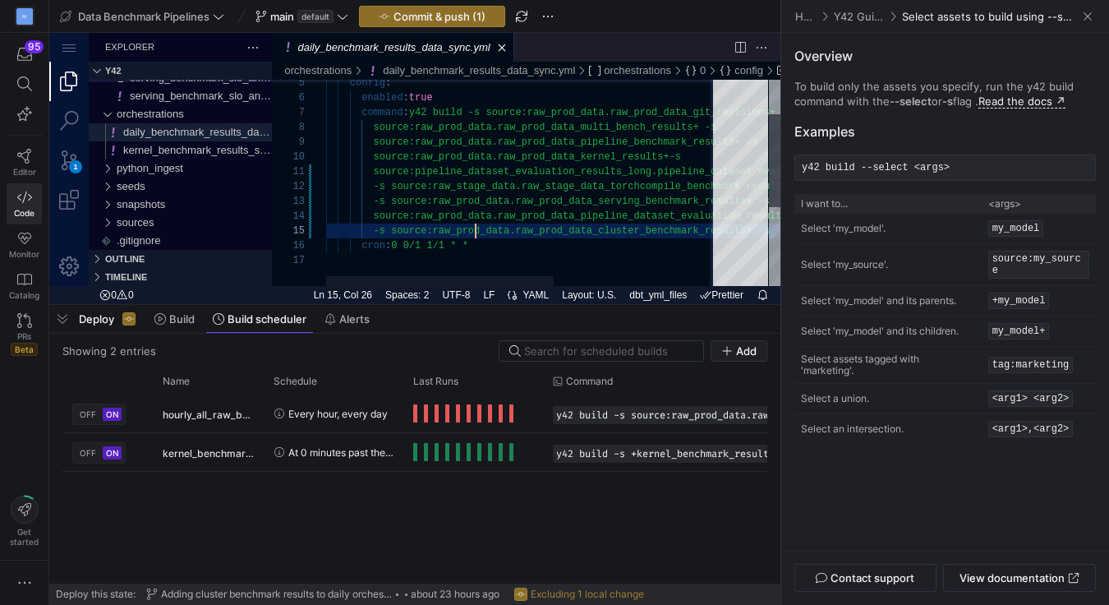
click at [473, 233] on div "config : enabled : true command : y42 build -s source:raw_prod_data.raw_prod_da…" at bounding box center [664, 231] width 676 height 455
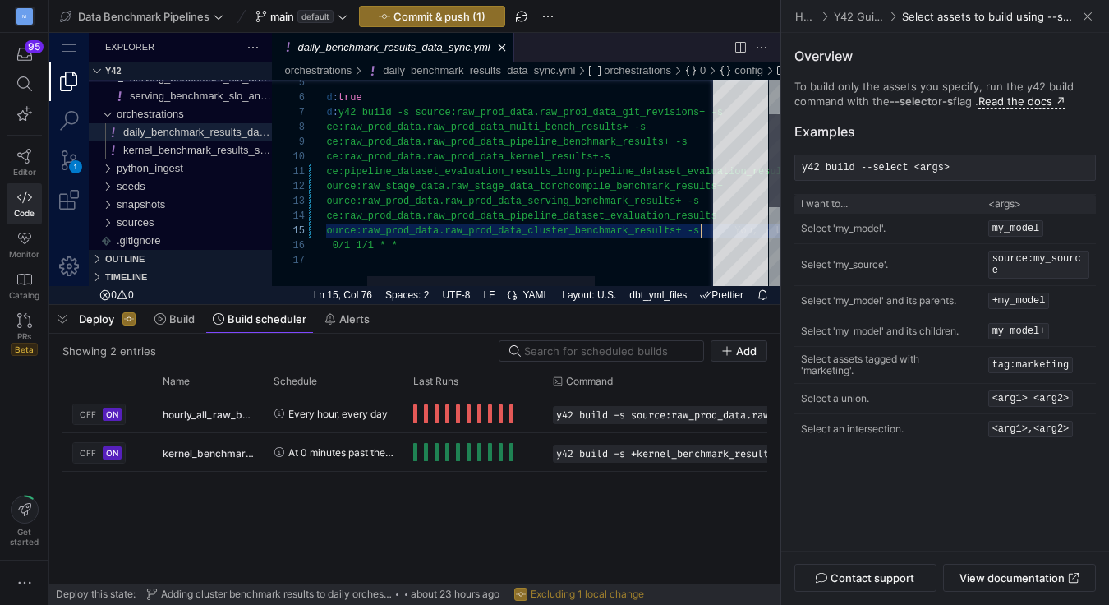
scroll to position [58, 445]
click at [1088, 14] on span at bounding box center [1088, 16] width 16 height 16
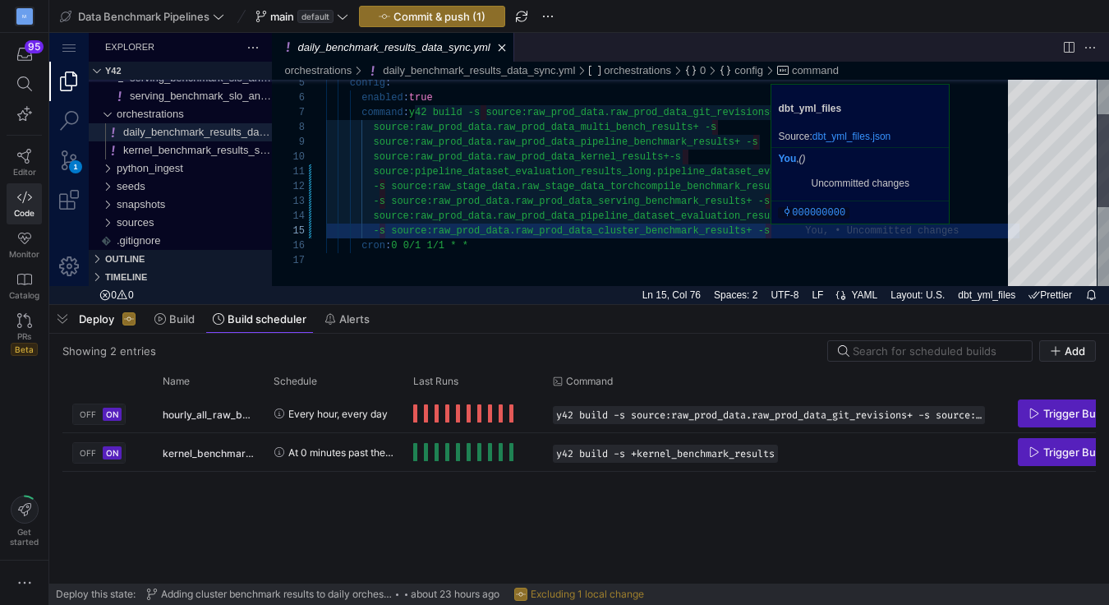
click at [777, 233] on div "config : enabled : true command : y42 build -s source:raw_prod_data.raw_prod_da…" at bounding box center [673, 231] width 694 height 455
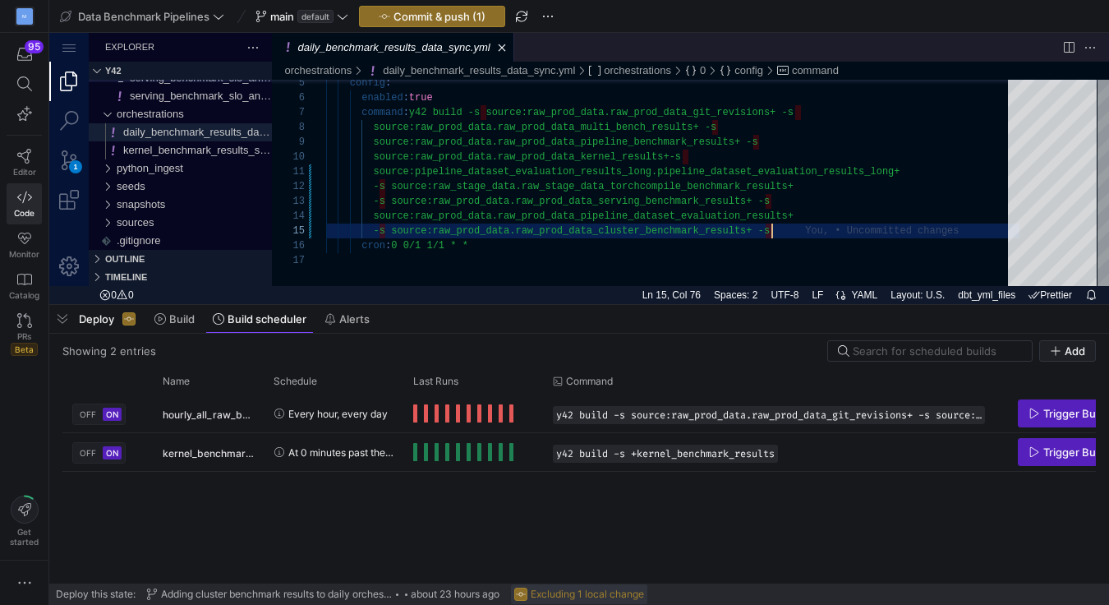
click at [544, 597] on span "Excluding 1 local change" at bounding box center [587, 594] width 113 height 12
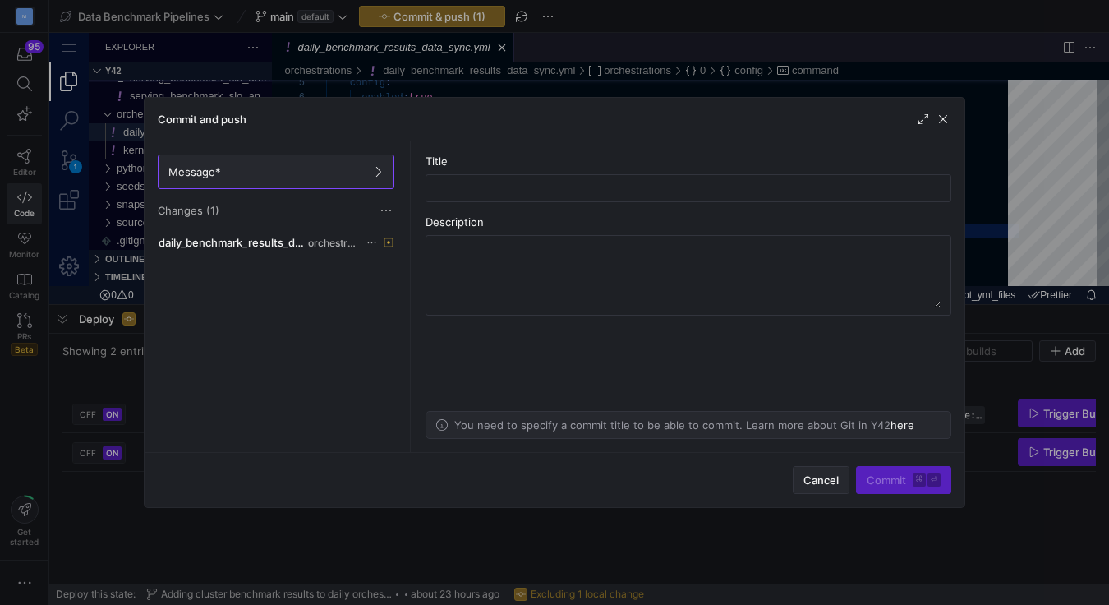
click at [819, 486] on span "Cancel" at bounding box center [821, 479] width 35 height 13
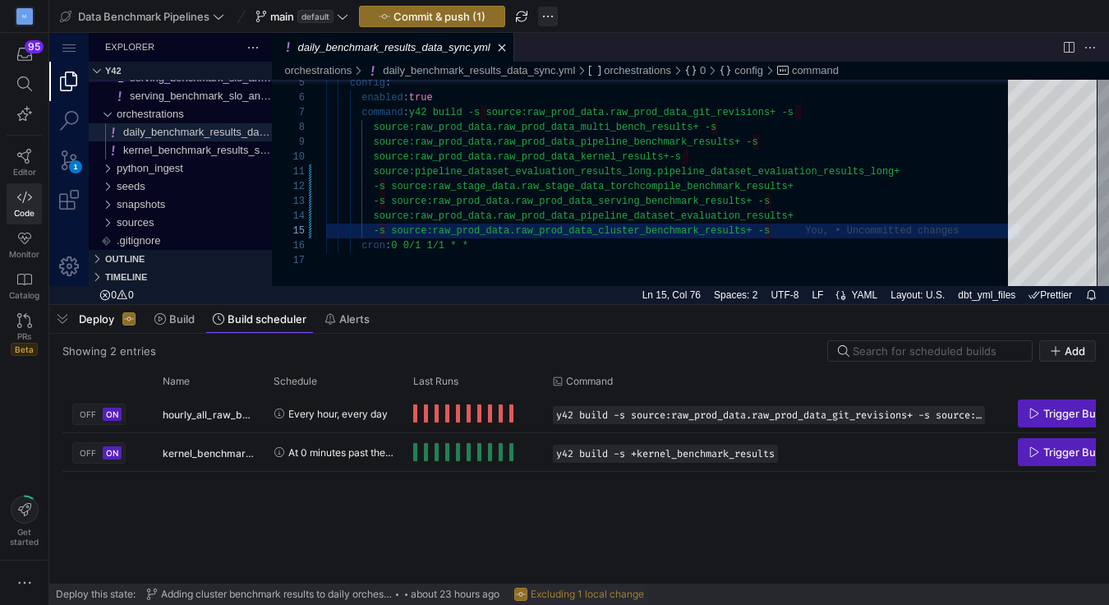
click at [550, 17] on span "button" at bounding box center [548, 17] width 20 height 20
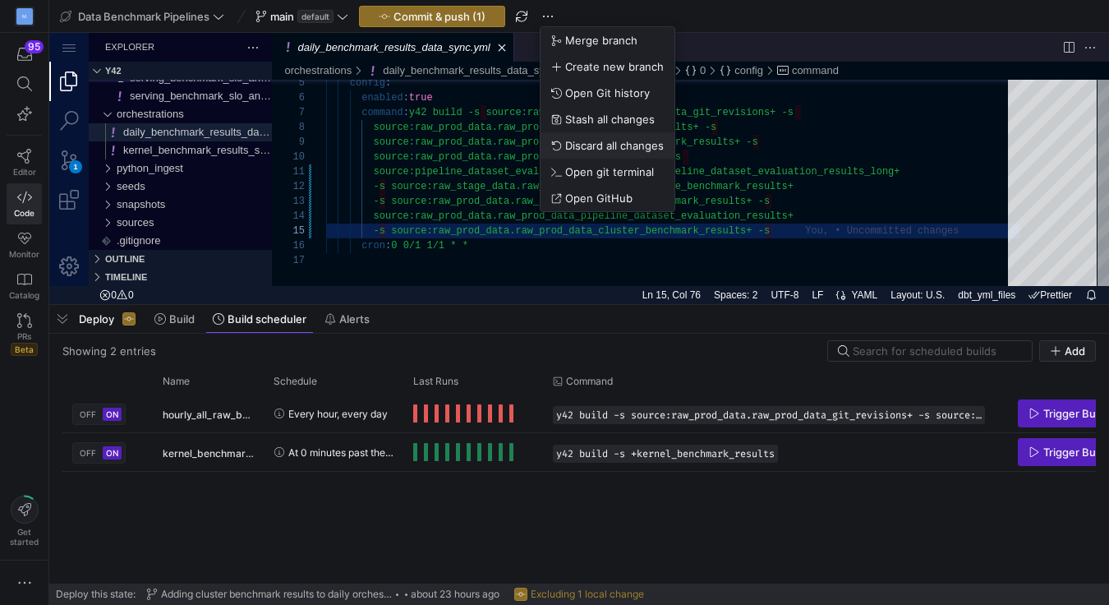
click at [608, 142] on span "Discard all changes" at bounding box center [614, 145] width 99 height 13
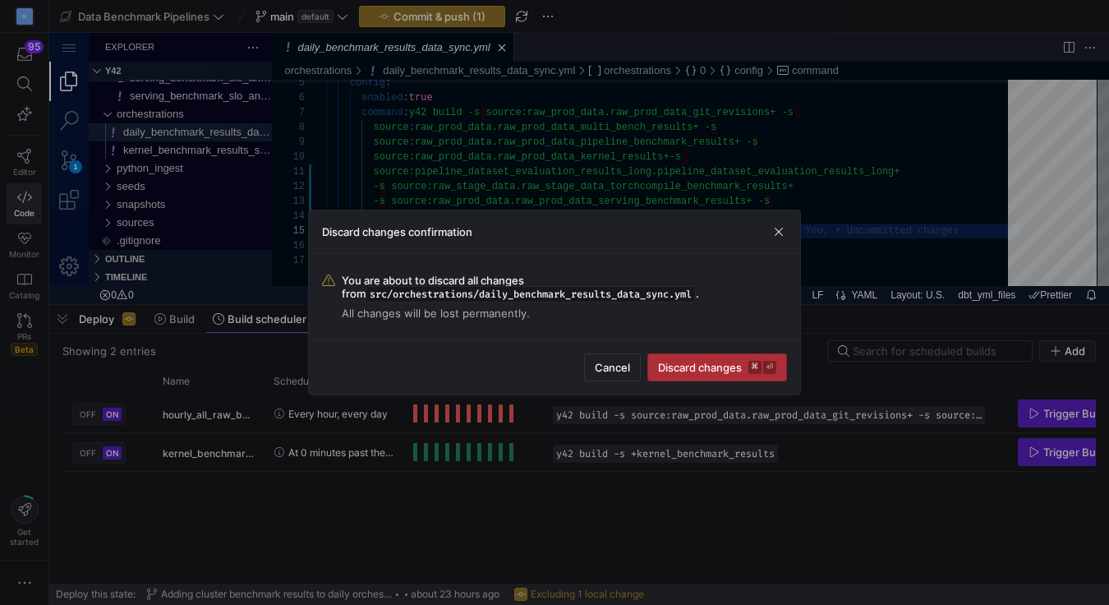
click at [699, 376] on span "submit" at bounding box center [717, 367] width 138 height 26
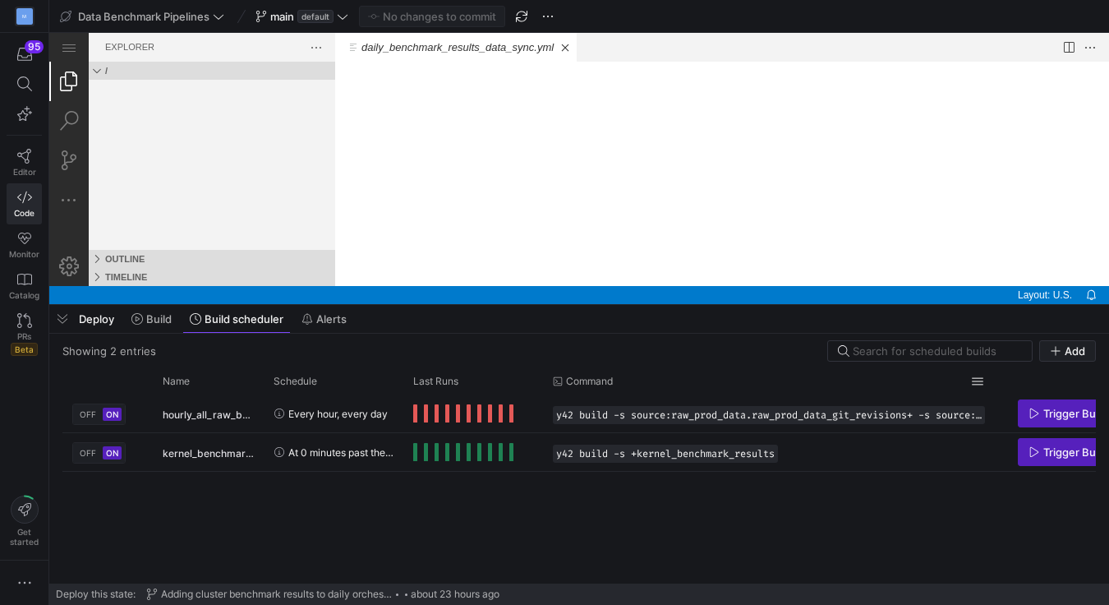
scroll to position [0, 0]
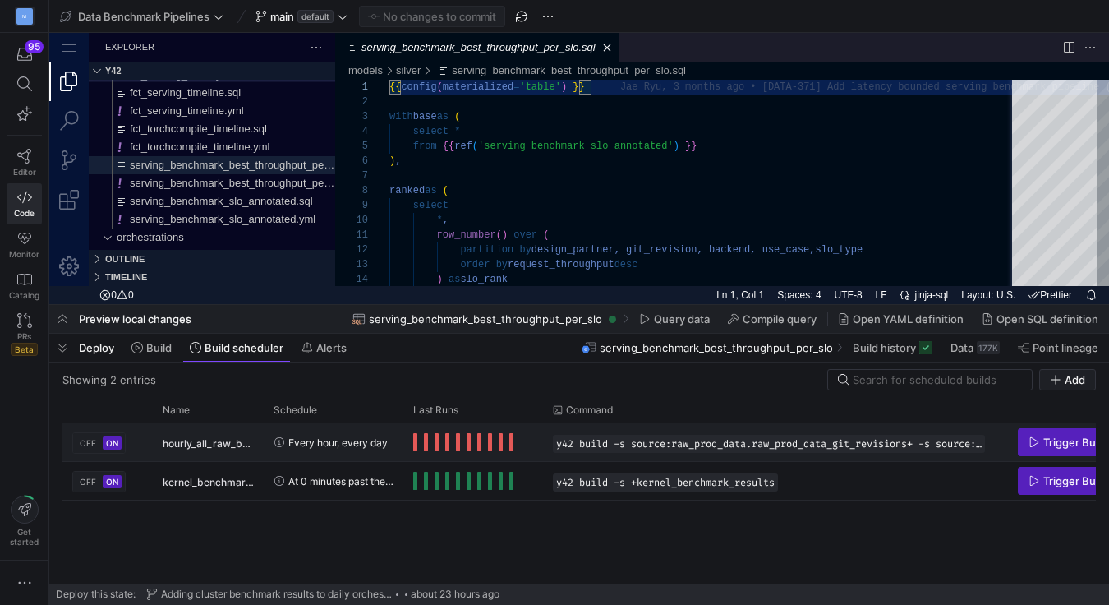
click at [464, 439] on div "Press SPACE to select this row." at bounding box center [463, 442] width 100 height 18
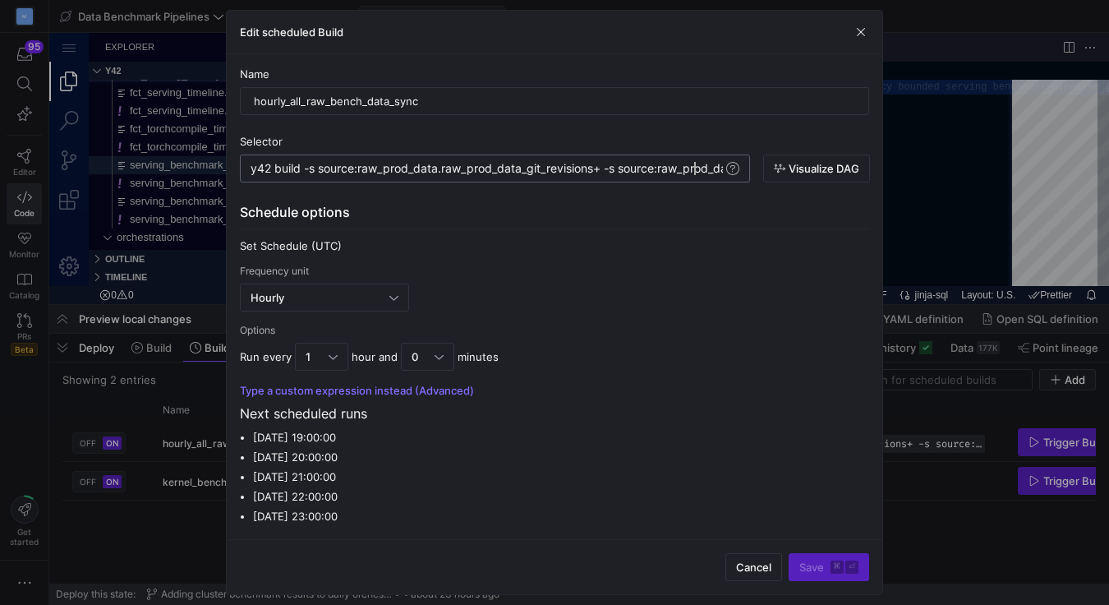
click at [777, 165] on icon "button" at bounding box center [780, 169] width 12 height 12
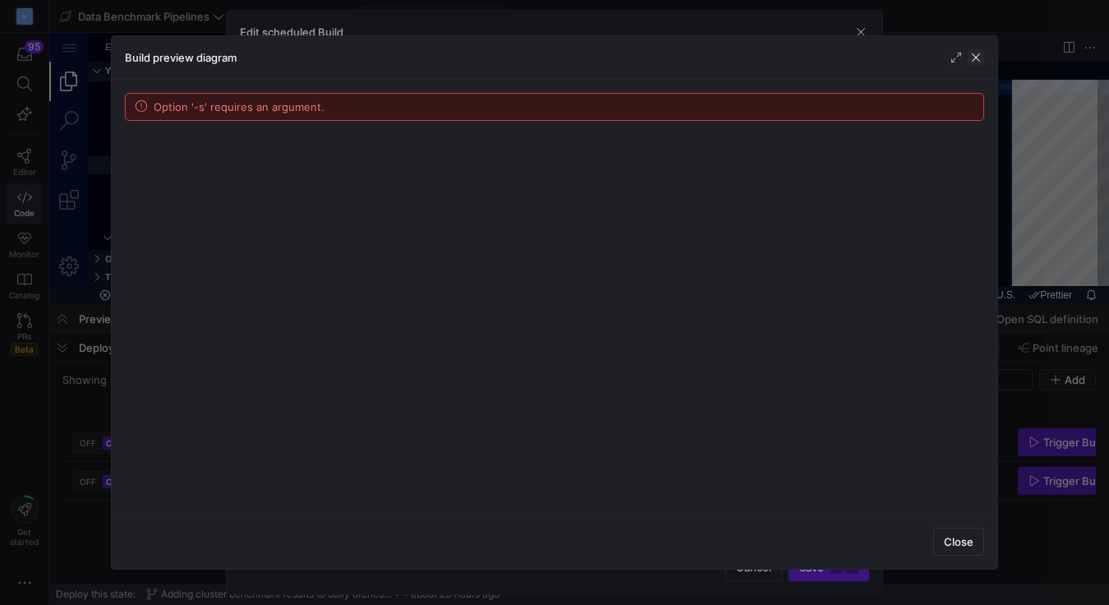
click at [980, 56] on span "button" at bounding box center [976, 57] width 16 height 16
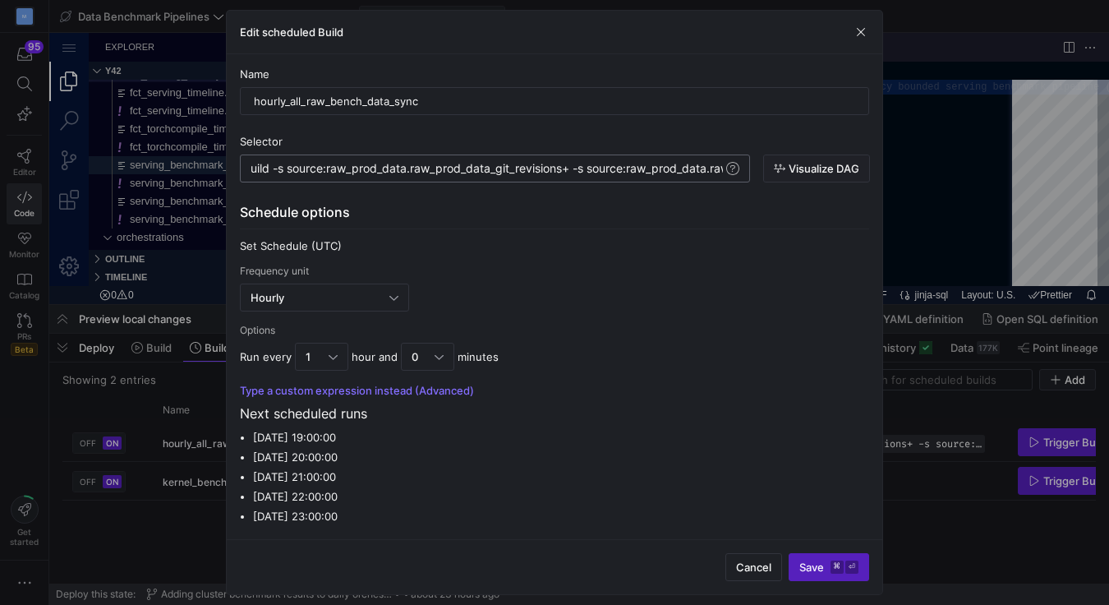
type textarea "y42 build -s source:raw_prod_data.raw_prod_data_git_revisions+ -s source:raw_pr…"
click at [739, 570] on span "Cancel" at bounding box center [753, 566] width 35 height 13
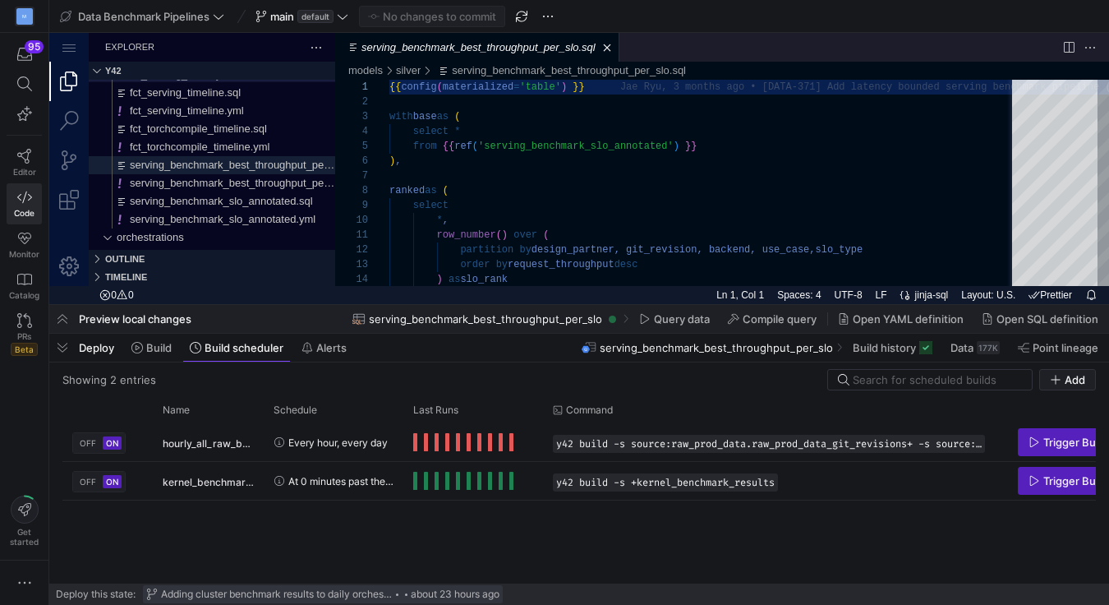
click at [177, 591] on span "Adding cluster benchmark results to daily orchestration (#84)" at bounding box center [277, 594] width 232 height 12
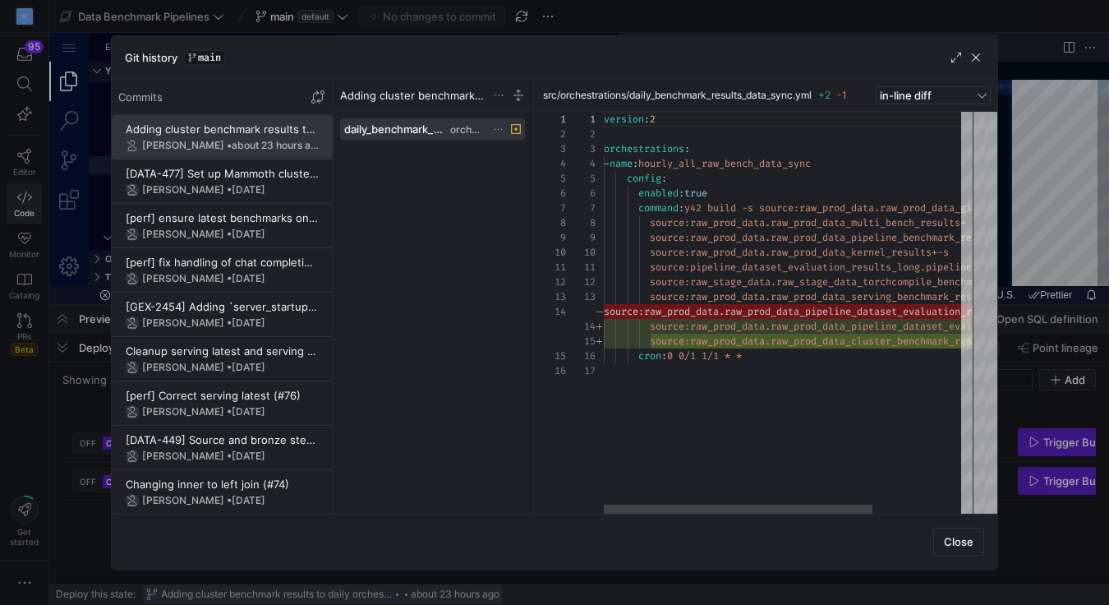
scroll to position [148, 0]
click at [60, 523] on div at bounding box center [554, 302] width 1109 height 605
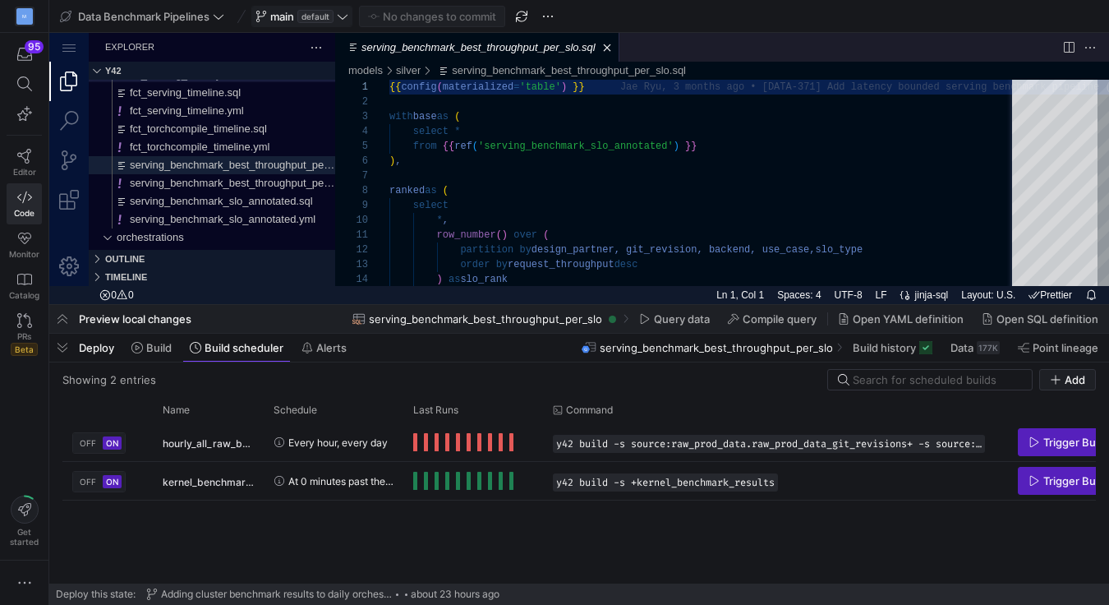
click at [288, 13] on span "main" at bounding box center [282, 16] width 24 height 13
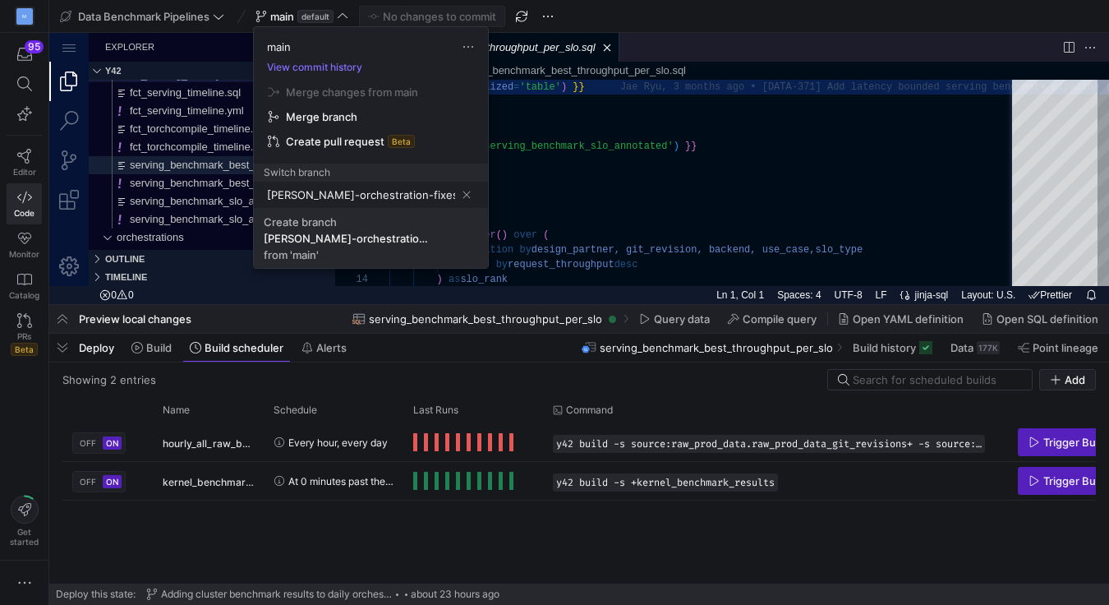
type input "[PERSON_NAME]-orchestration-fixes"
click at [350, 234] on div "[PERSON_NAME]-orchestration-fixes" at bounding box center [346, 238] width 164 height 13
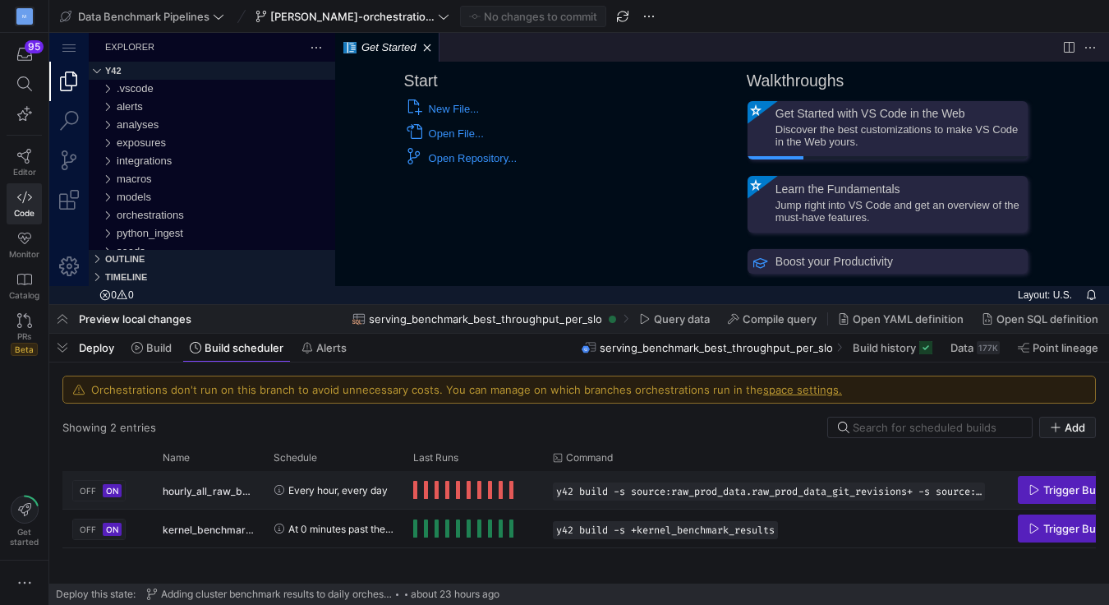
click at [524, 492] on y42-orchestration-run-status-cell-renderer "Press SPACE to select this row." at bounding box center [473, 490] width 120 height 36
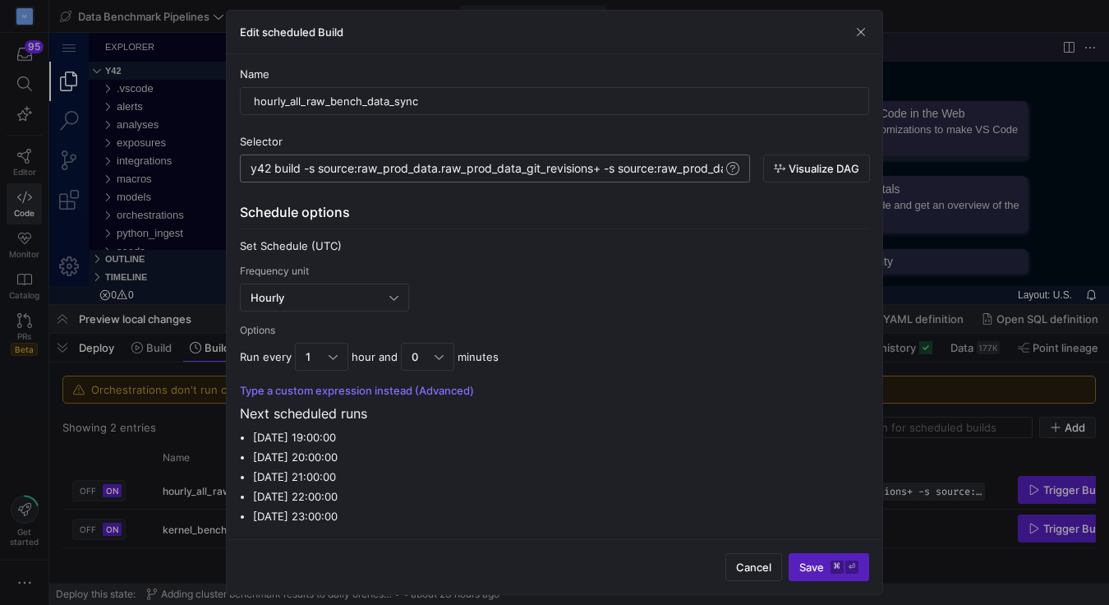
type textarea "y42 build -s source:raw_prod_data.raw_prod_data_git_revisions+ -s source:raw_pr…"
click at [726, 165] on span at bounding box center [733, 169] width 20 height 20
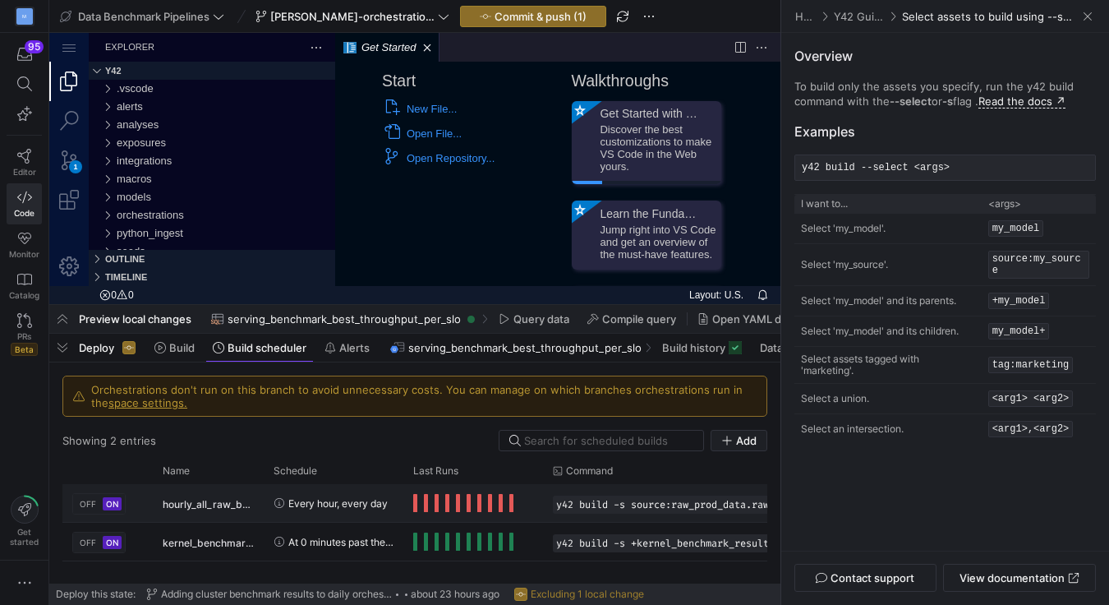
click at [495, 512] on y42-orchestration-run-status-cell-renderer "Press SPACE to select this row." at bounding box center [473, 503] width 120 height 36
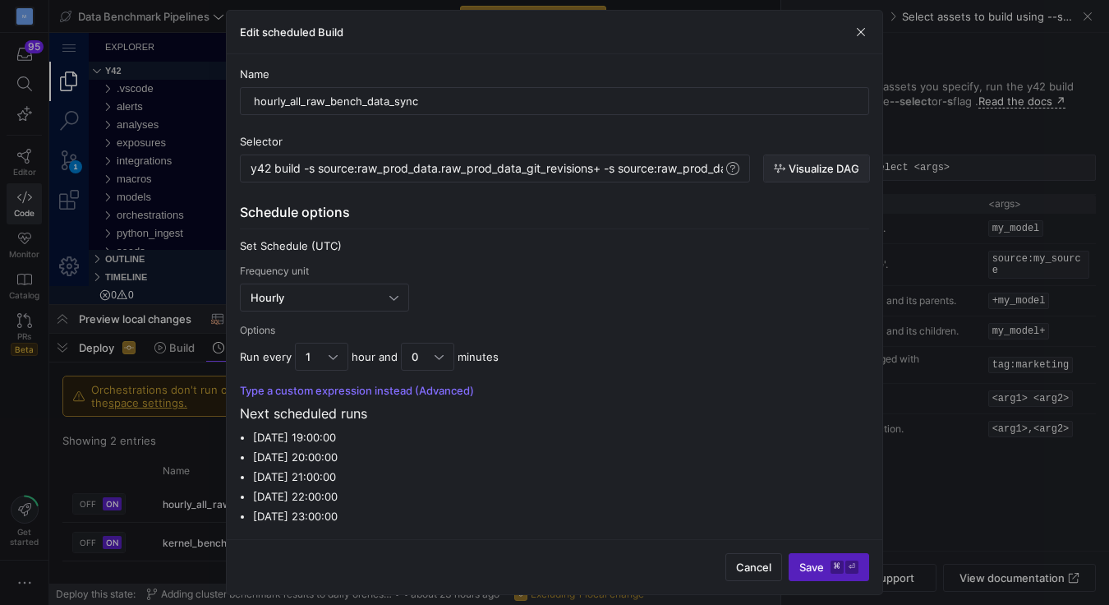
click at [810, 169] on span "Visualize DAG" at bounding box center [824, 168] width 71 height 13
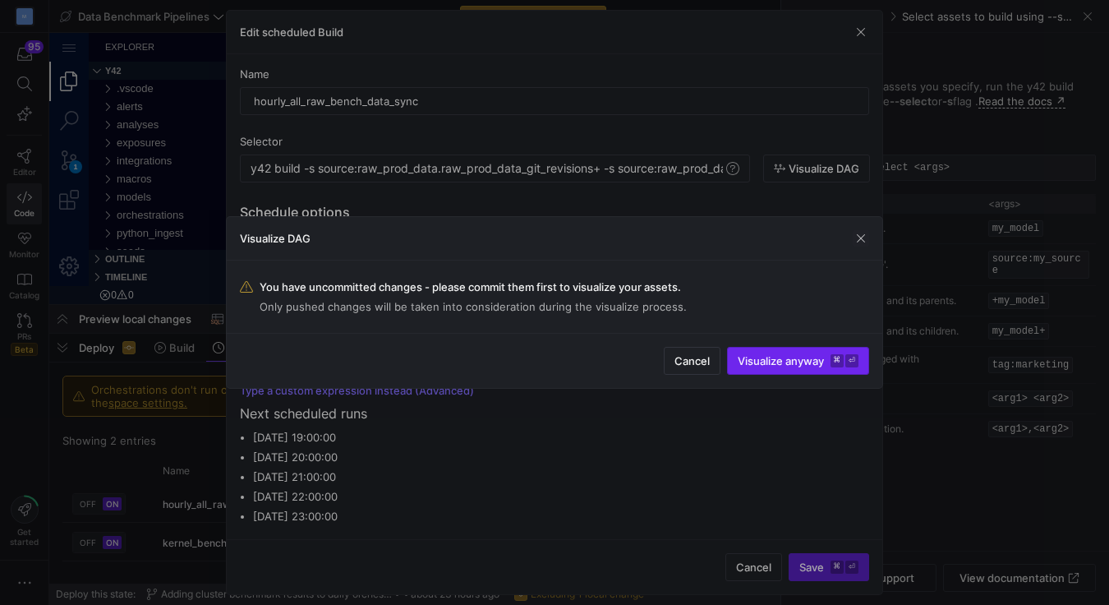
click at [771, 366] on span "Visualize anyway ⌘ ⏎" at bounding box center [798, 360] width 121 height 13
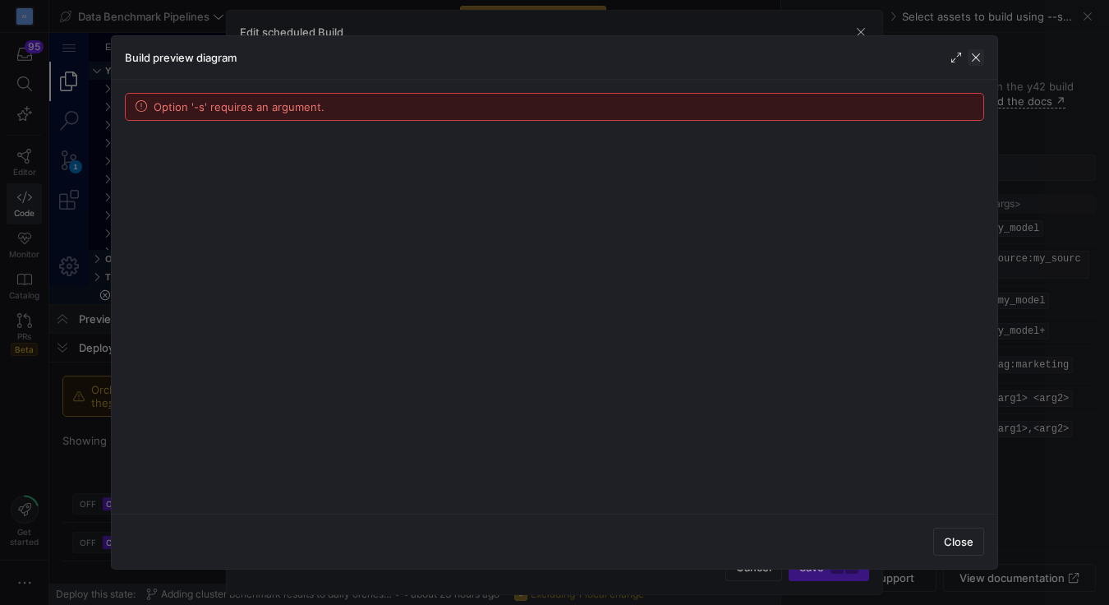
click at [976, 57] on span "button" at bounding box center [976, 57] width 16 height 16
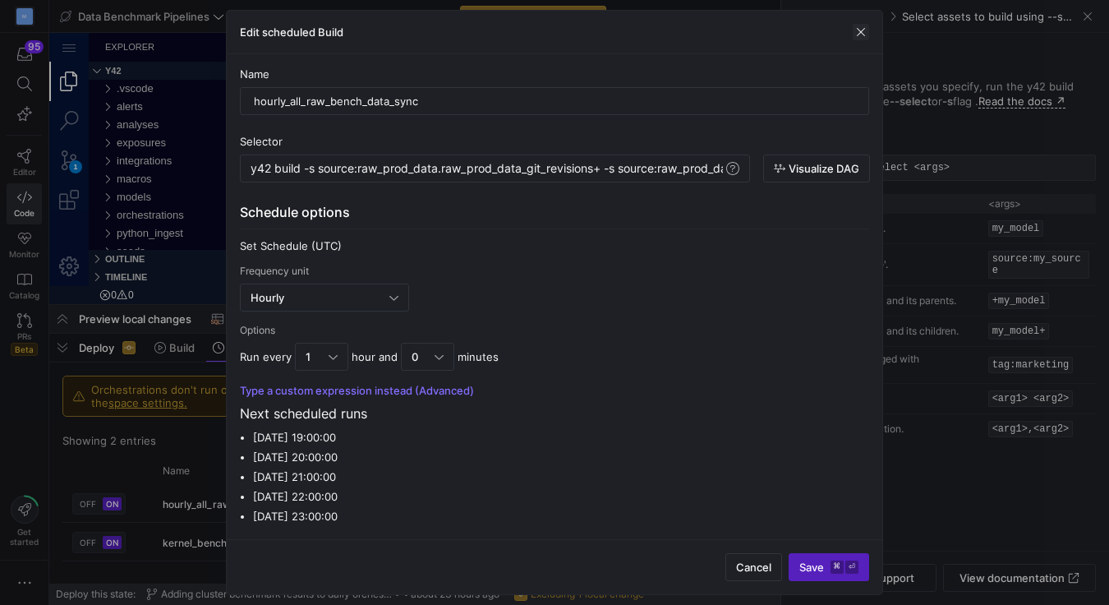
click at [861, 35] on span "button" at bounding box center [861, 32] width 16 height 16
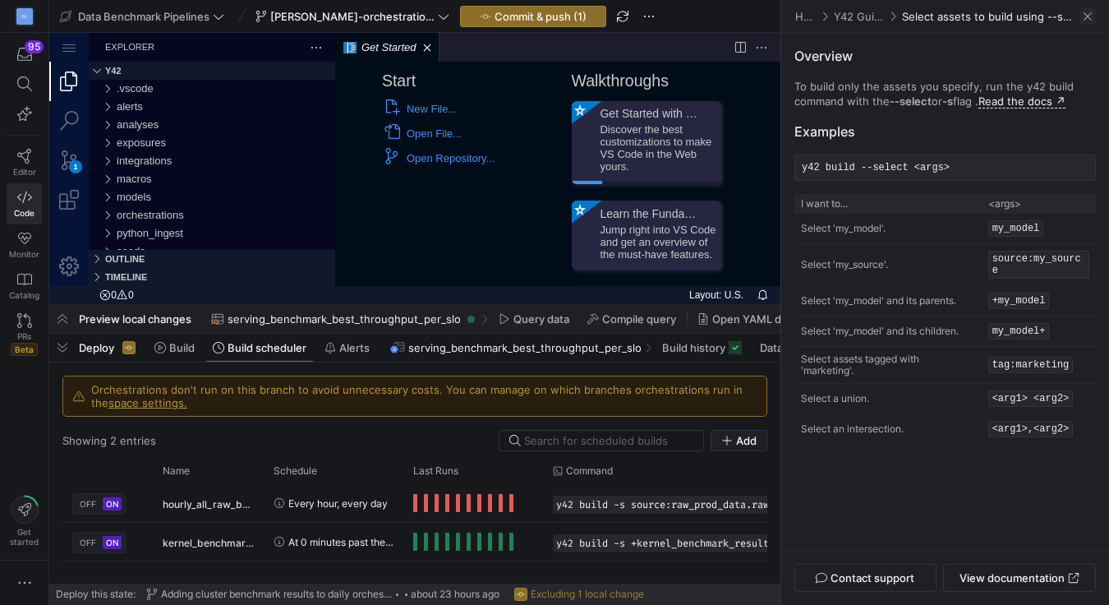
click at [1091, 13] on span at bounding box center [1088, 16] width 16 height 16
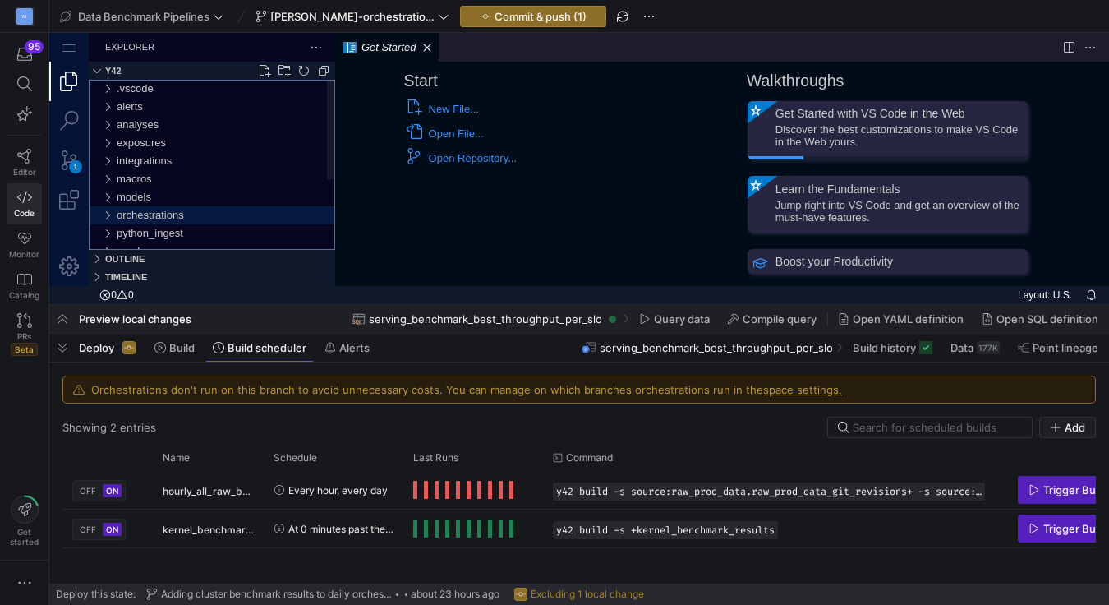
click at [101, 214] on div "orchestrations" at bounding box center [107, 215] width 25 height 18
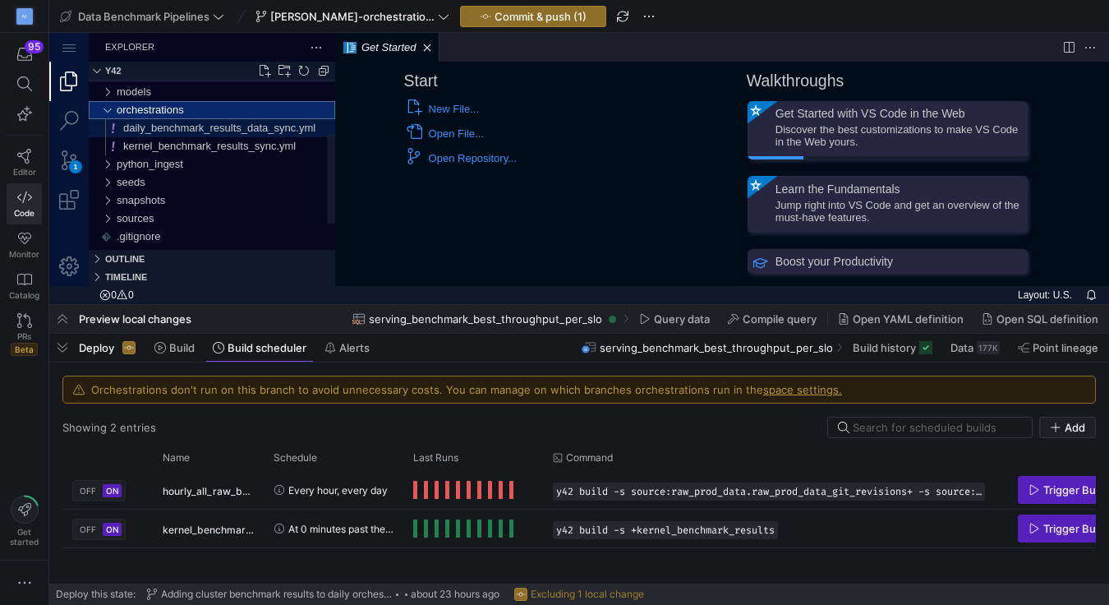
click at [259, 124] on span "daily_benchmark_results_data_sync.yml" at bounding box center [219, 128] width 192 height 12
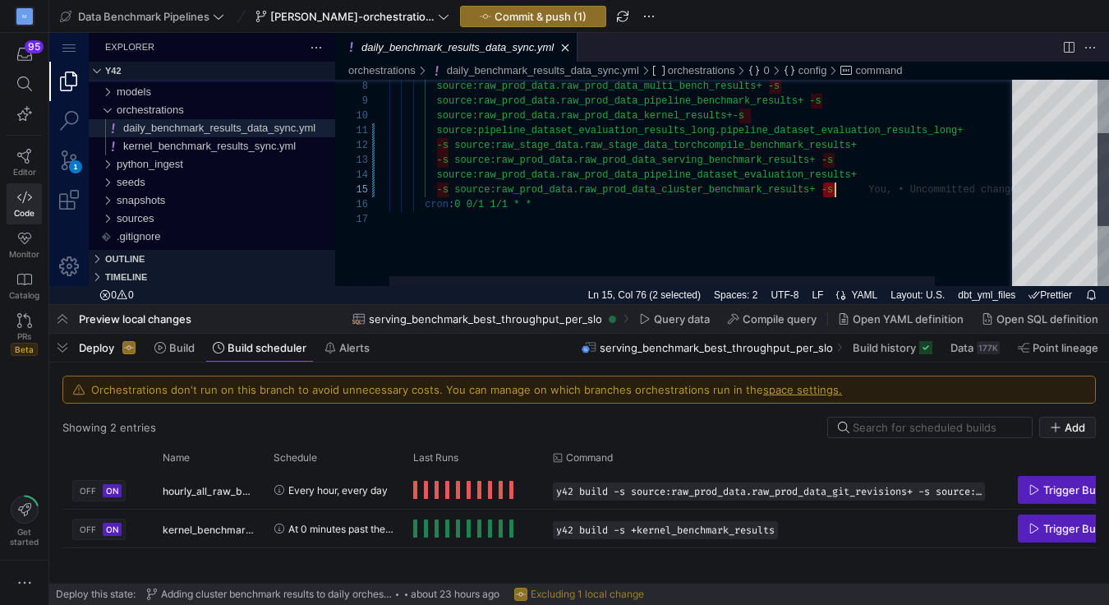
scroll to position [58, 445]
drag, startPoint x: 821, startPoint y: 190, endPoint x: 842, endPoint y: 195, distance: 21.9
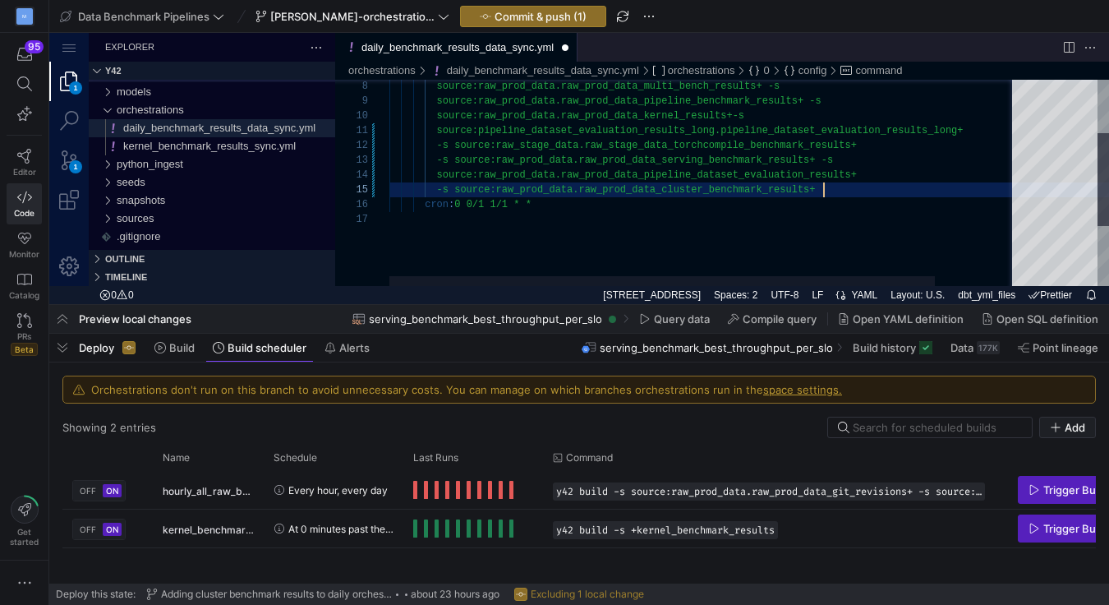
type textarea "source:pipeline_dataset_evaluation_results_long.pipeline_dataset_evaluation_res…"
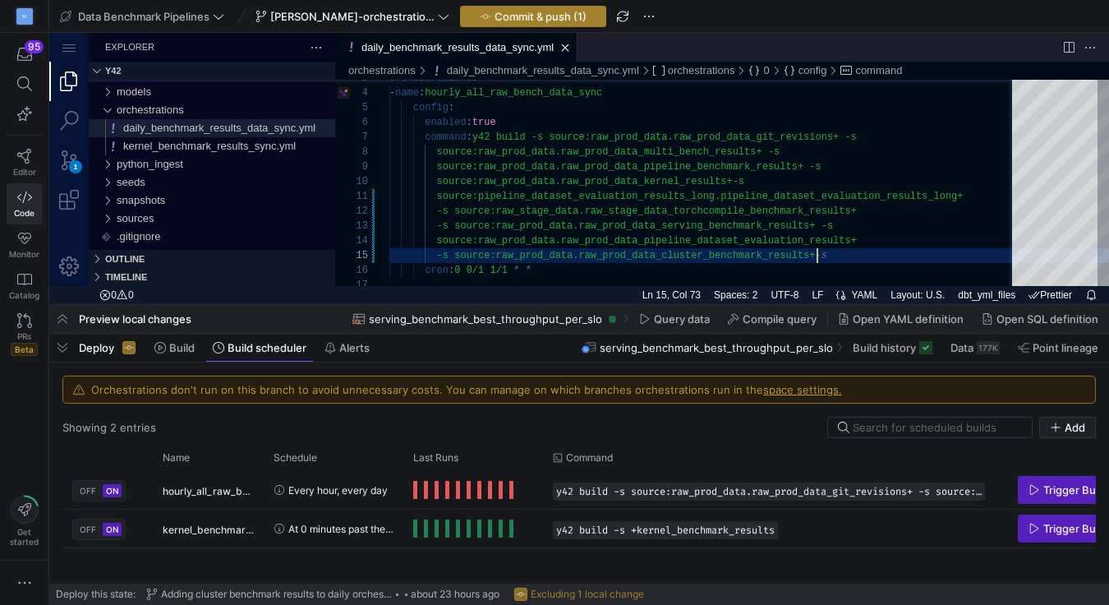
click at [522, 10] on span "Commit & push (1)" at bounding box center [541, 16] width 92 height 13
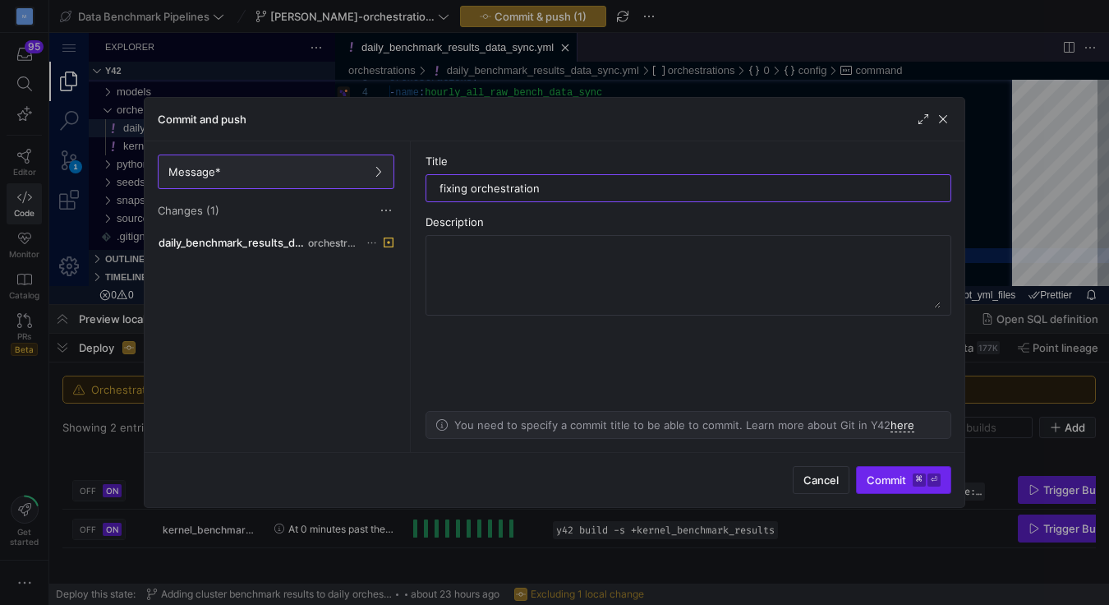
type input "fixing orchestration"
click at [885, 487] on span "submit" at bounding box center [904, 480] width 94 height 26
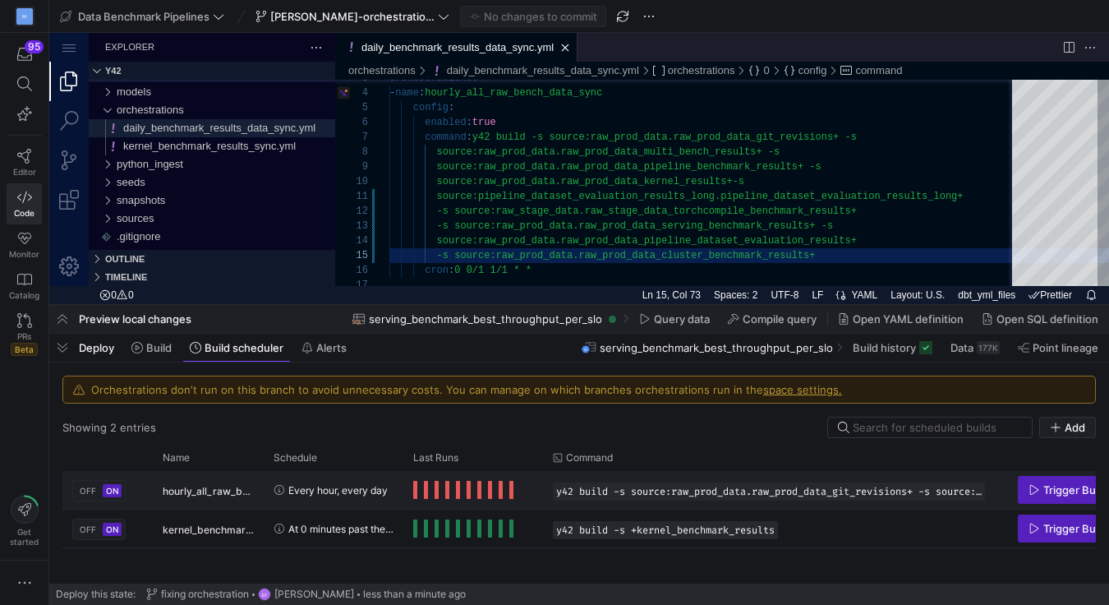
click at [534, 496] on div "Press SPACE to select this row." at bounding box center [474, 490] width 140 height 38
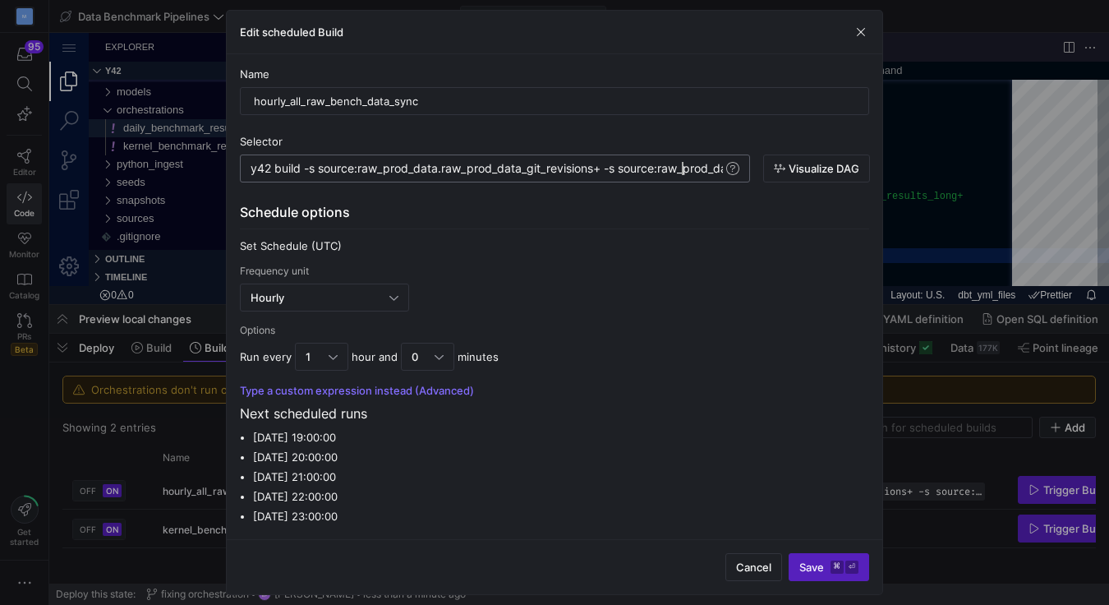
type textarea "y42 build -s source:raw_prod_data.raw_prod_data_git_revisions+ -s source:raw_pr…"
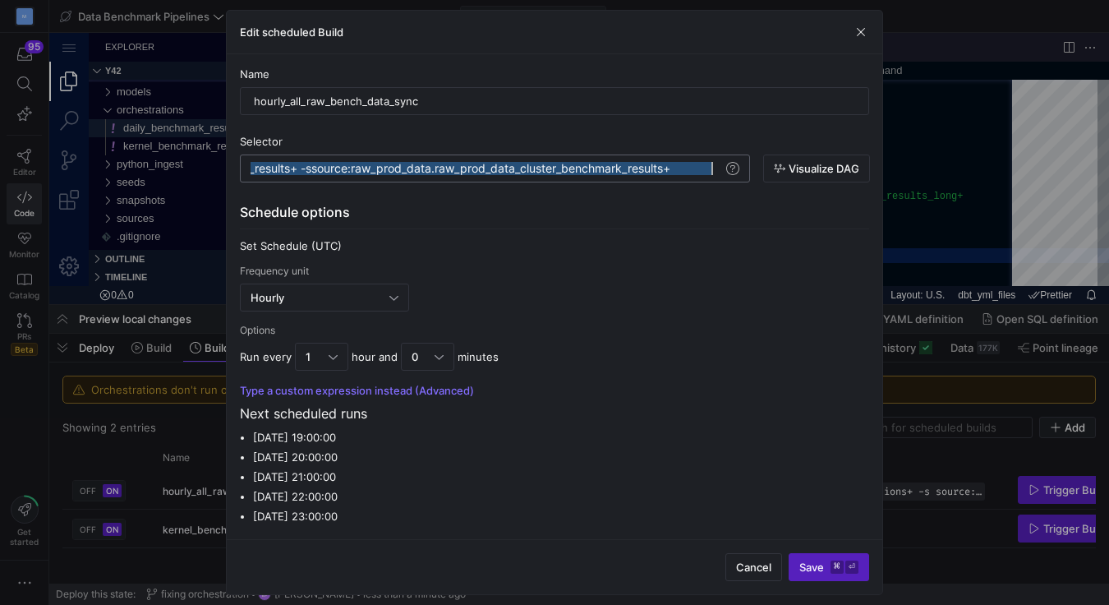
scroll to position [0, 3517]
drag, startPoint x: 678, startPoint y: 173, endPoint x: 764, endPoint y: 174, distance: 86.3
click at [819, 168] on span "Visualize DAG" at bounding box center [824, 168] width 71 height 13
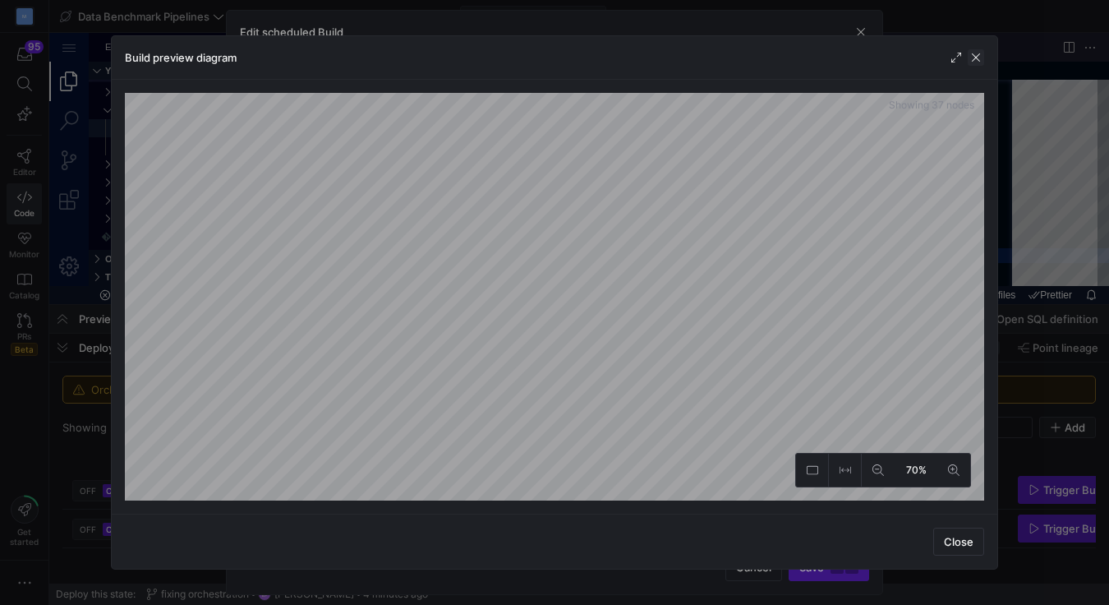
click at [975, 55] on span "button" at bounding box center [976, 57] width 16 height 16
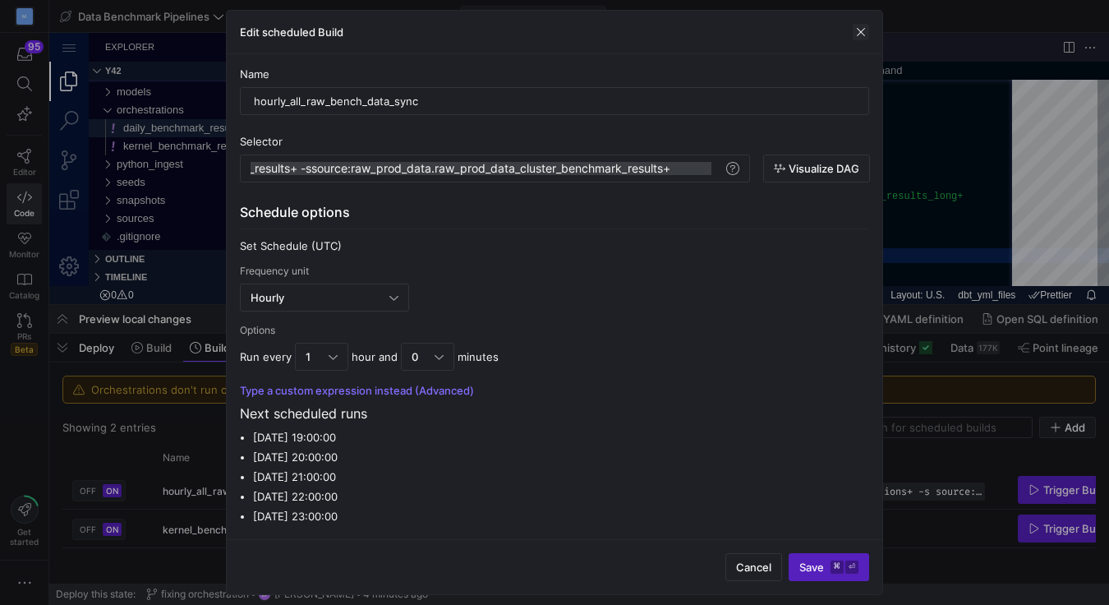
click at [862, 35] on span "button" at bounding box center [861, 32] width 16 height 16
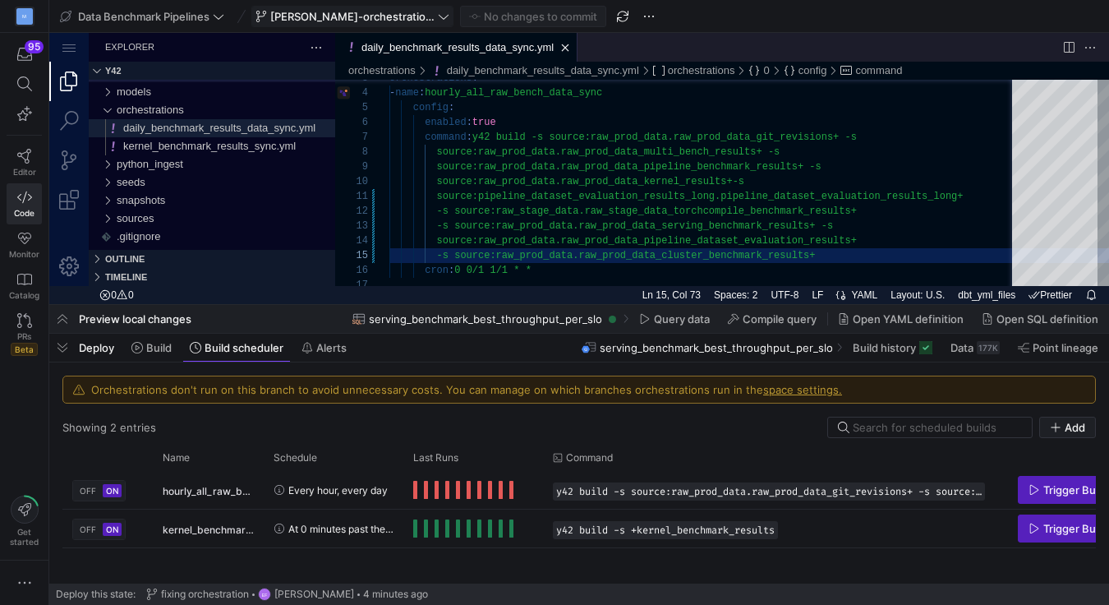
click at [438, 17] on icon at bounding box center [444, 17] width 12 height 12
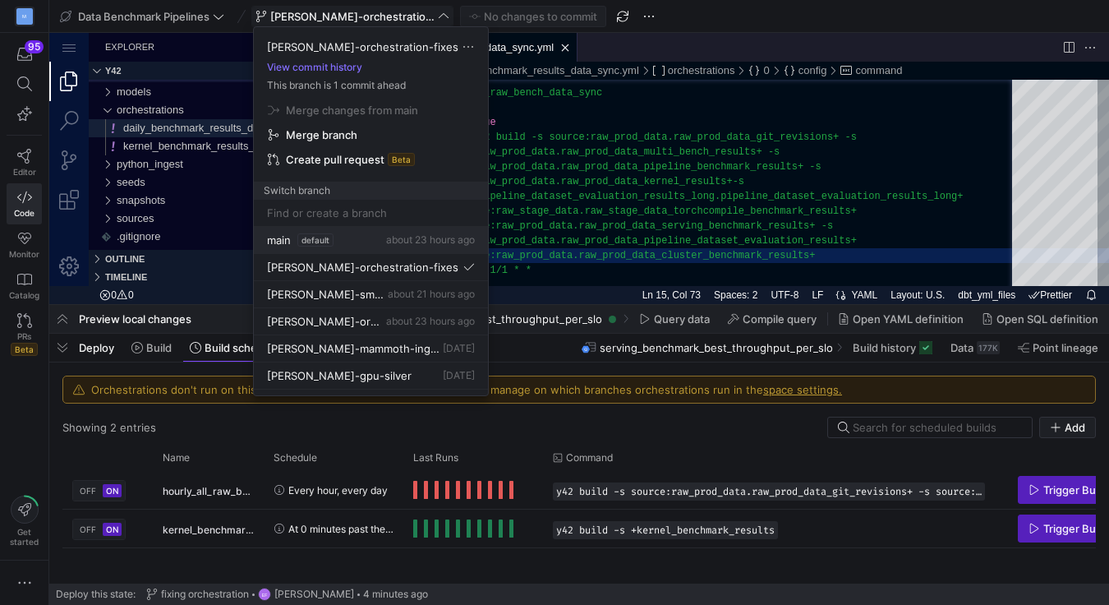
click at [275, 235] on span "main" at bounding box center [279, 239] width 24 height 13
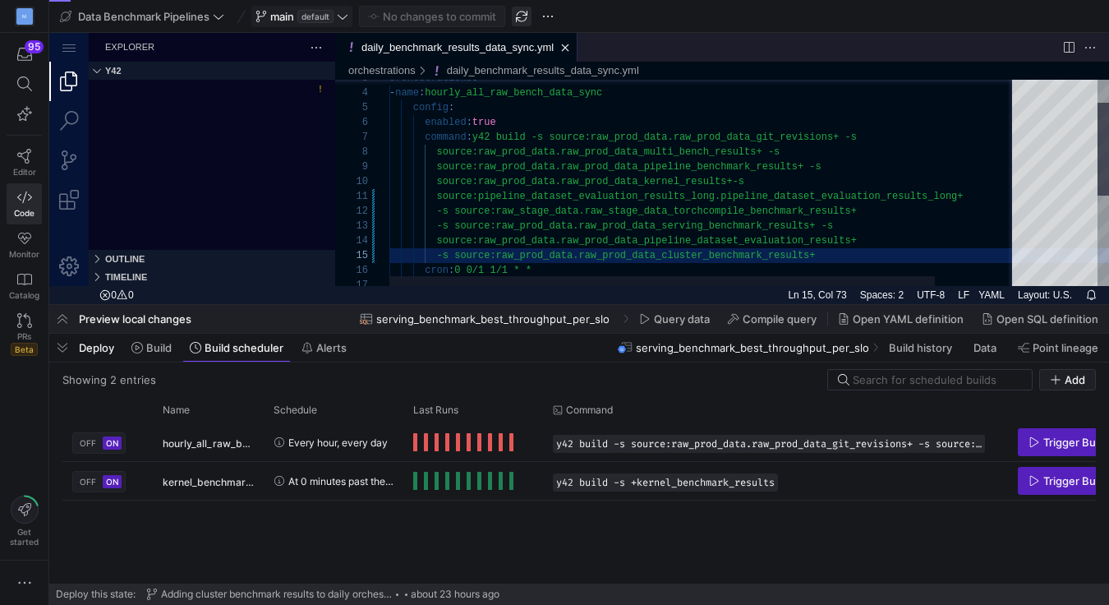
click at [521, 14] on span "button" at bounding box center [522, 17] width 20 height 20
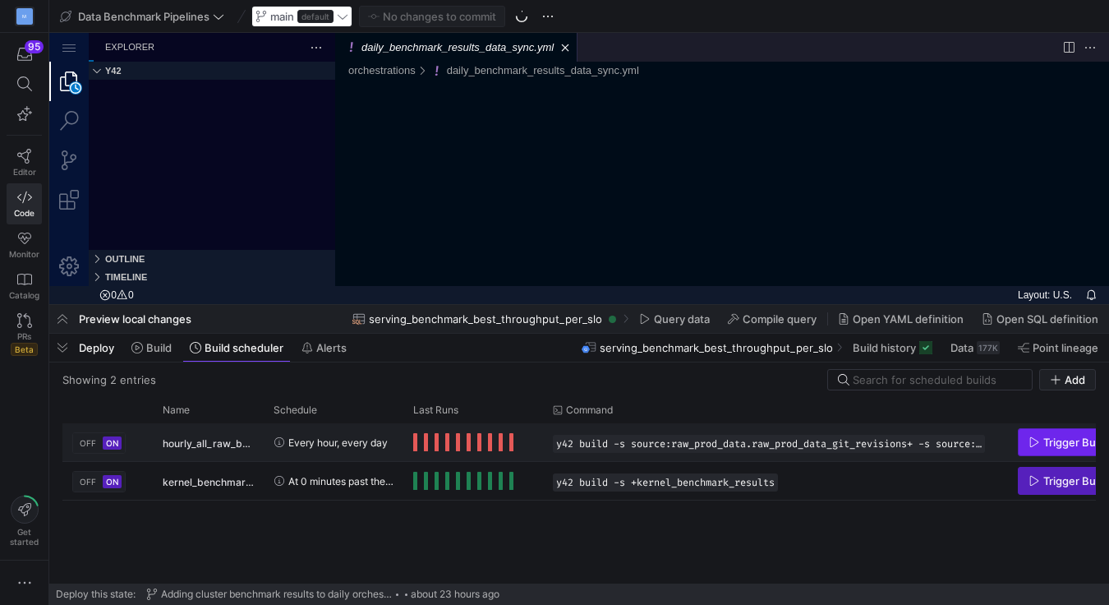
click at [1056, 436] on span "Trigger Build" at bounding box center [1076, 442] width 64 height 13
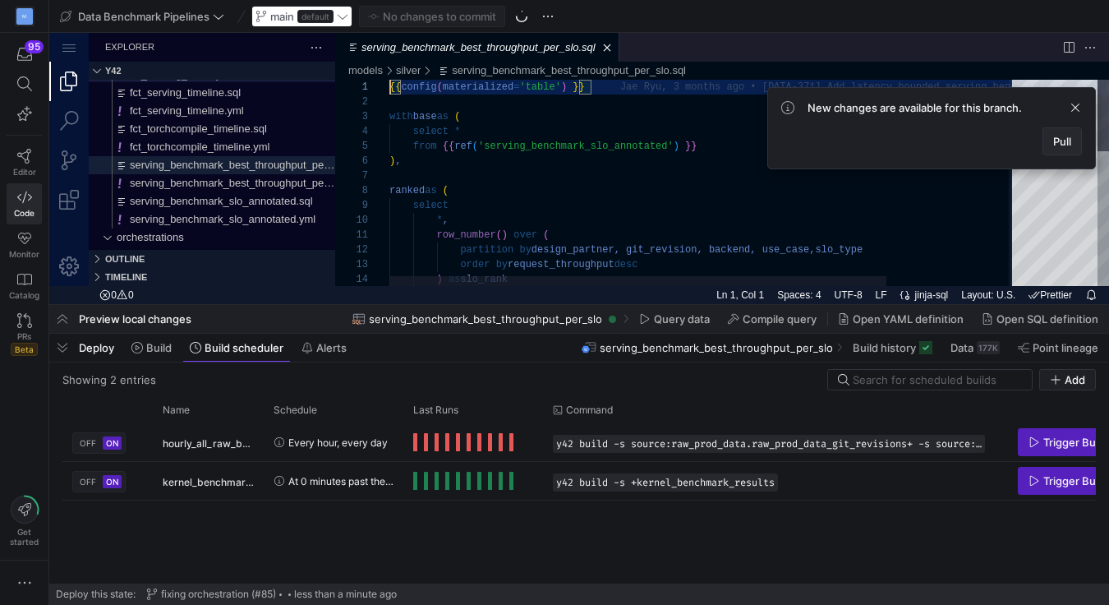
click at [1063, 144] on span "Pull" at bounding box center [1063, 141] width 18 height 13
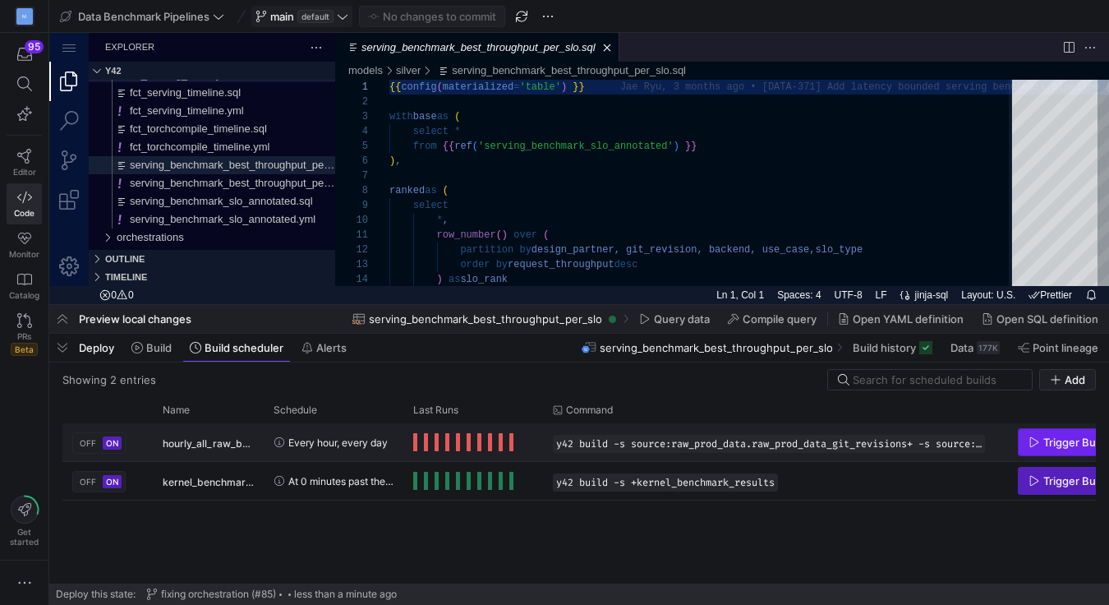
click at [1053, 441] on span "Trigger Build" at bounding box center [1076, 442] width 64 height 13
click at [414, 447] on span "Press SPACE to select this row." at bounding box center [415, 442] width 4 height 18
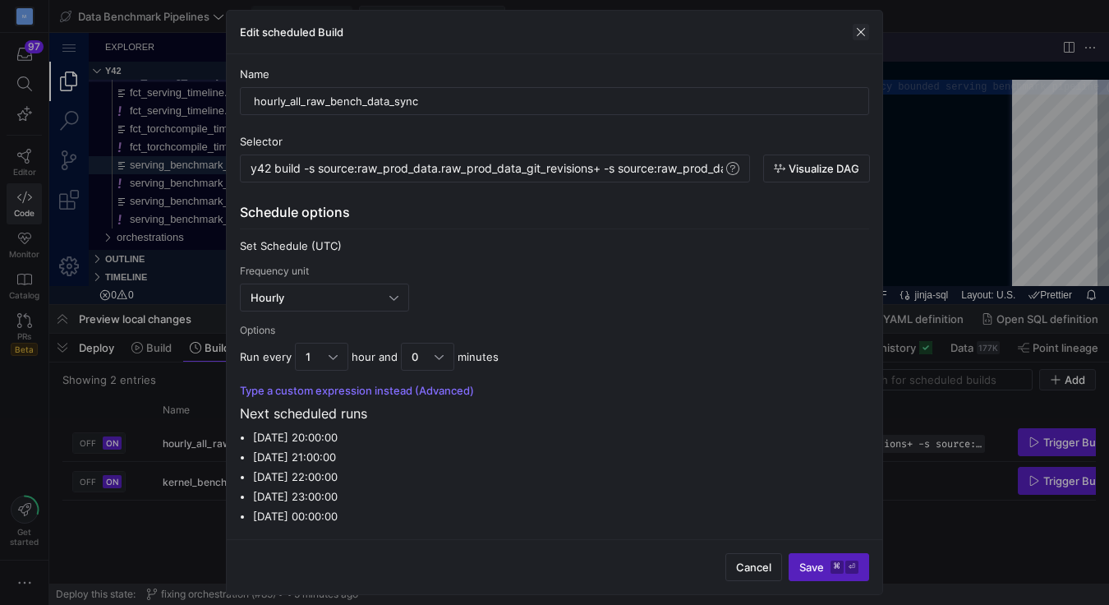
click at [860, 35] on span "button" at bounding box center [861, 32] width 16 height 16
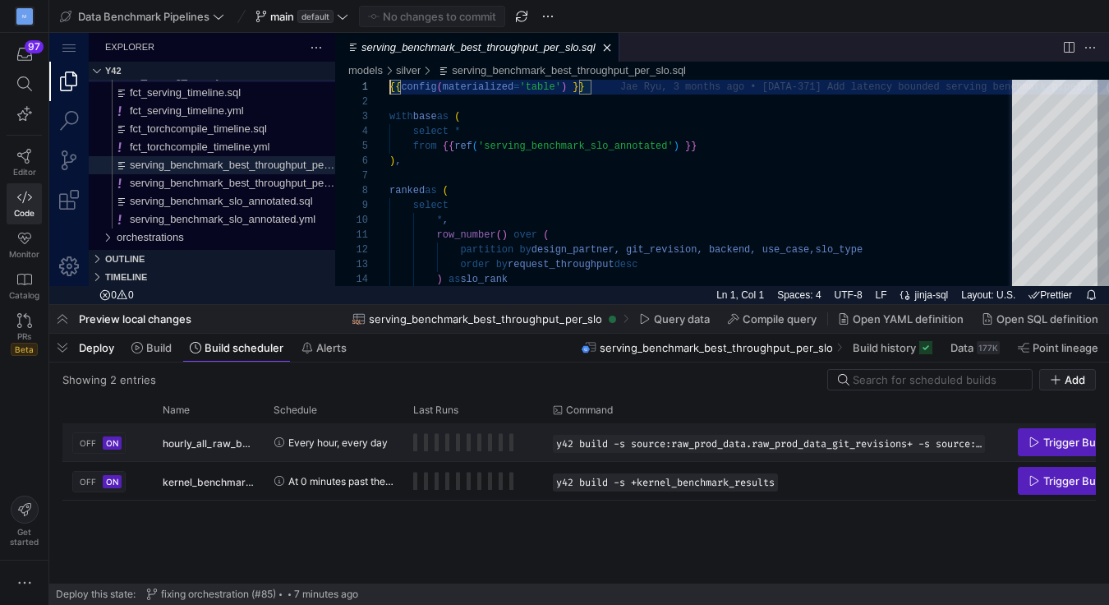
click at [414, 442] on rect "Press SPACE to select this row." at bounding box center [415, 443] width 4 height 18
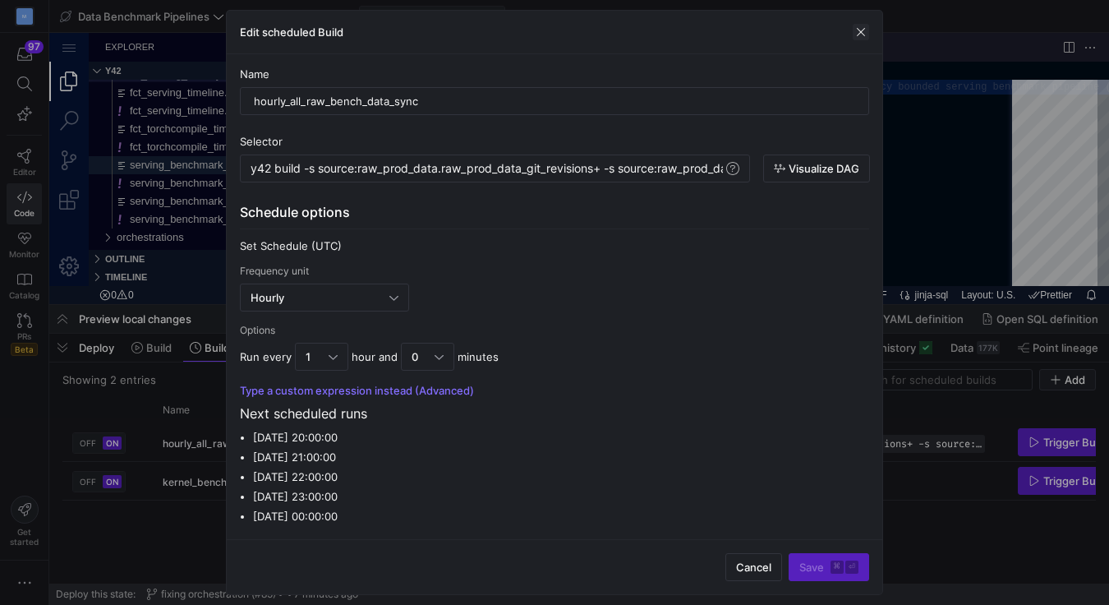
click at [866, 32] on span "button" at bounding box center [861, 32] width 16 height 16
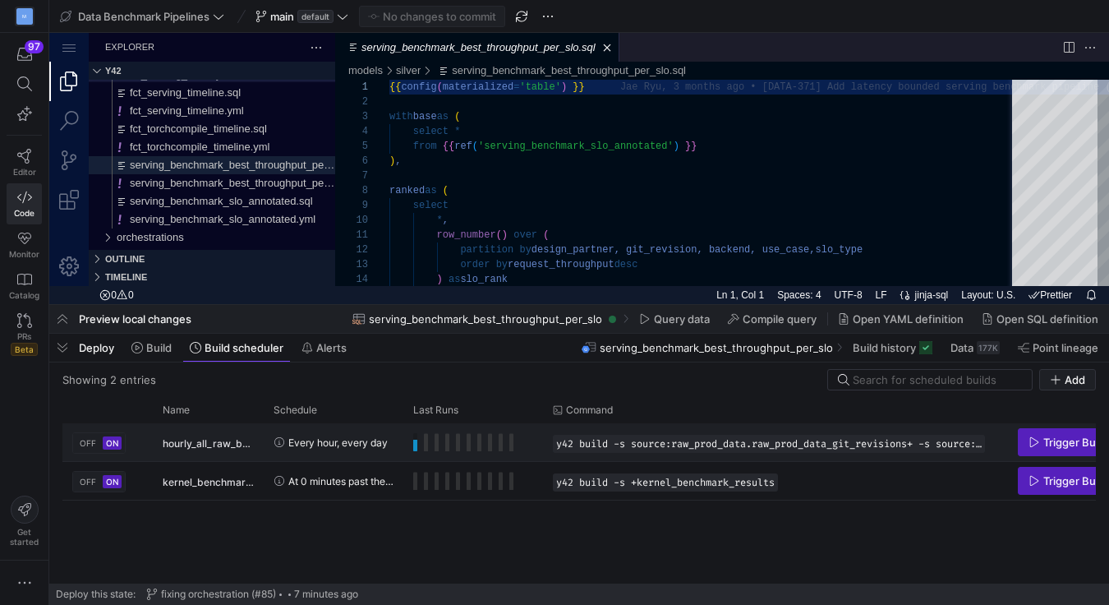
click at [427, 443] on rect "Press SPACE to select this row." at bounding box center [426, 443] width 4 height 18
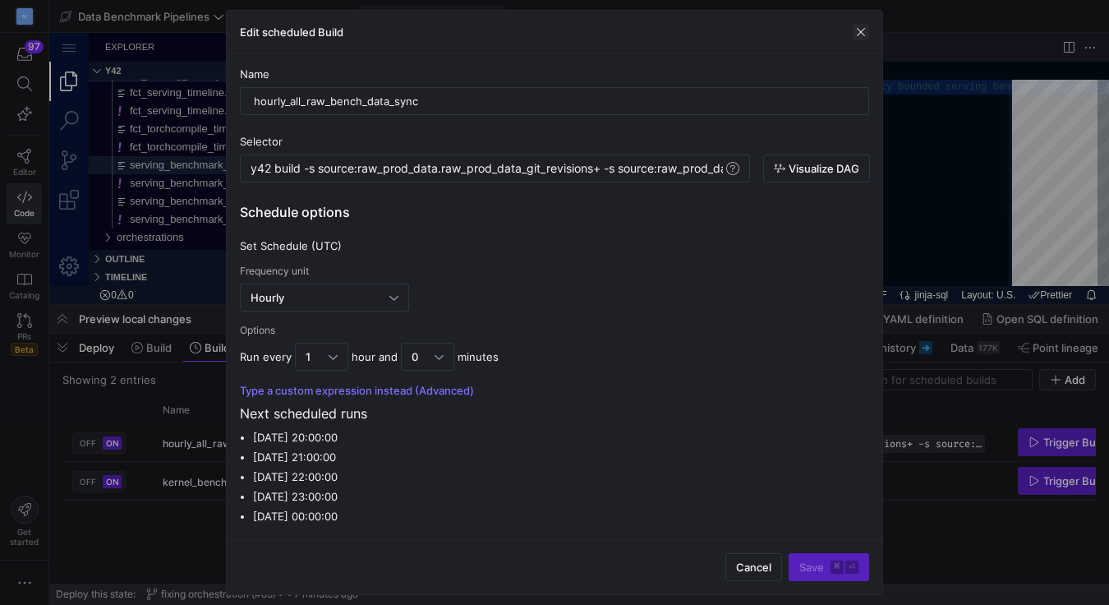
click at [861, 29] on span "button" at bounding box center [861, 32] width 16 height 16
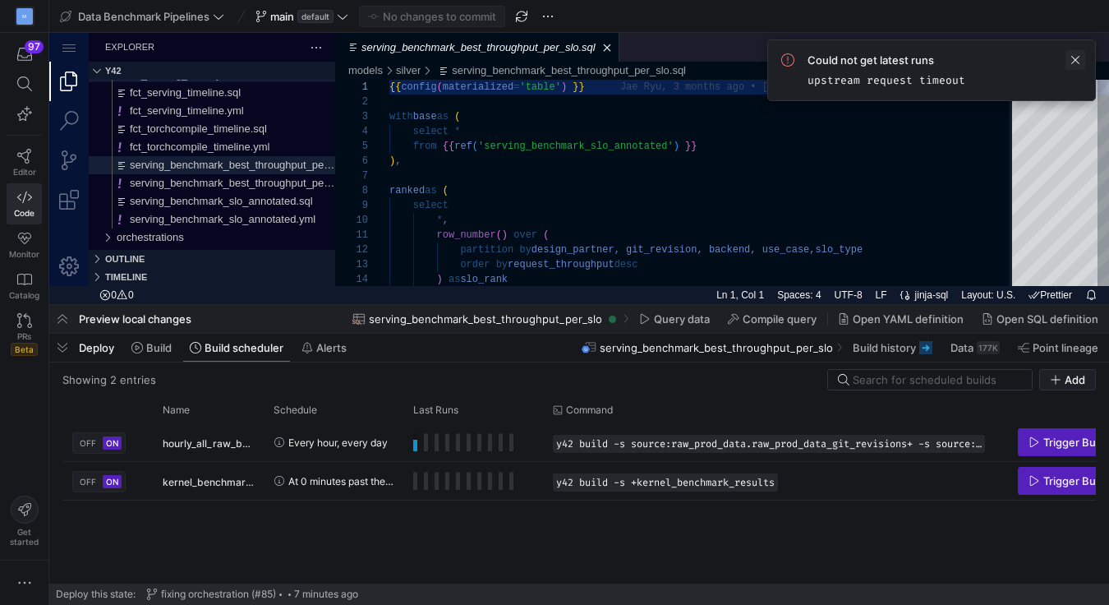
click at [1077, 58] on span at bounding box center [1076, 60] width 20 height 20
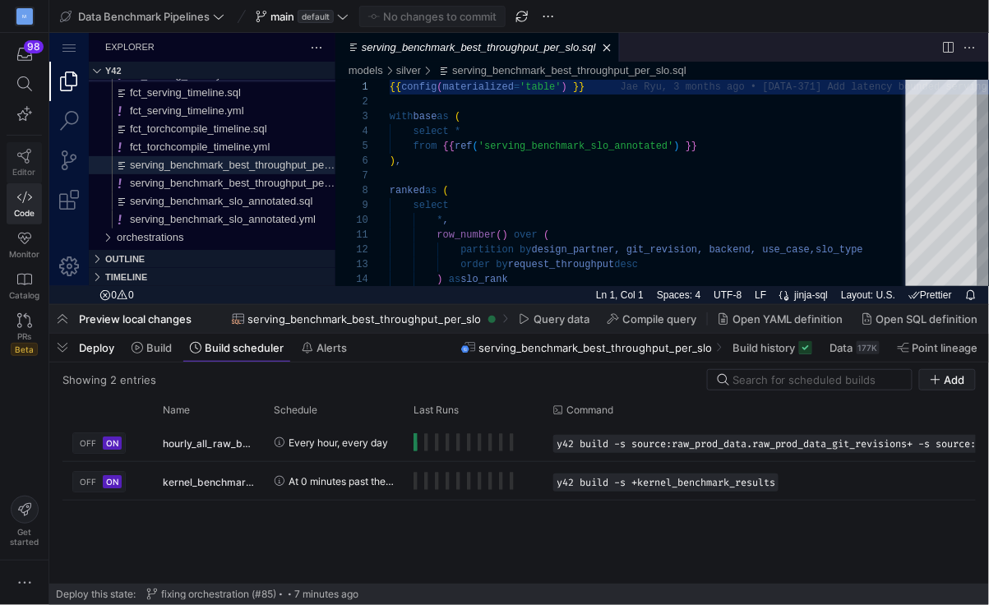
click at [23, 159] on icon at bounding box center [24, 156] width 15 height 15
click at [17, 160] on icon at bounding box center [24, 156] width 15 height 15
click at [29, 168] on span "Editor" at bounding box center [24, 172] width 23 height 10
